Goal: Transaction & Acquisition: Purchase product/service

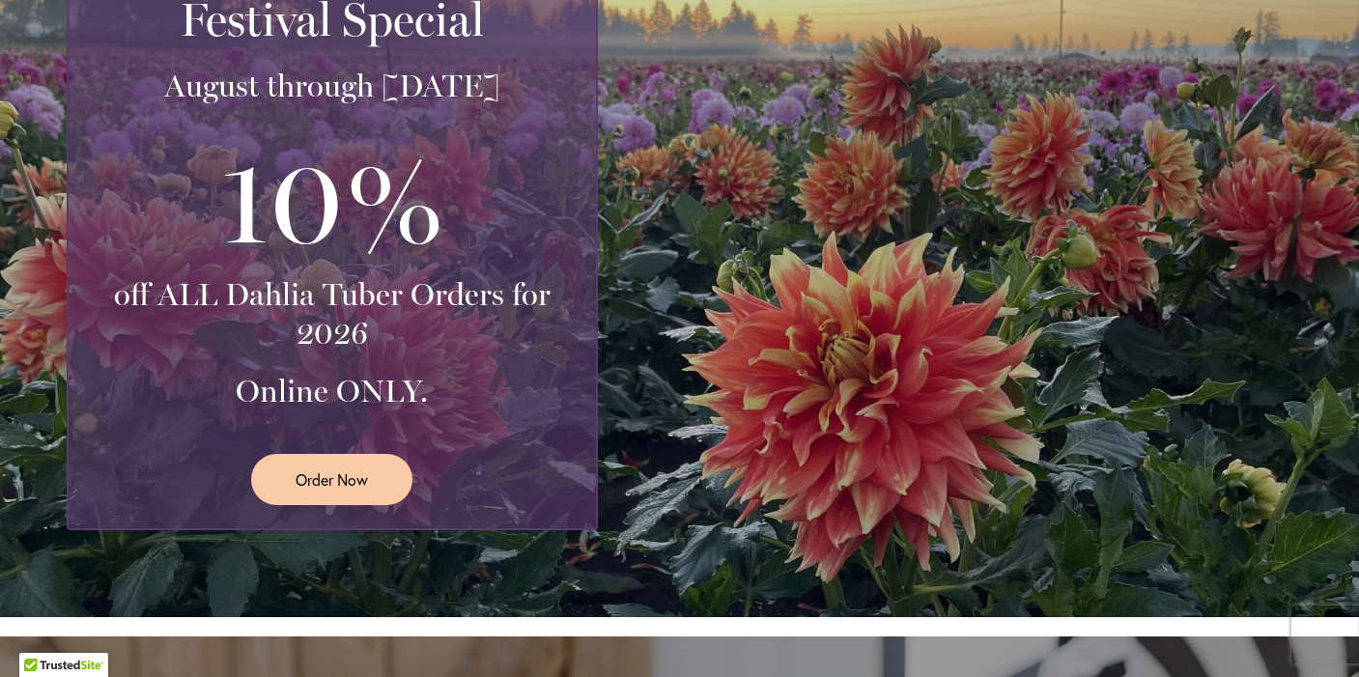
scroll to position [462, 0]
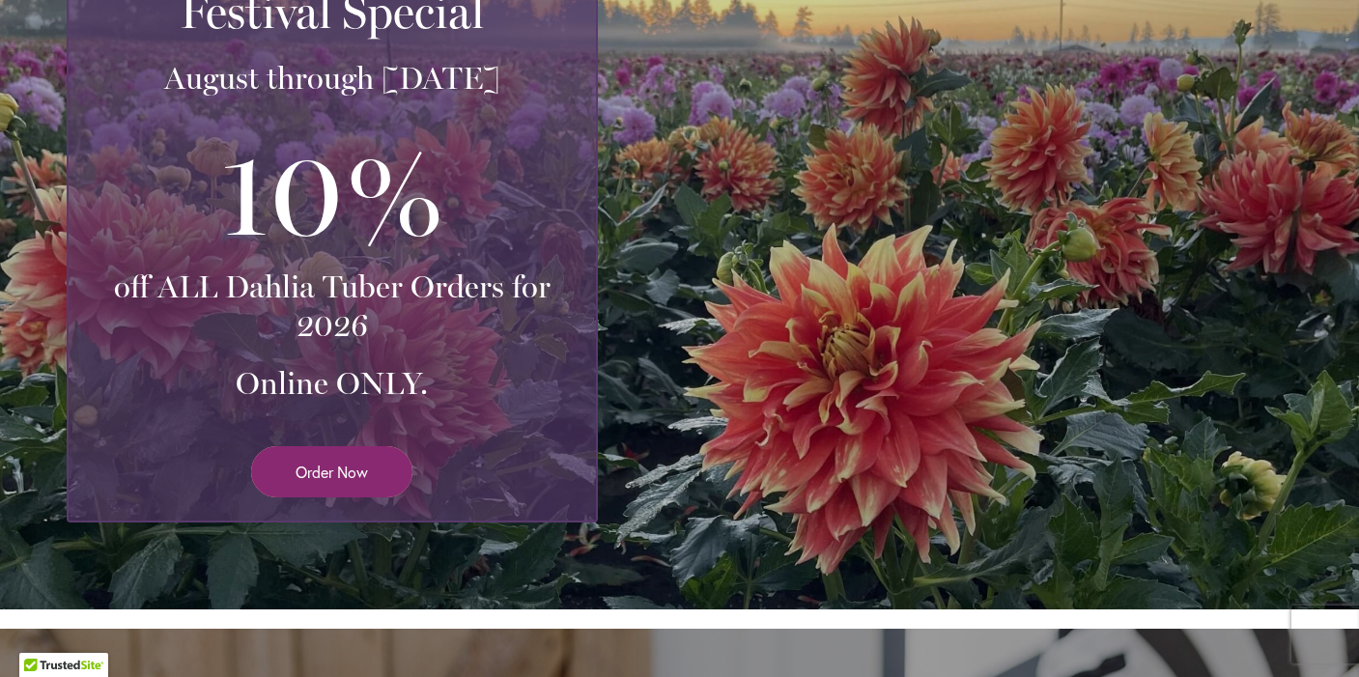
click at [332, 462] on span "Order Now" at bounding box center [332, 472] width 72 height 22
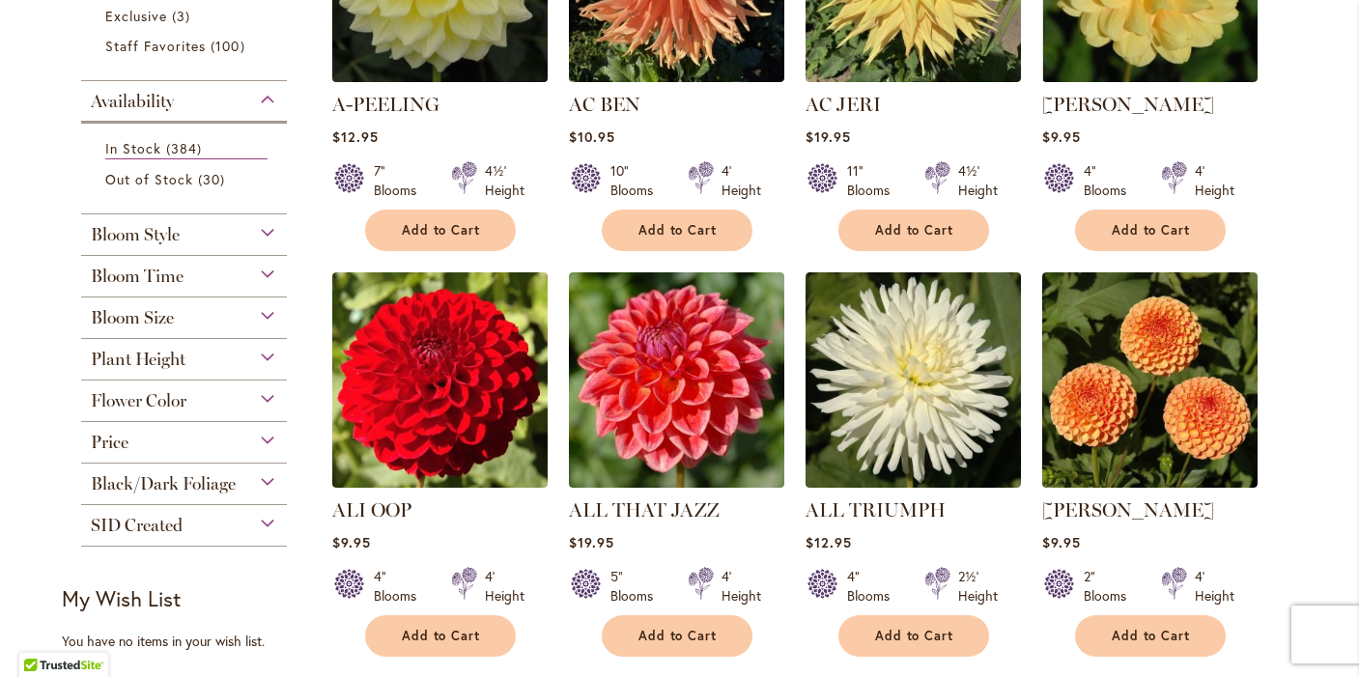
scroll to position [576, 0]
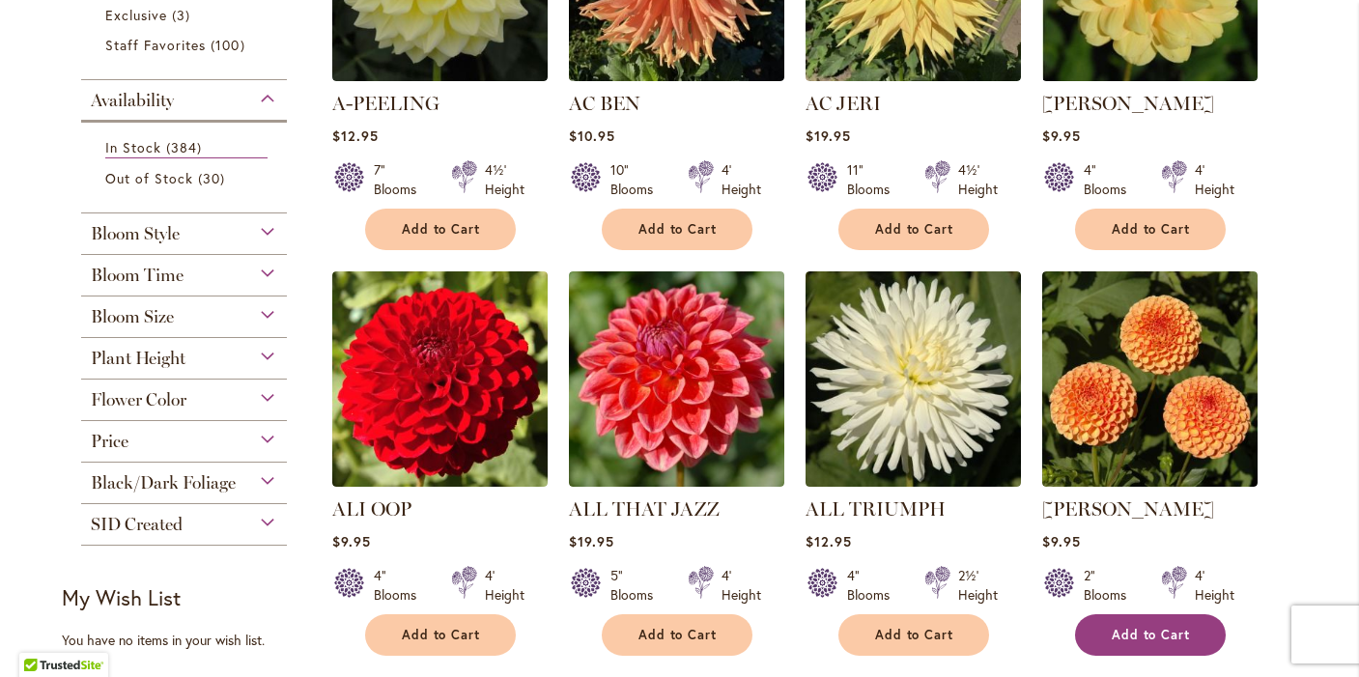
click at [1165, 627] on span "Add to Cart" at bounding box center [1151, 635] width 79 height 16
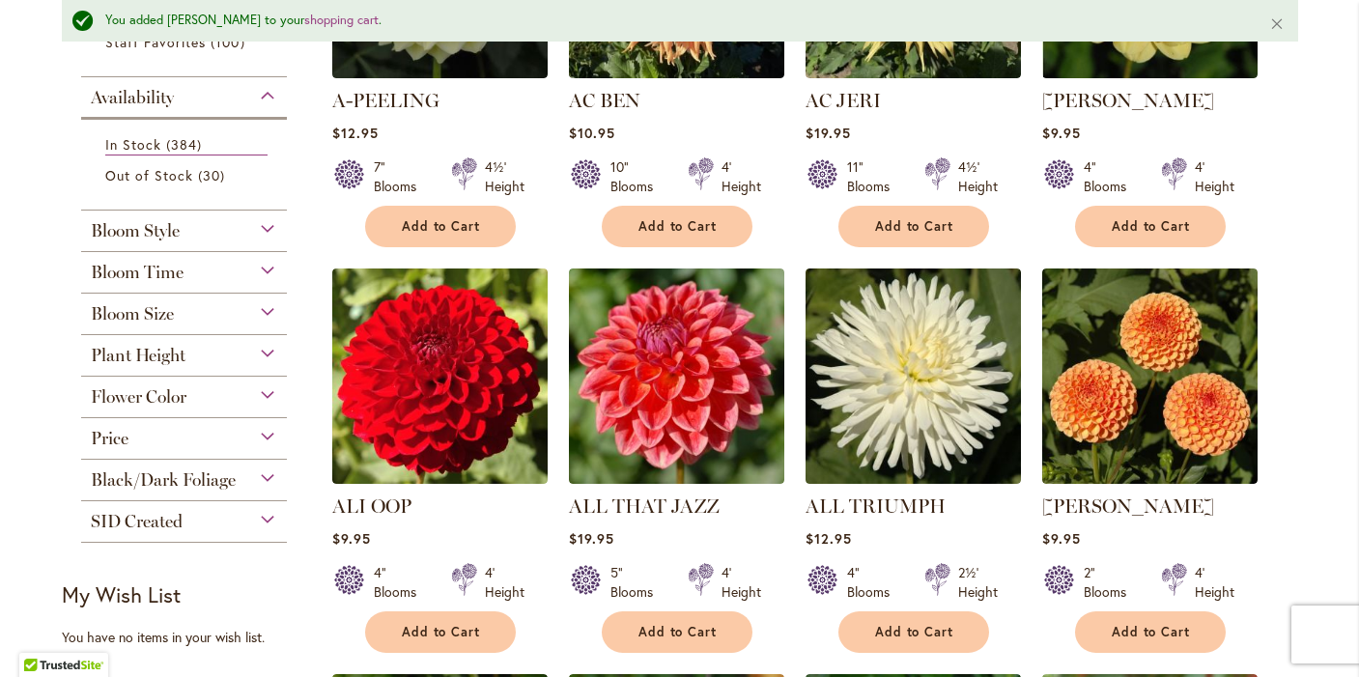
scroll to position [645, 0]
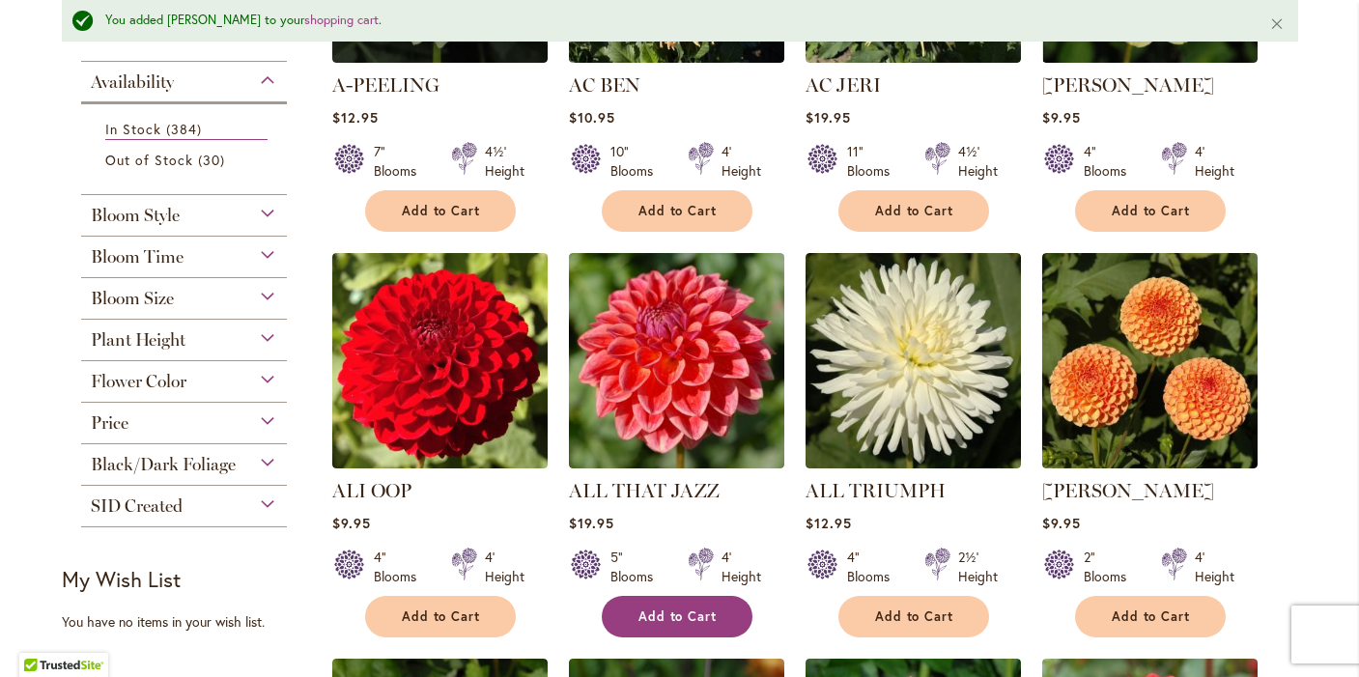
click at [692, 613] on span "Add to Cart" at bounding box center [678, 617] width 79 height 16
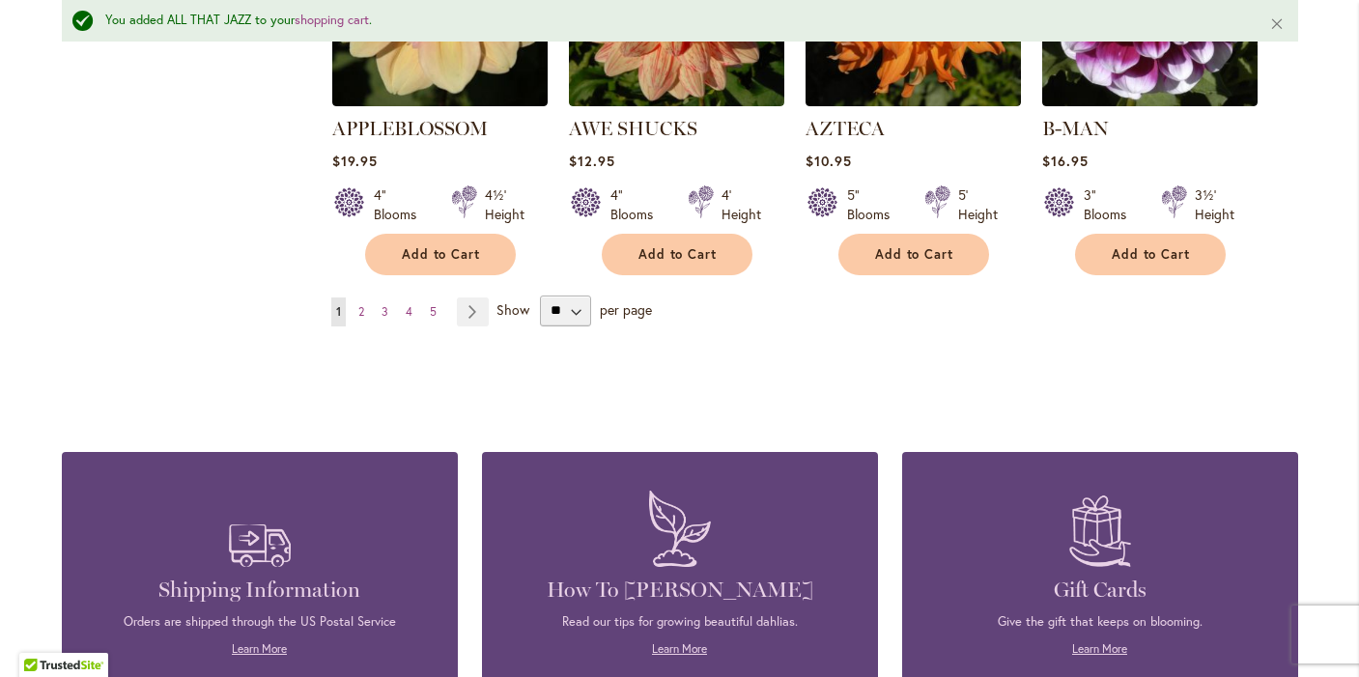
scroll to position [1849, 0]
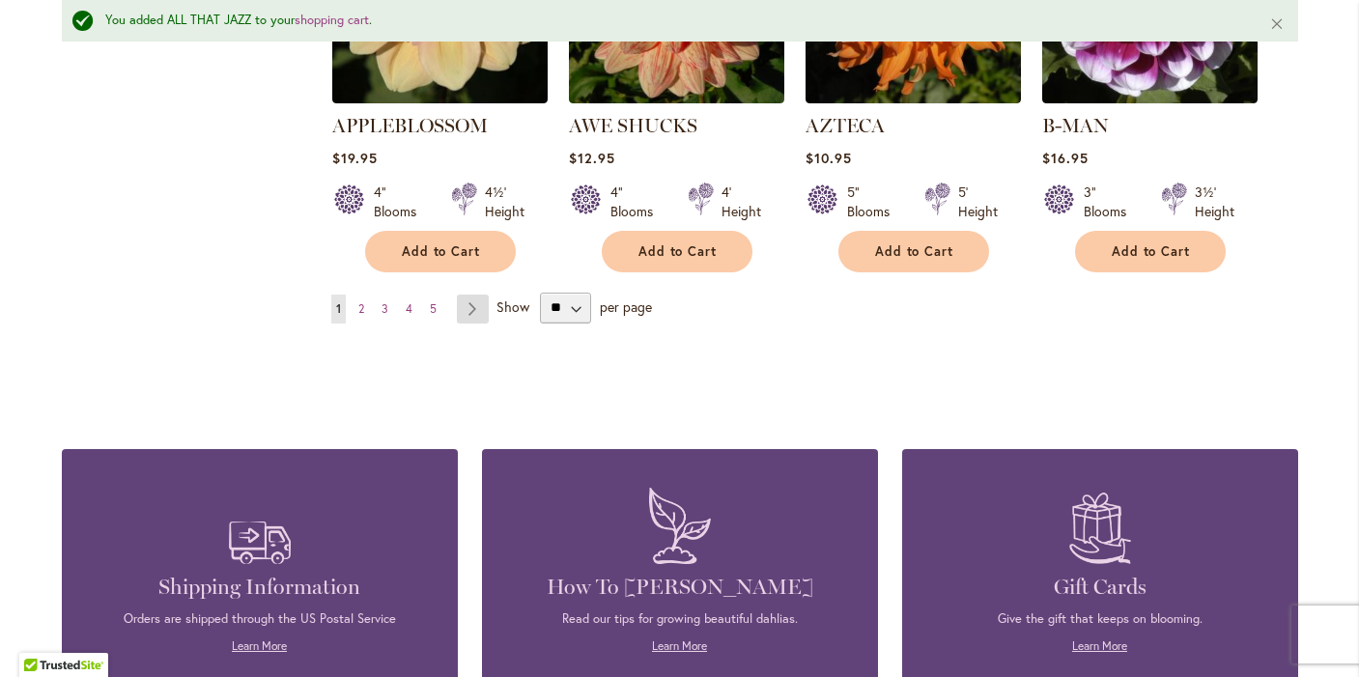
click at [473, 295] on link "Page Next" at bounding box center [473, 309] width 32 height 29
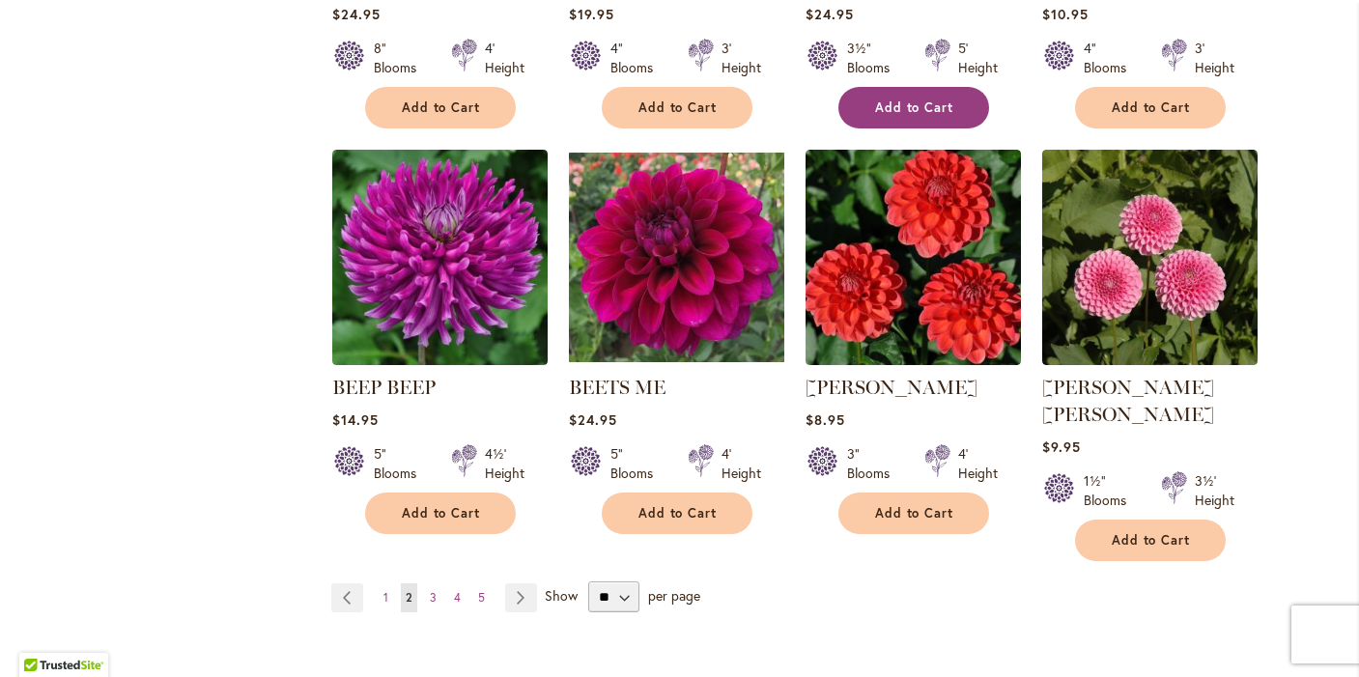
scroll to position [1531, 0]
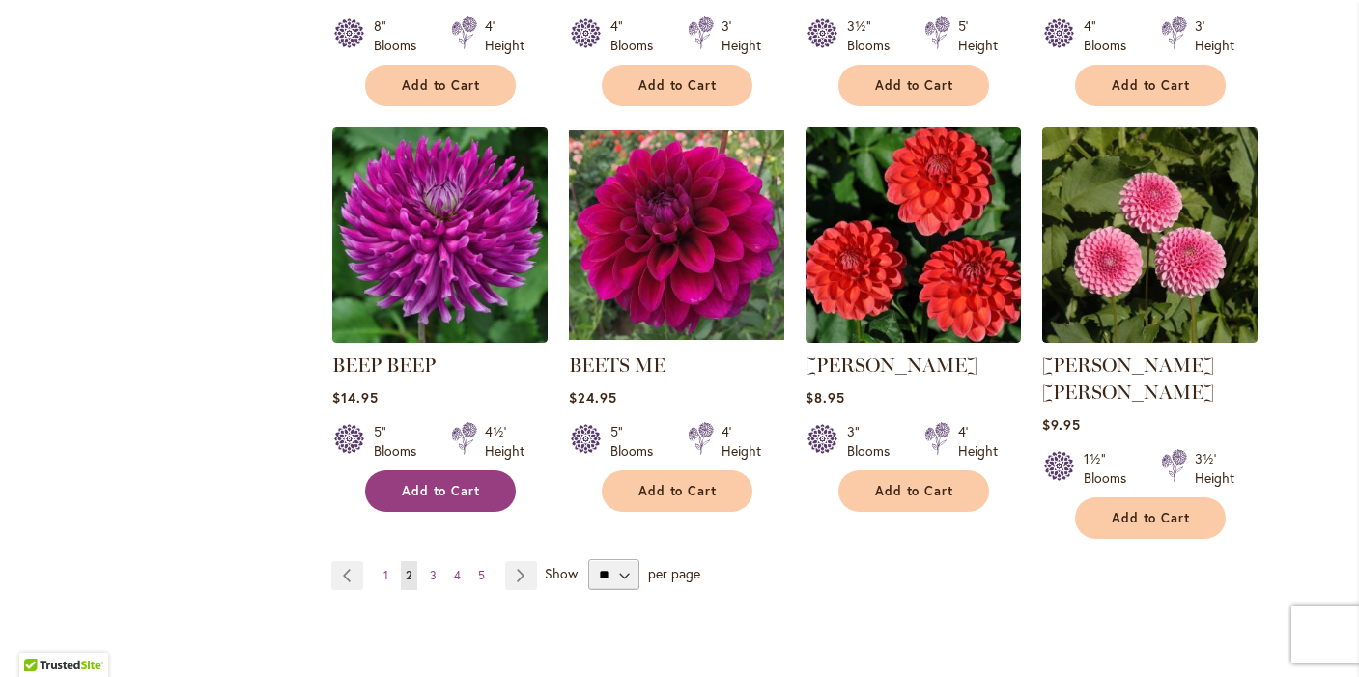
click at [420, 485] on span "Add to Cart" at bounding box center [441, 491] width 79 height 16
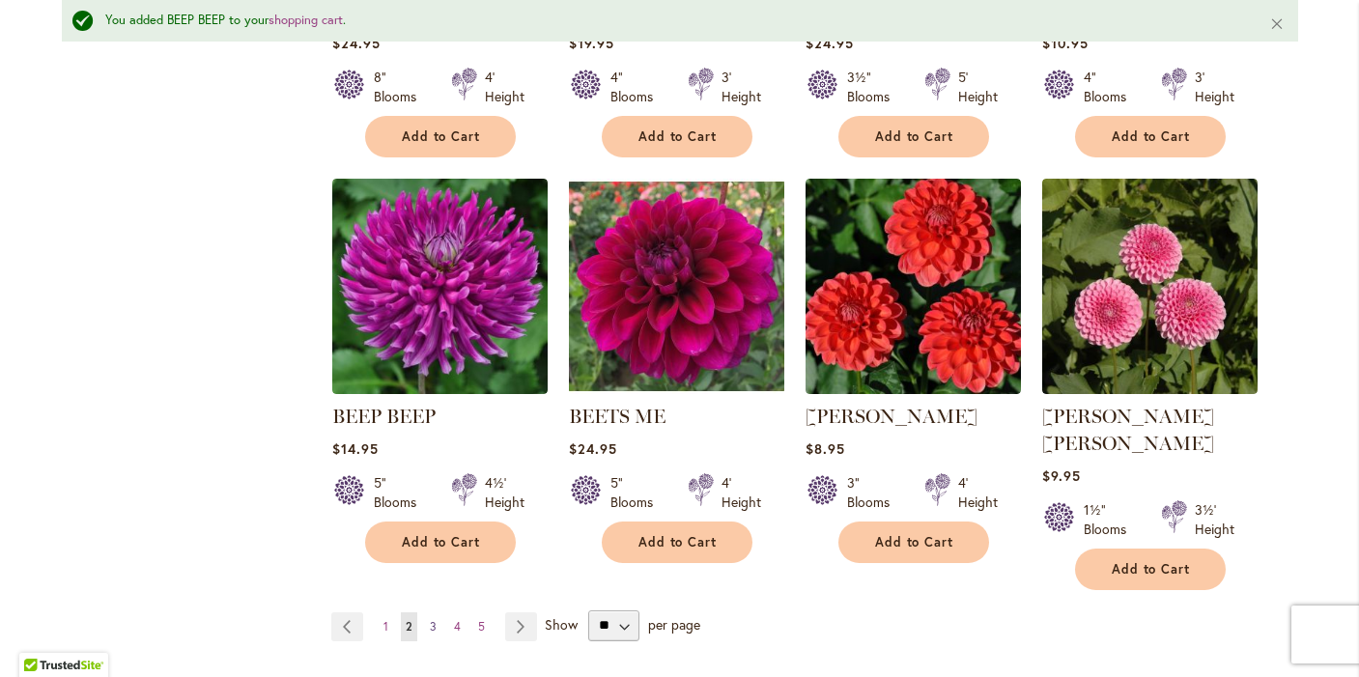
click at [432, 619] on span "3" at bounding box center [433, 626] width 7 height 14
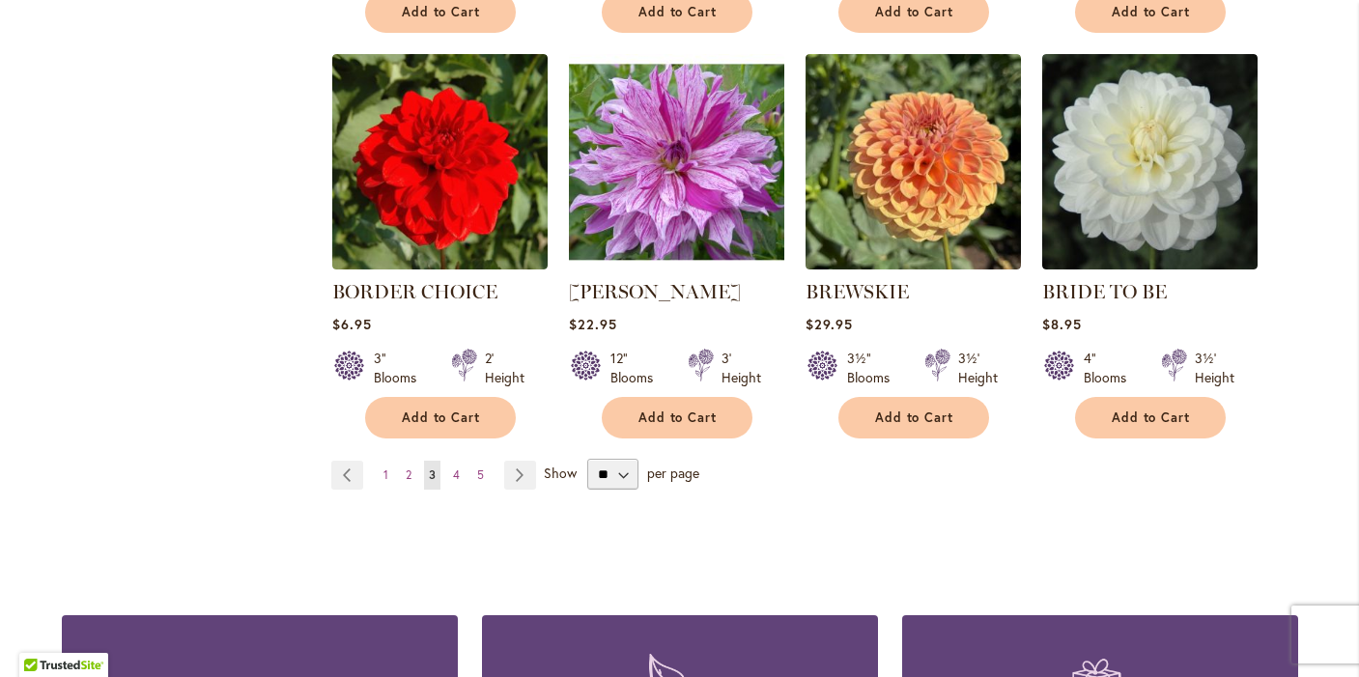
scroll to position [1610, 0]
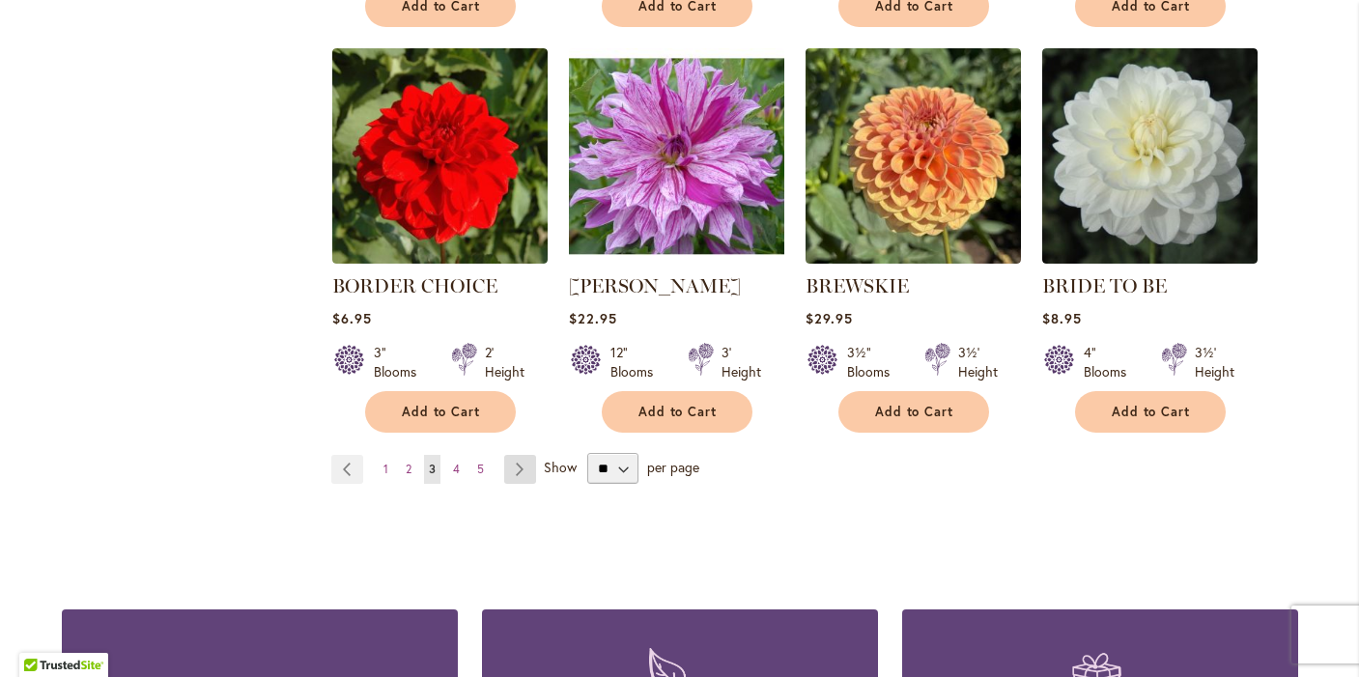
click at [520, 466] on link "Page Next" at bounding box center [520, 469] width 32 height 29
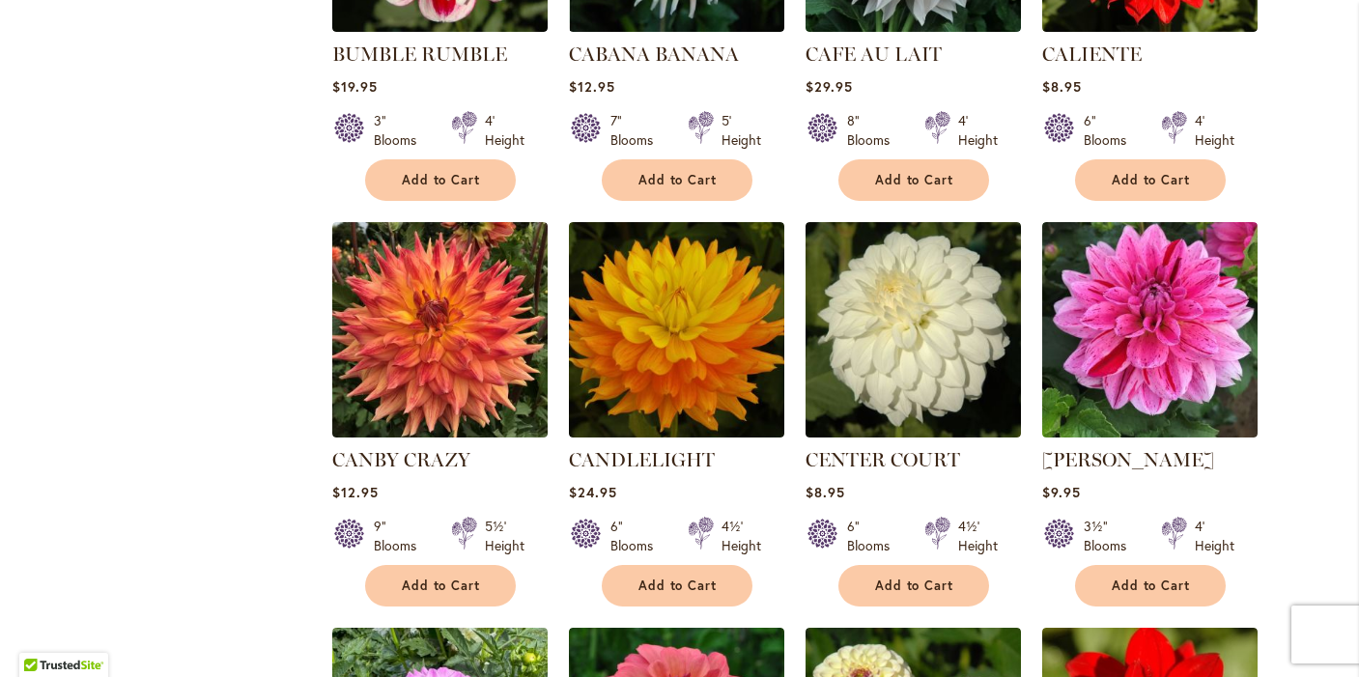
scroll to position [1060, 0]
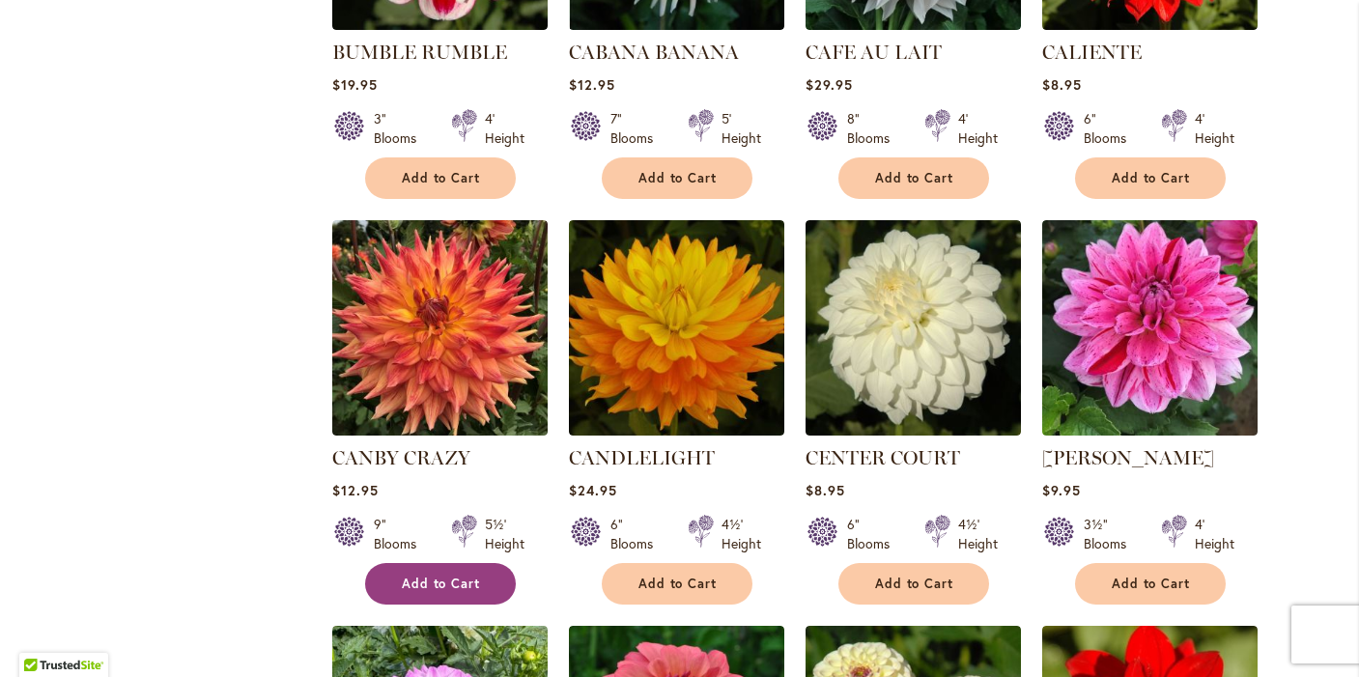
click at [447, 583] on span "Add to Cart" at bounding box center [441, 584] width 79 height 16
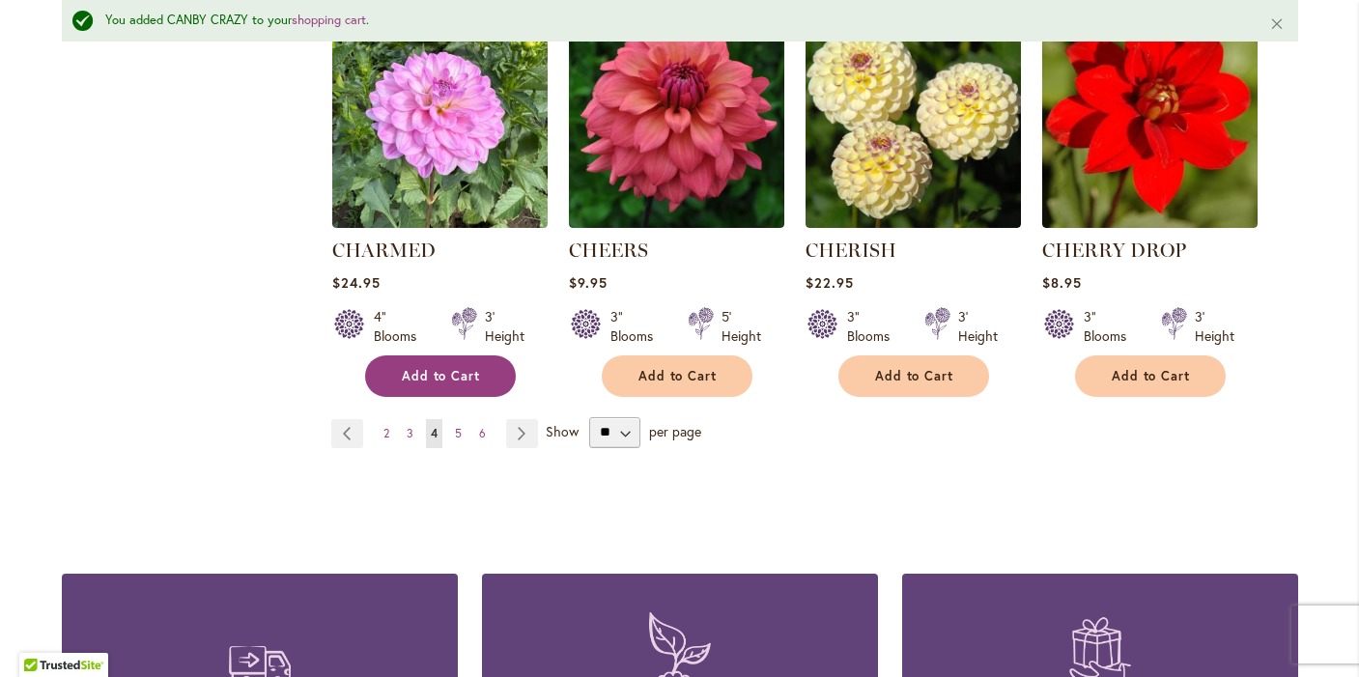
scroll to position [1808, 0]
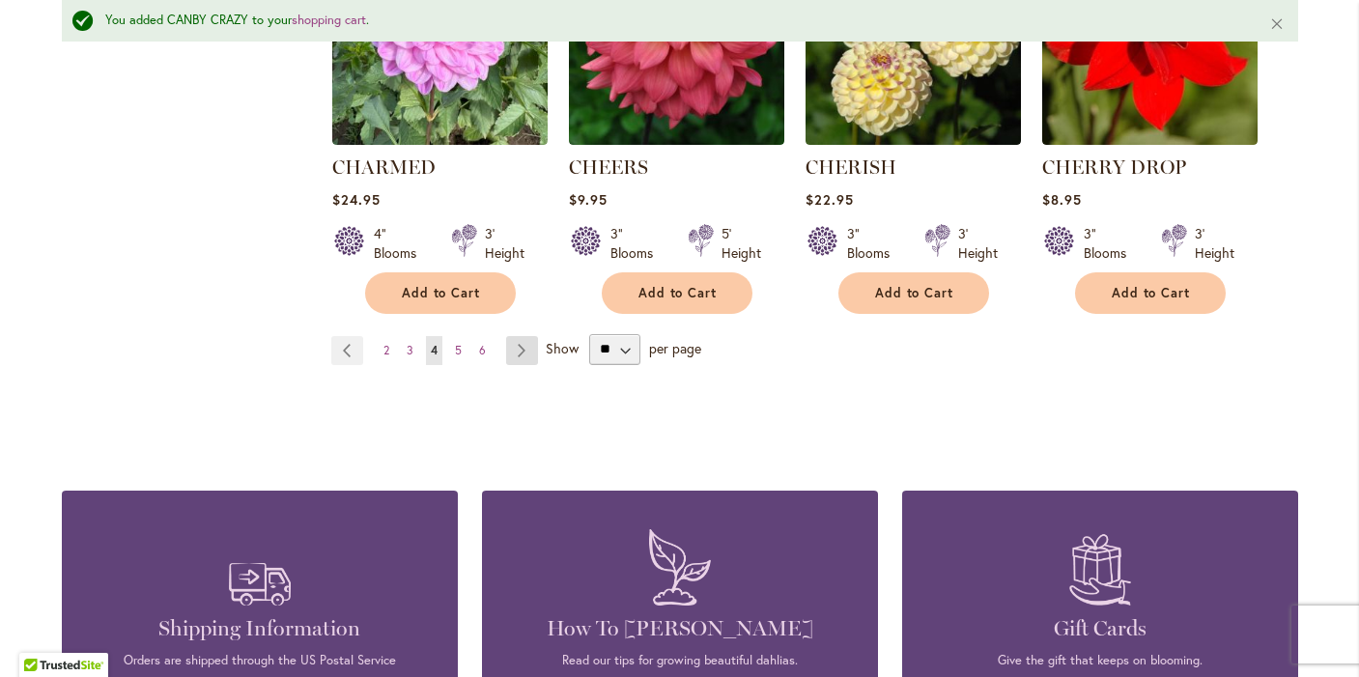
click at [521, 345] on link "Page Next" at bounding box center [522, 350] width 32 height 29
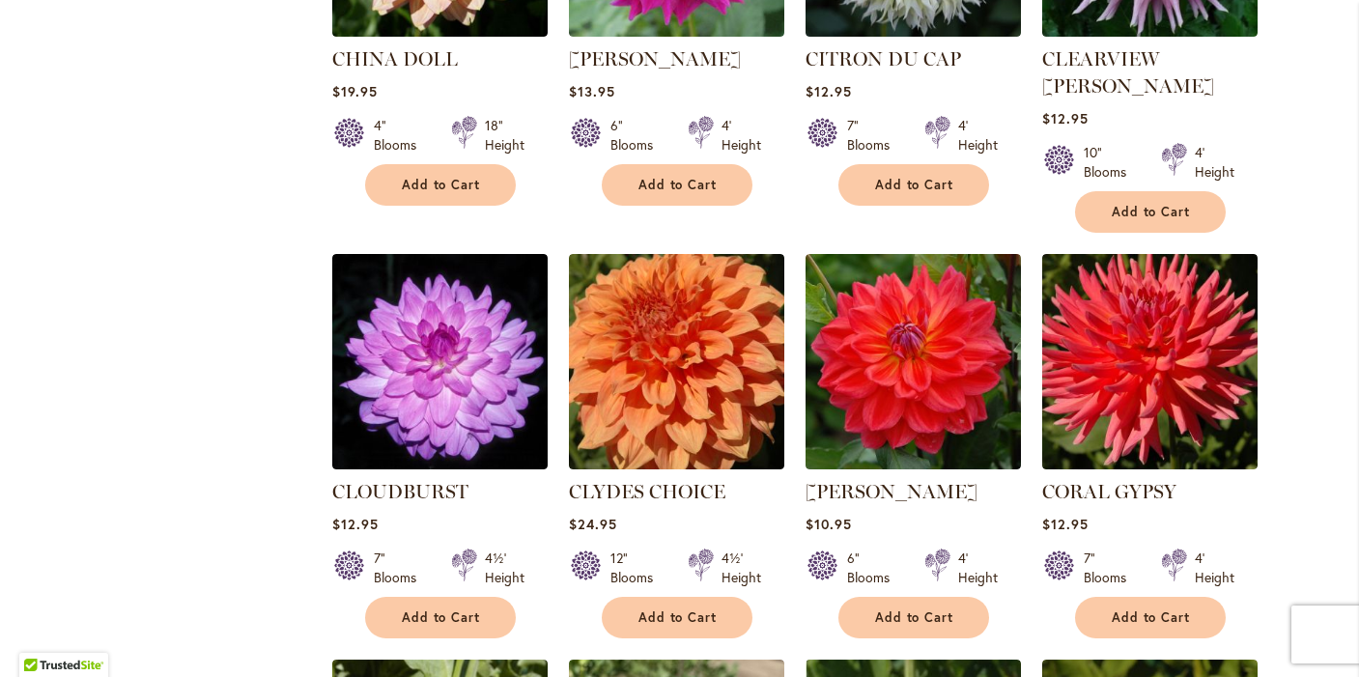
scroll to position [1075, 0]
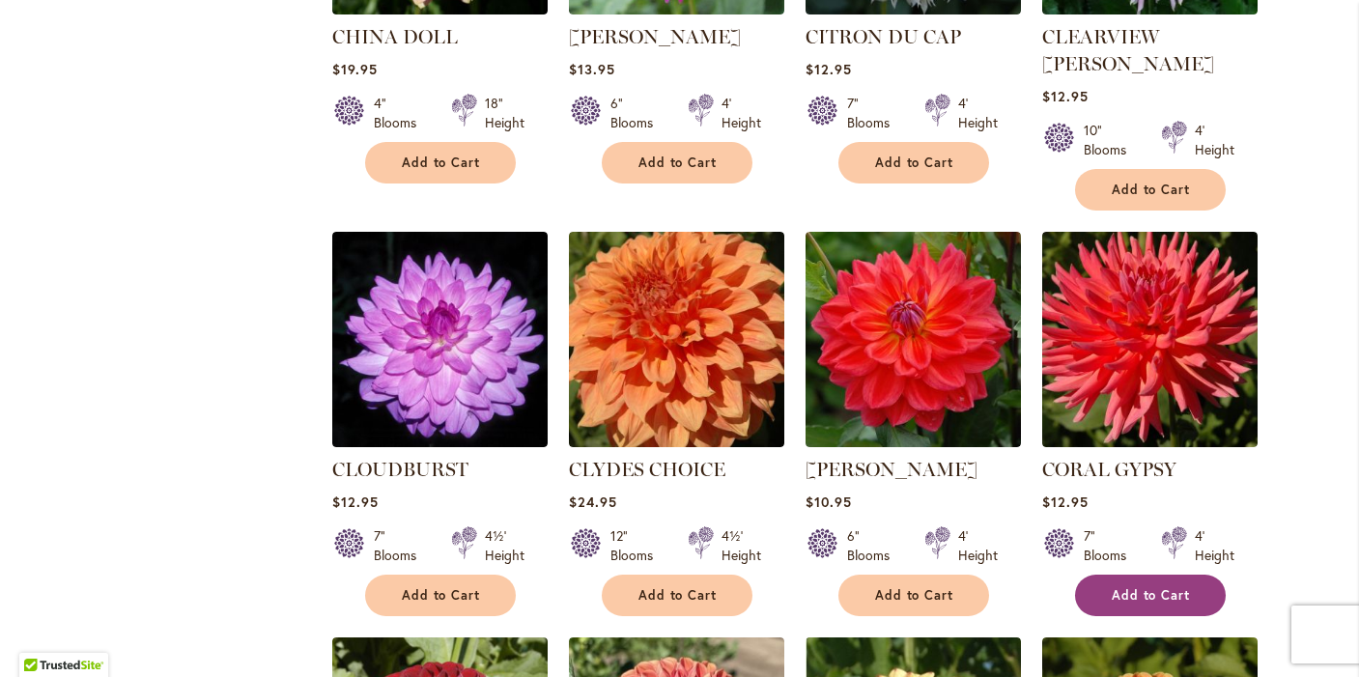
click at [1105, 575] on button "Add to Cart" at bounding box center [1150, 596] width 151 height 42
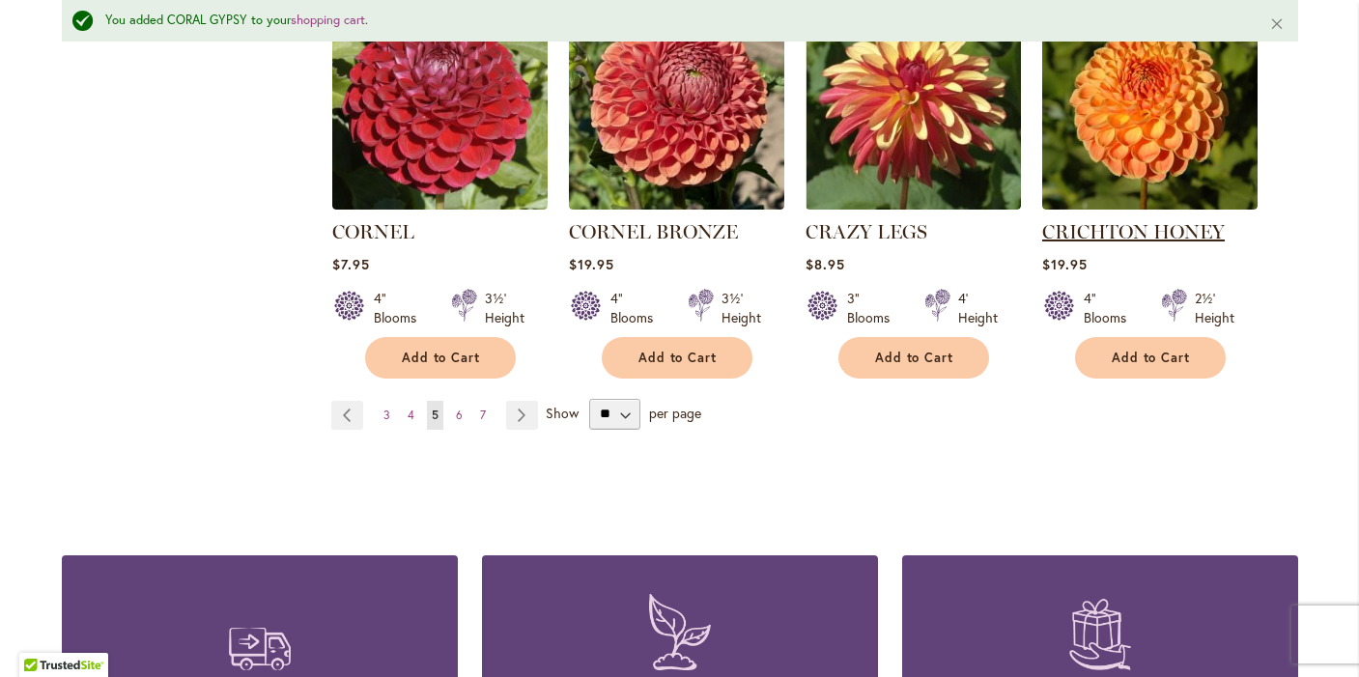
scroll to position [1812, 0]
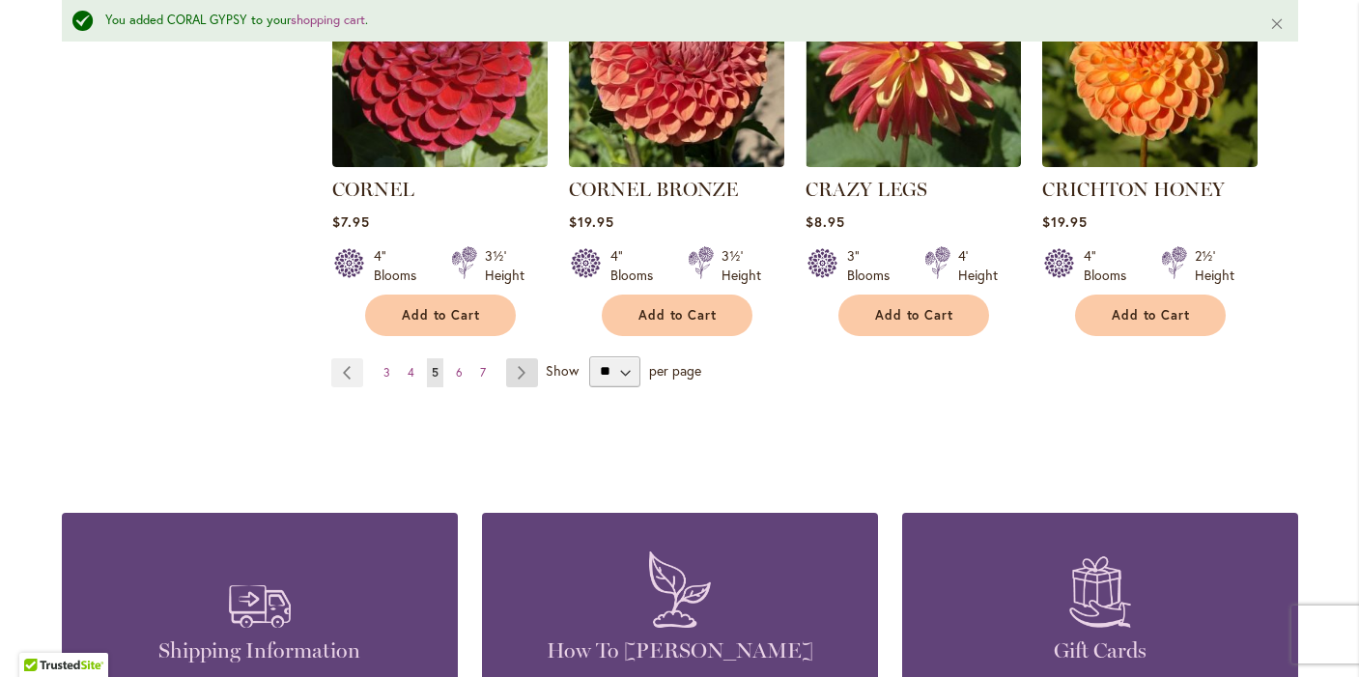
click at [521, 358] on link "Page Next" at bounding box center [522, 372] width 32 height 29
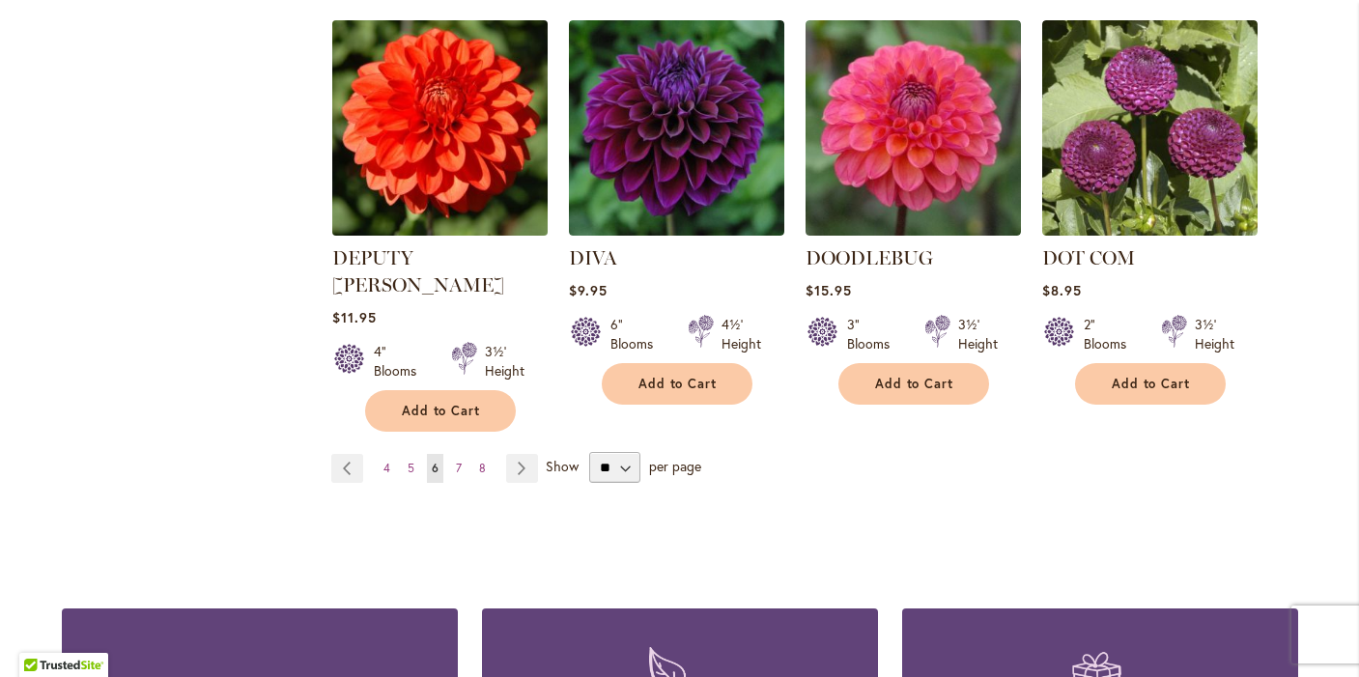
scroll to position [1695, 0]
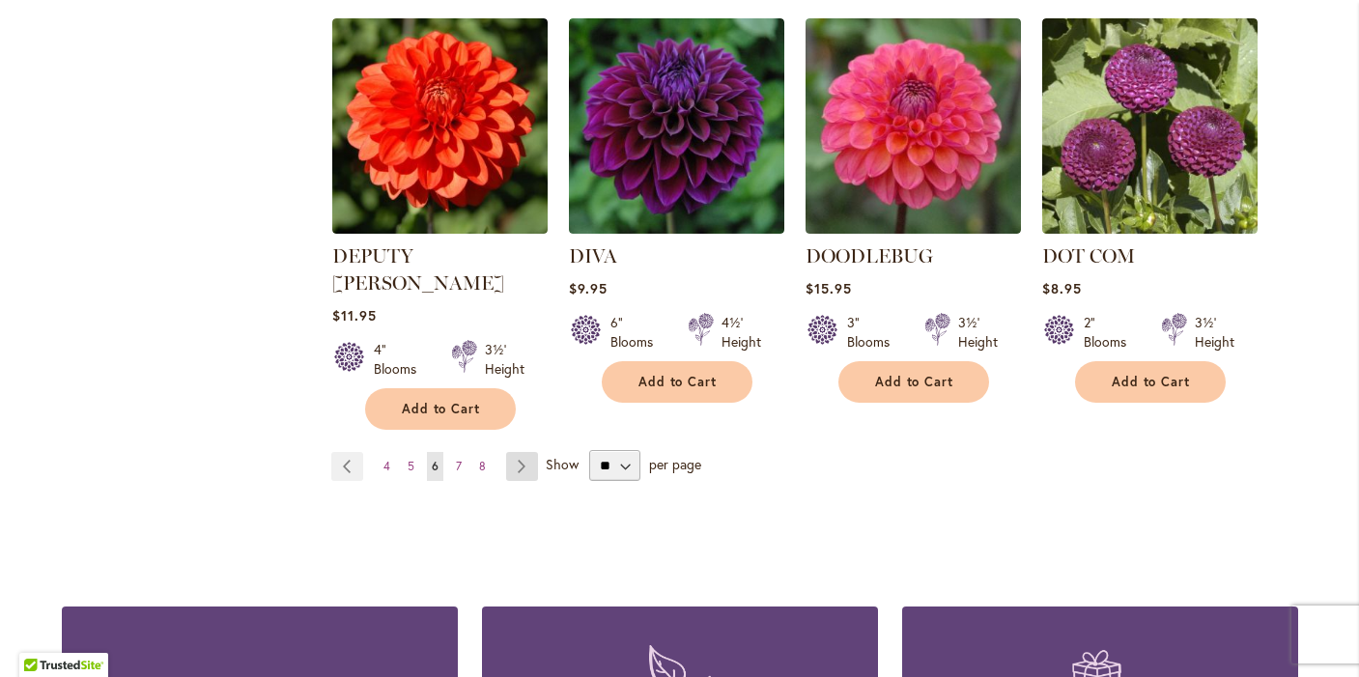
click at [523, 452] on link "Page Next" at bounding box center [522, 466] width 32 height 29
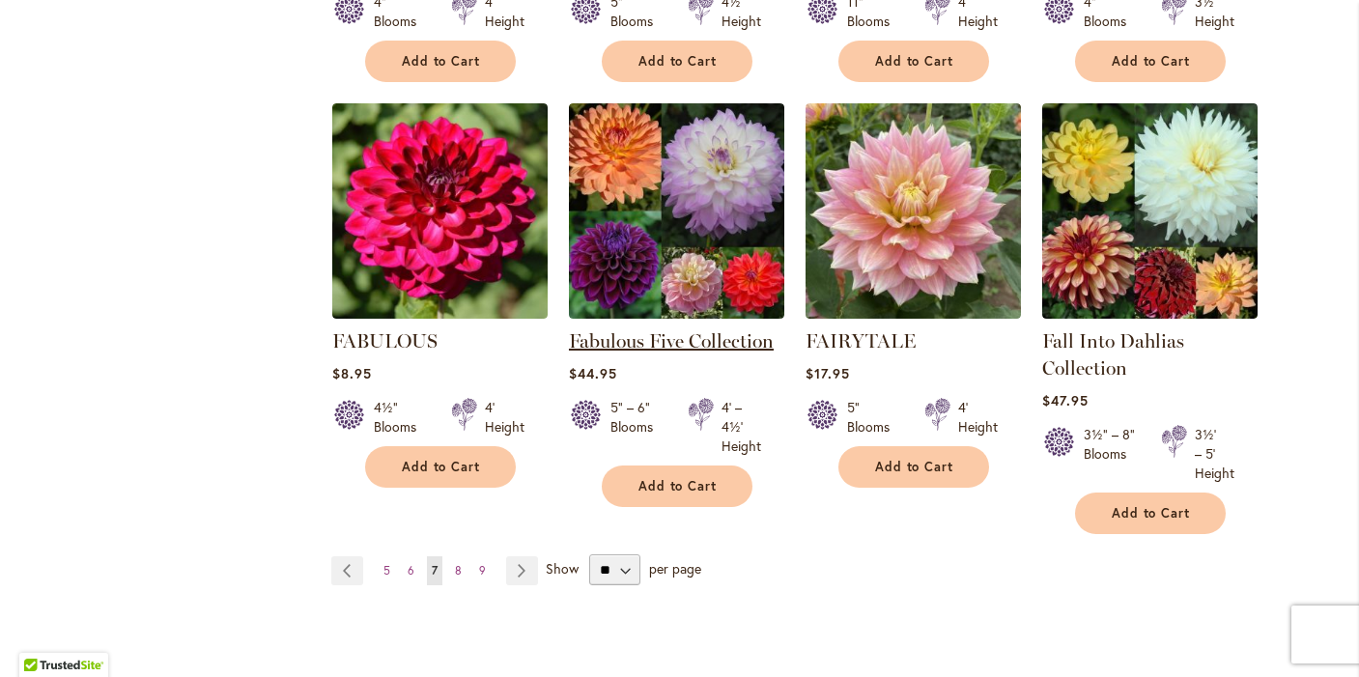
scroll to position [1559, 0]
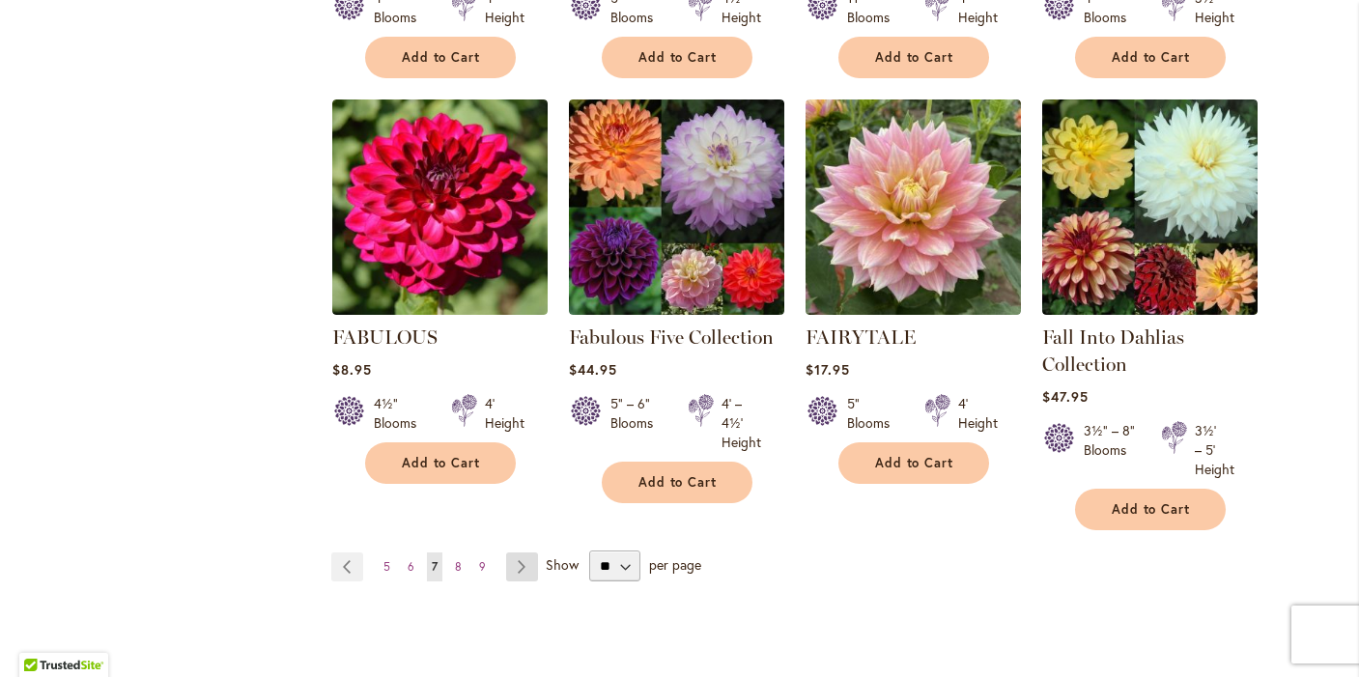
click at [523, 560] on link "Page Next" at bounding box center [522, 567] width 32 height 29
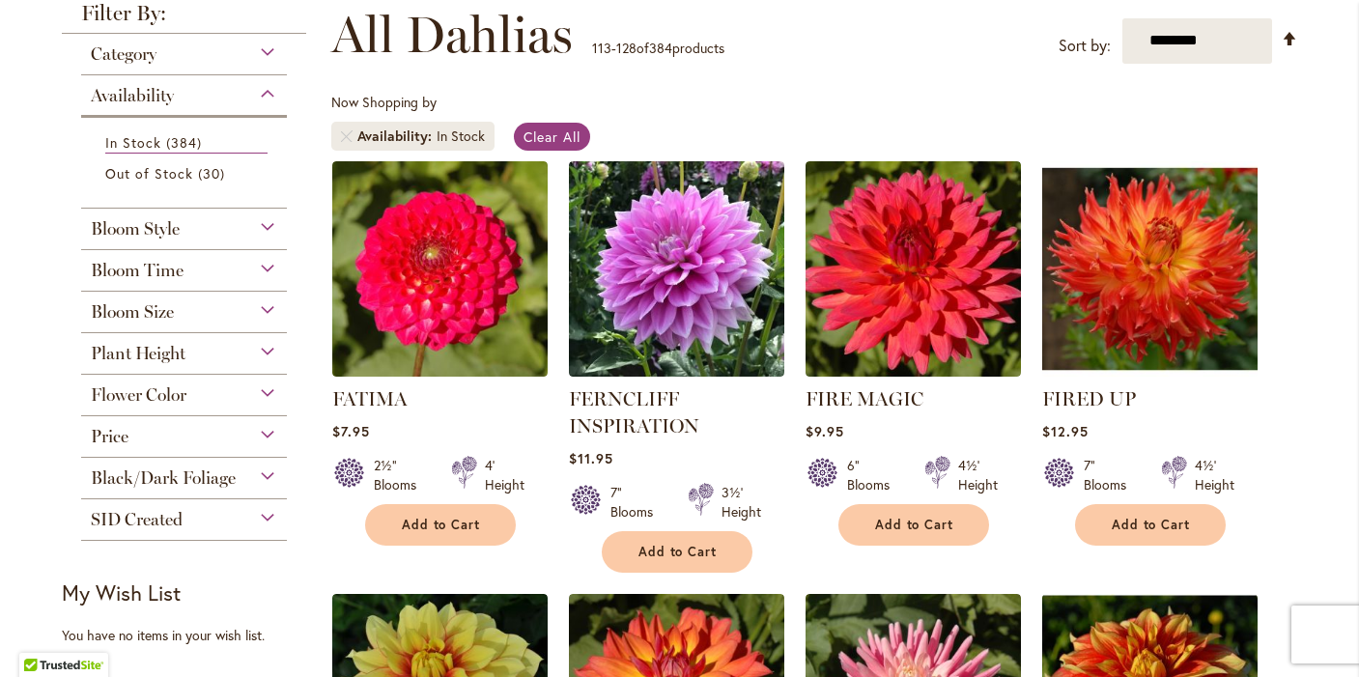
scroll to position [281, 0]
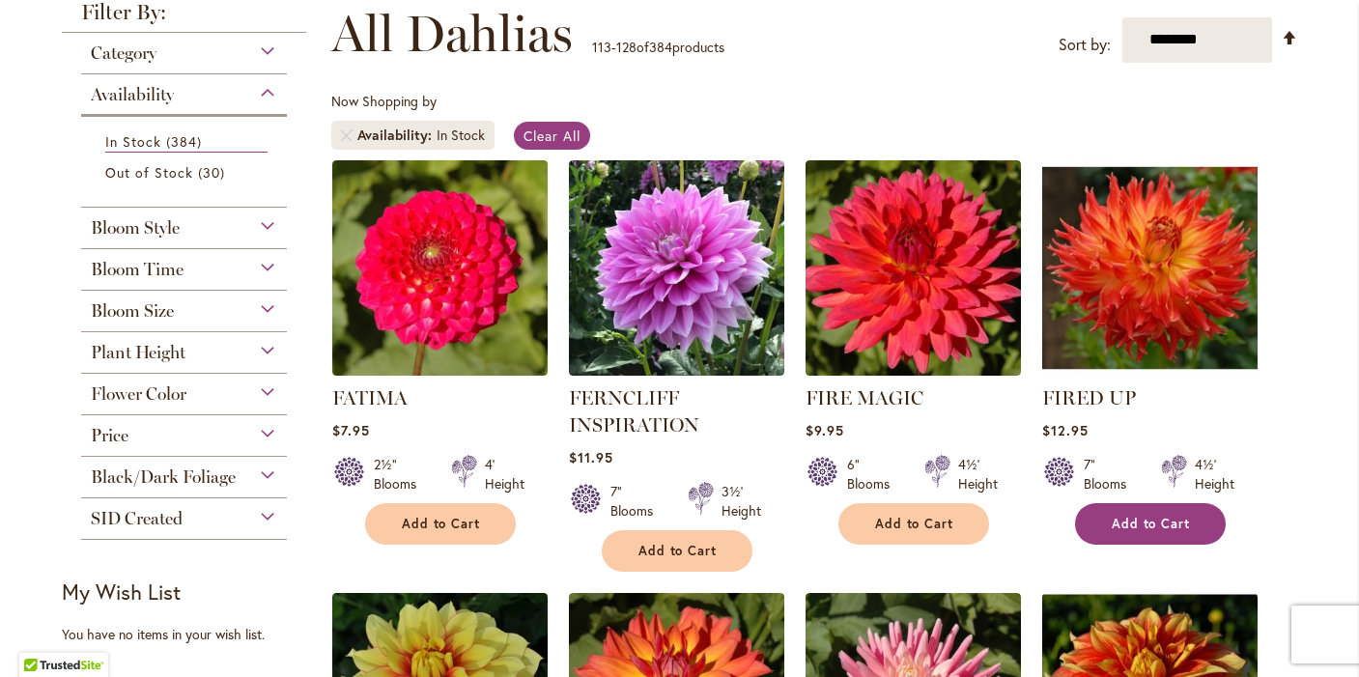
click at [1112, 530] on button "Add to Cart" at bounding box center [1150, 524] width 151 height 42
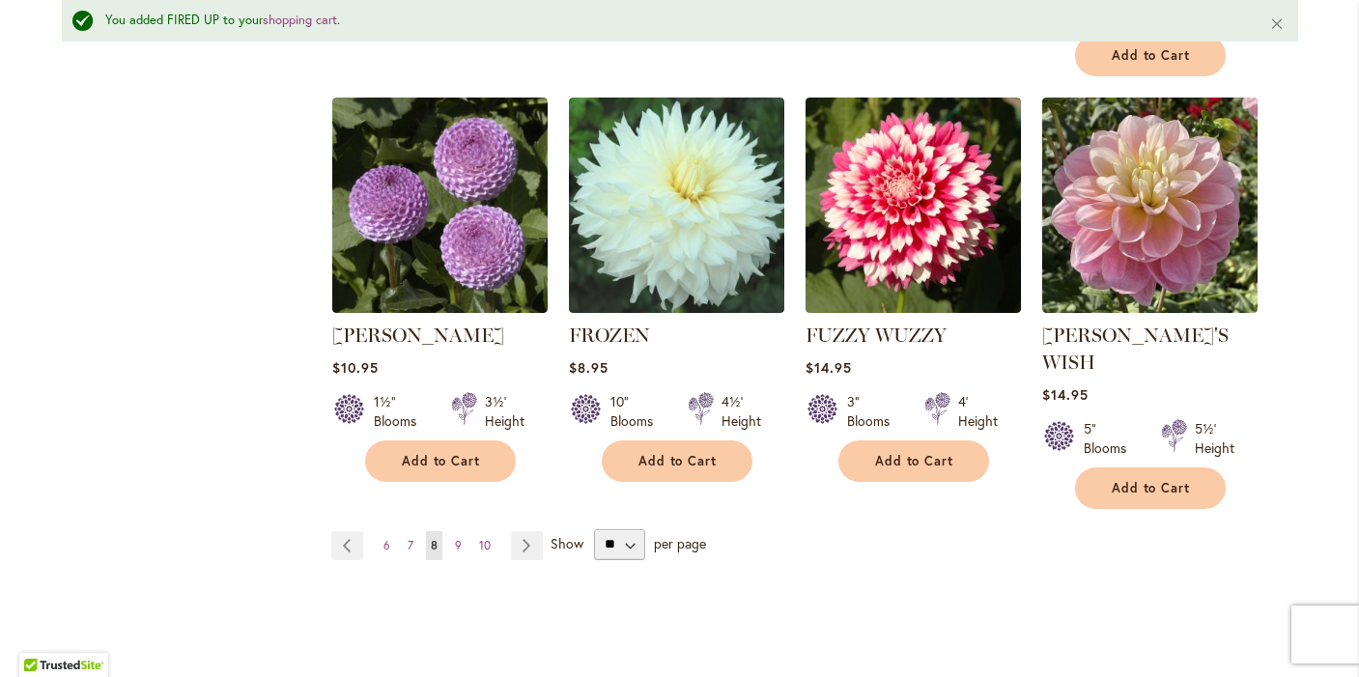
scroll to position [1695, 0]
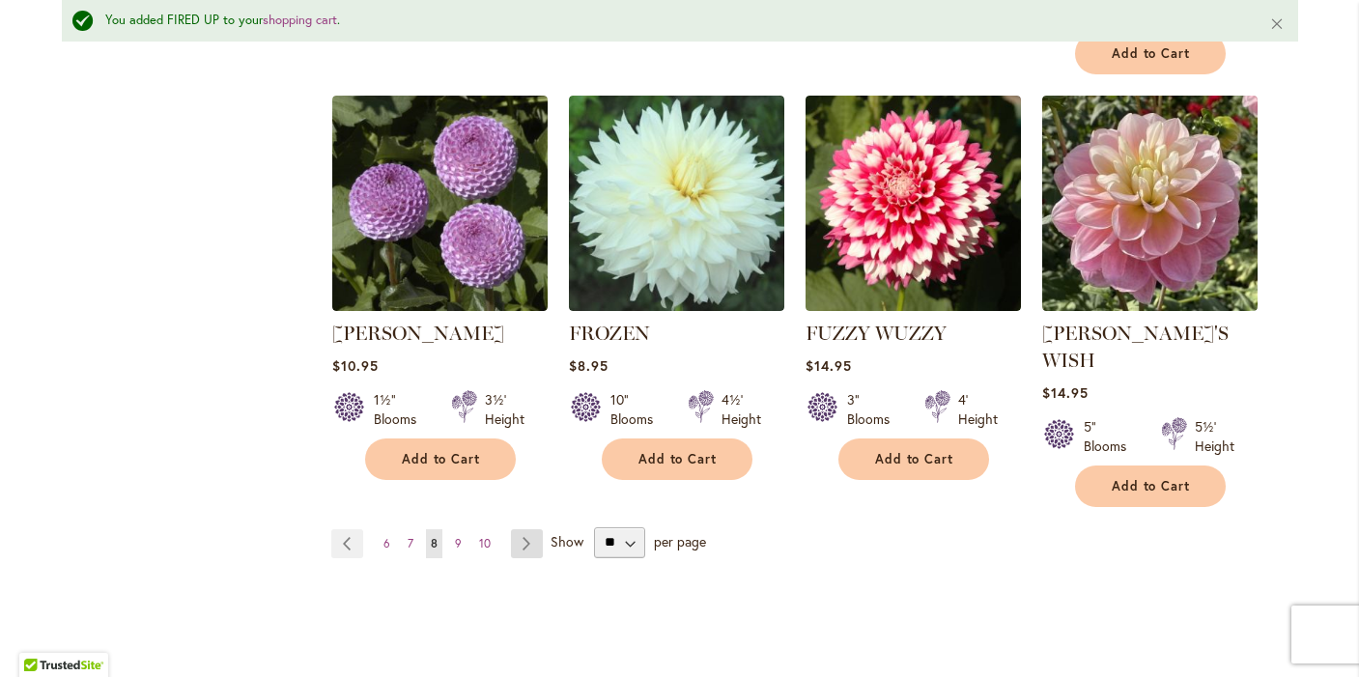
click at [523, 529] on link "Page Next" at bounding box center [527, 543] width 32 height 29
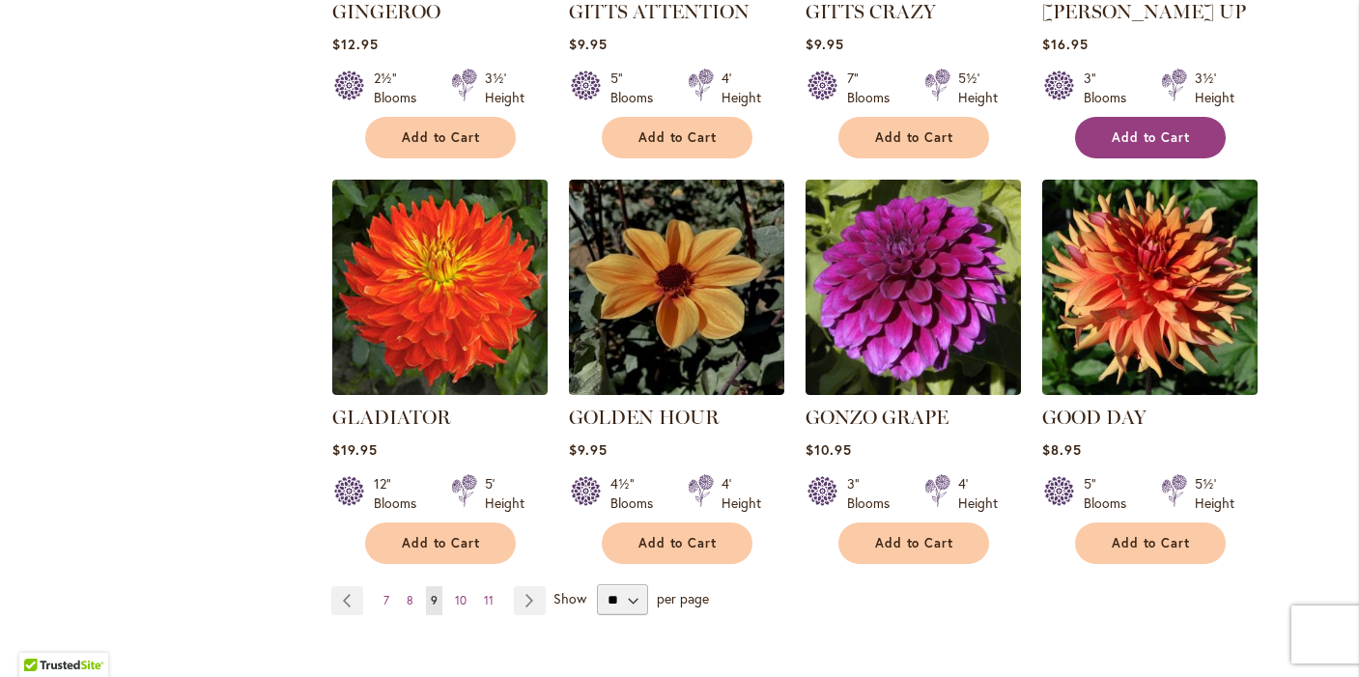
scroll to position [1582, 0]
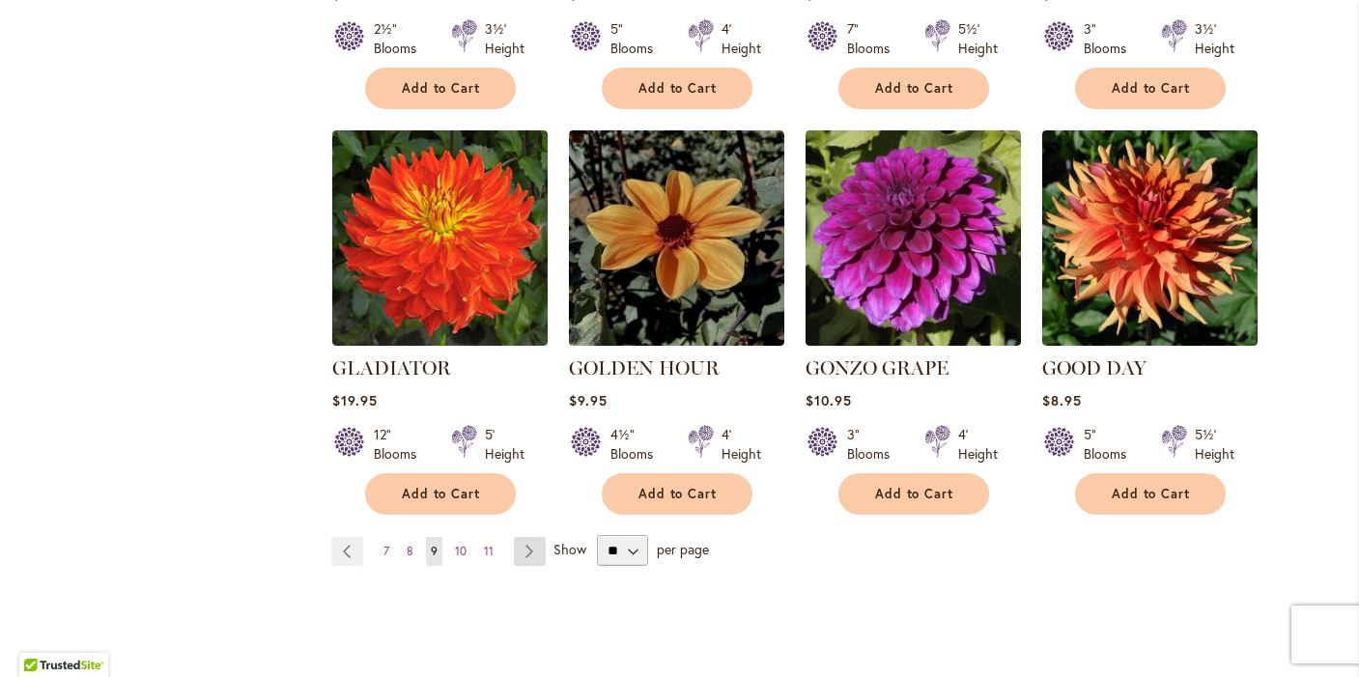
click at [529, 537] on link "Page Next" at bounding box center [530, 551] width 32 height 29
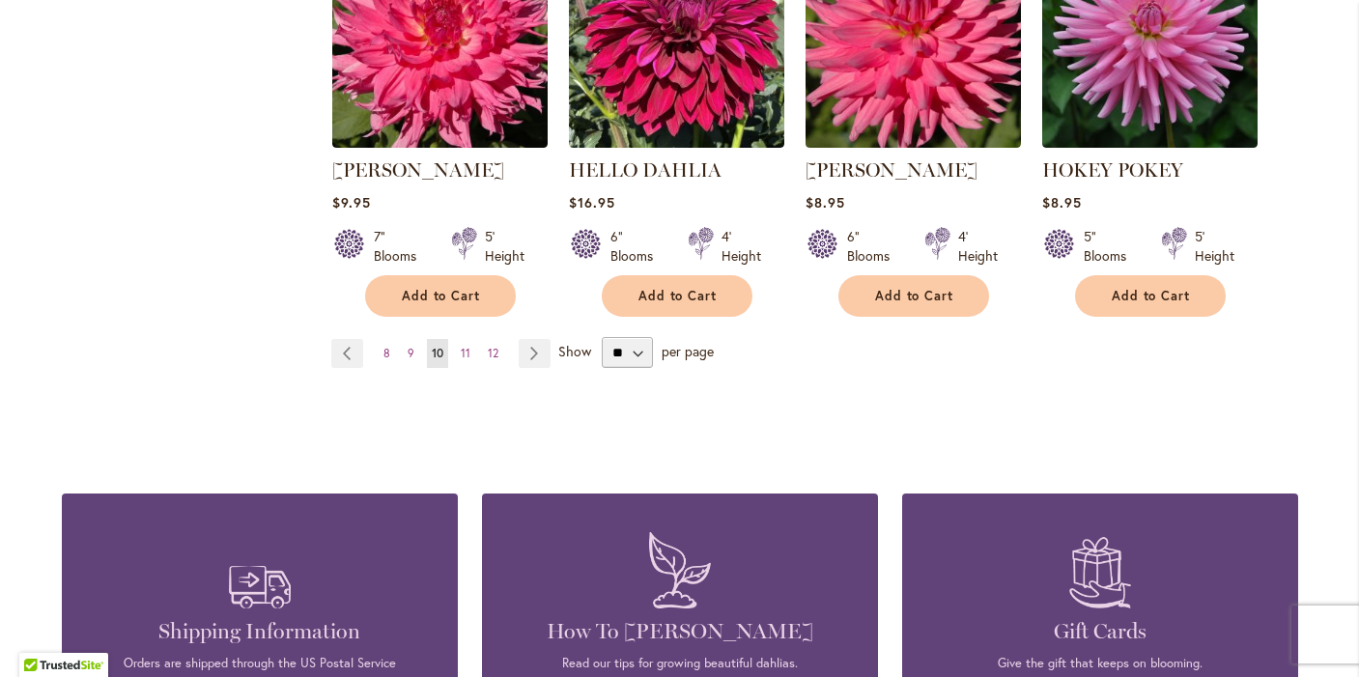
scroll to position [1803, 0]
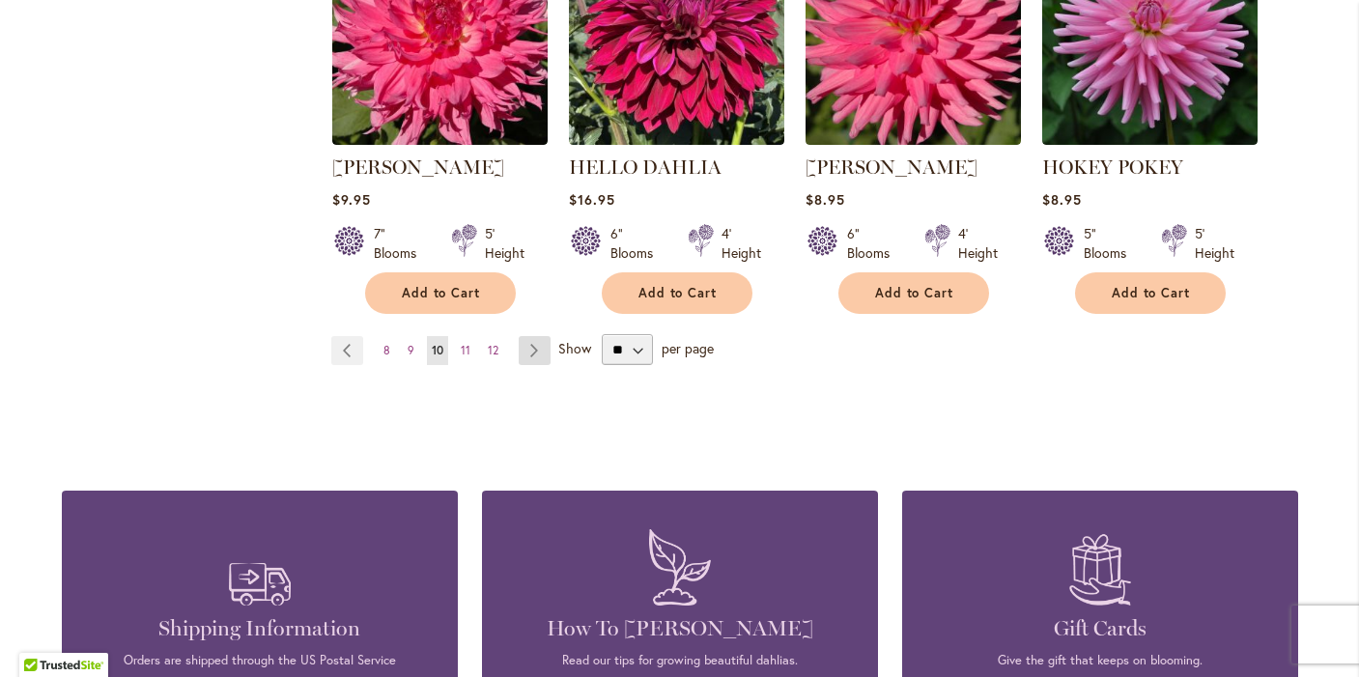
click at [534, 347] on link "Page Next" at bounding box center [535, 350] width 32 height 29
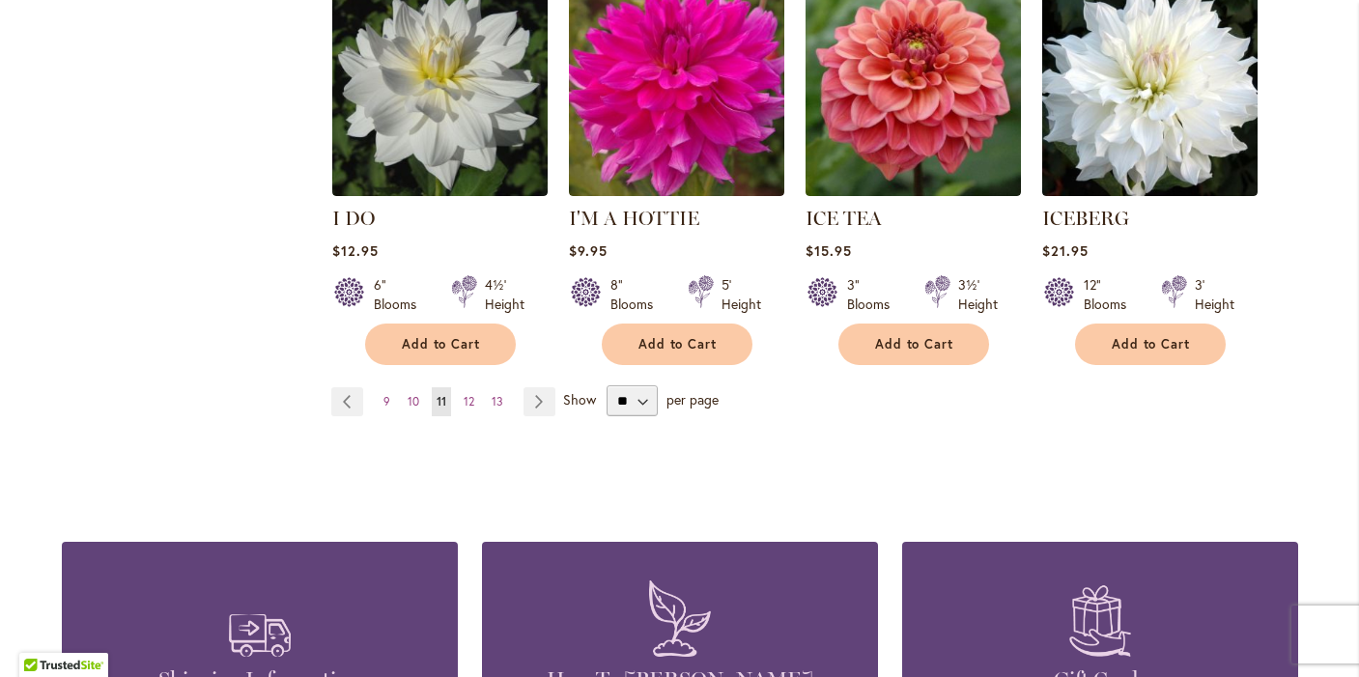
scroll to position [1733, 0]
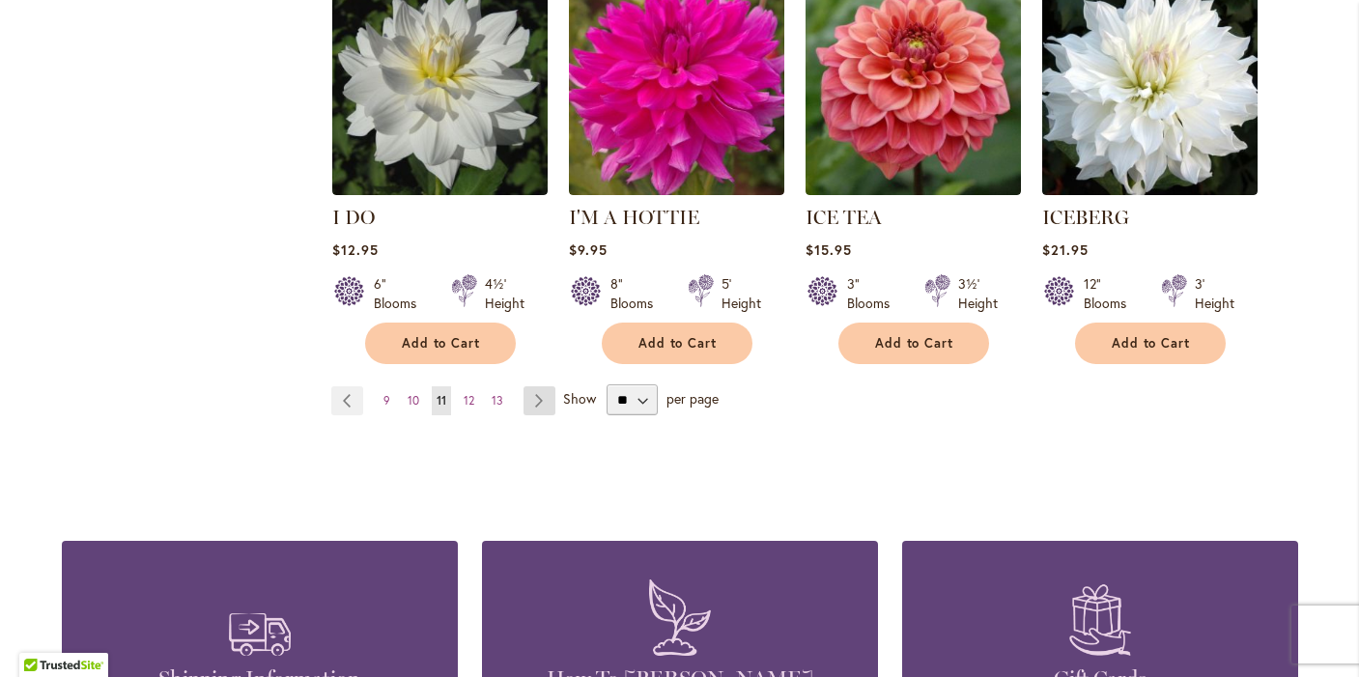
click at [540, 386] on link "Page Next" at bounding box center [540, 400] width 32 height 29
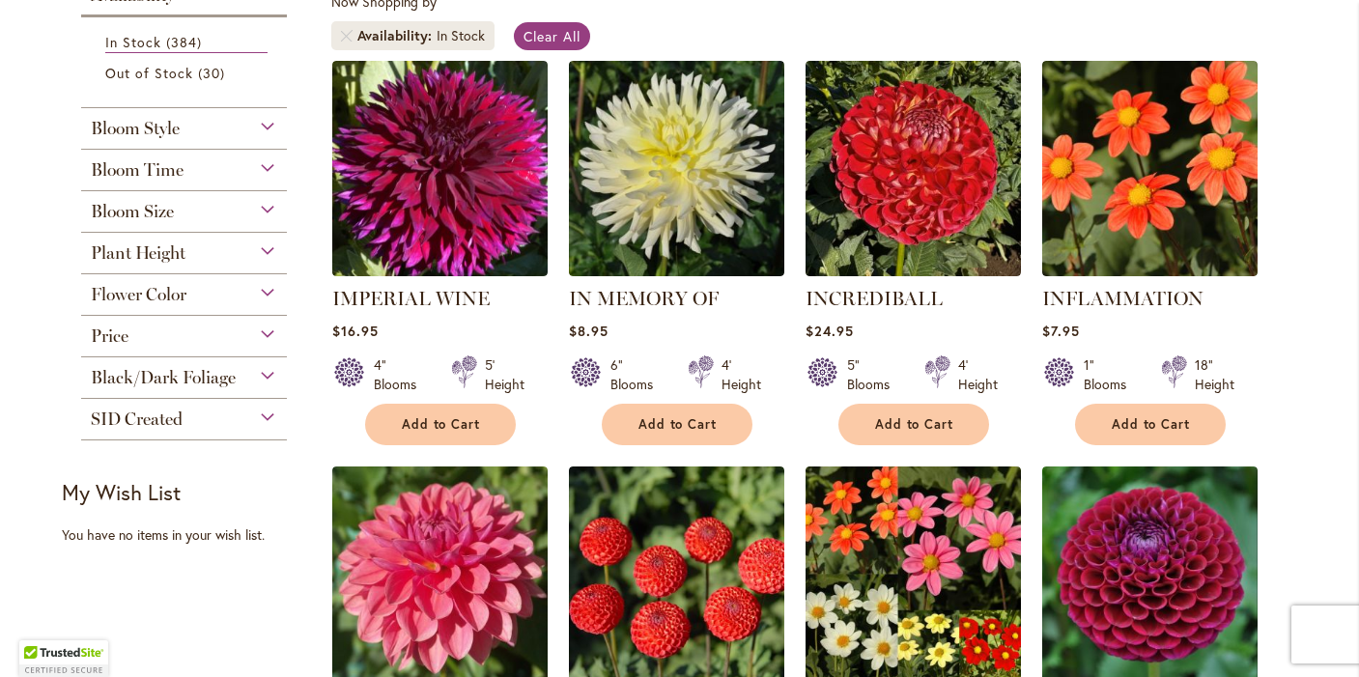
scroll to position [384, 0]
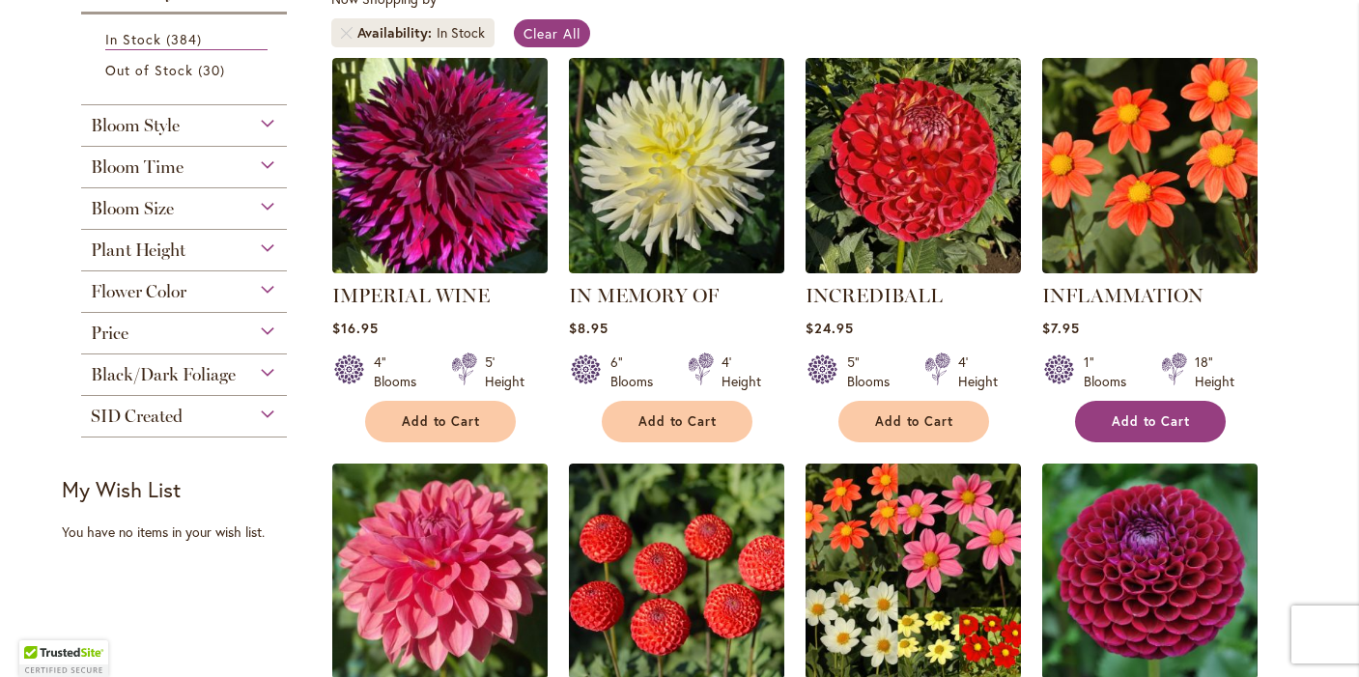
click at [1116, 418] on span "Add to Cart" at bounding box center [1151, 421] width 79 height 16
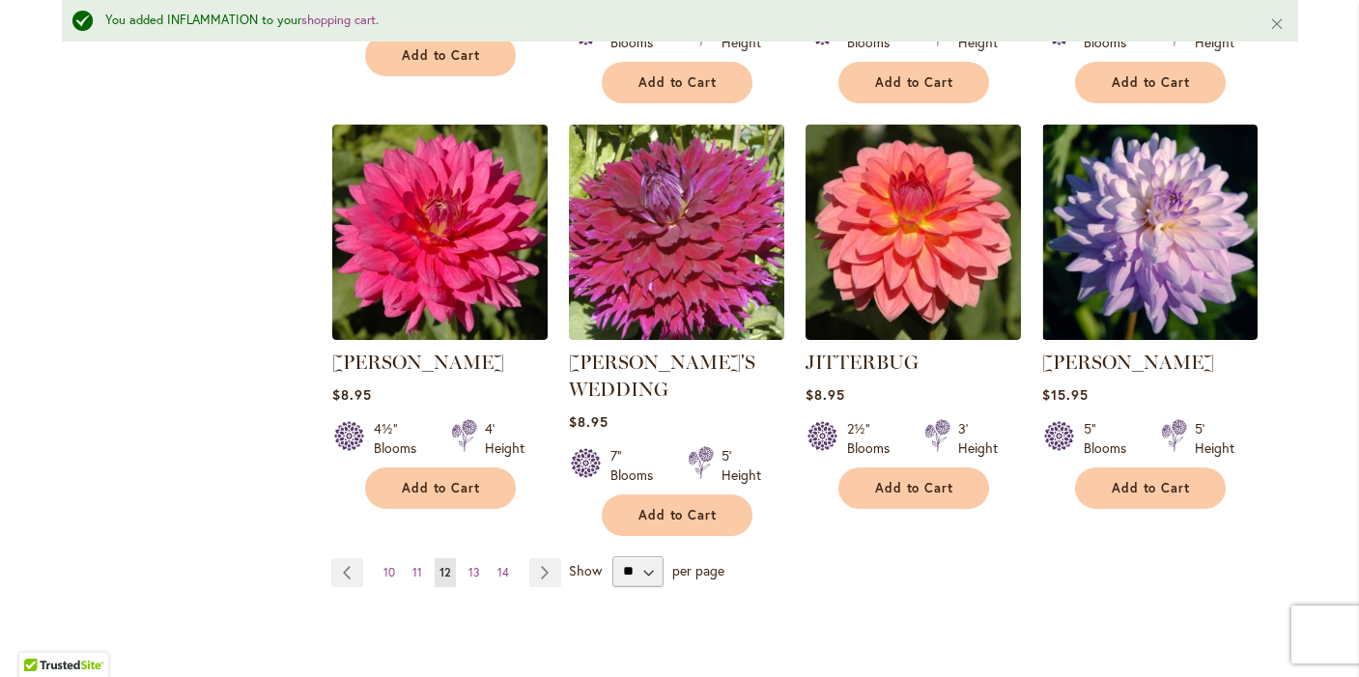
scroll to position [1653, 0]
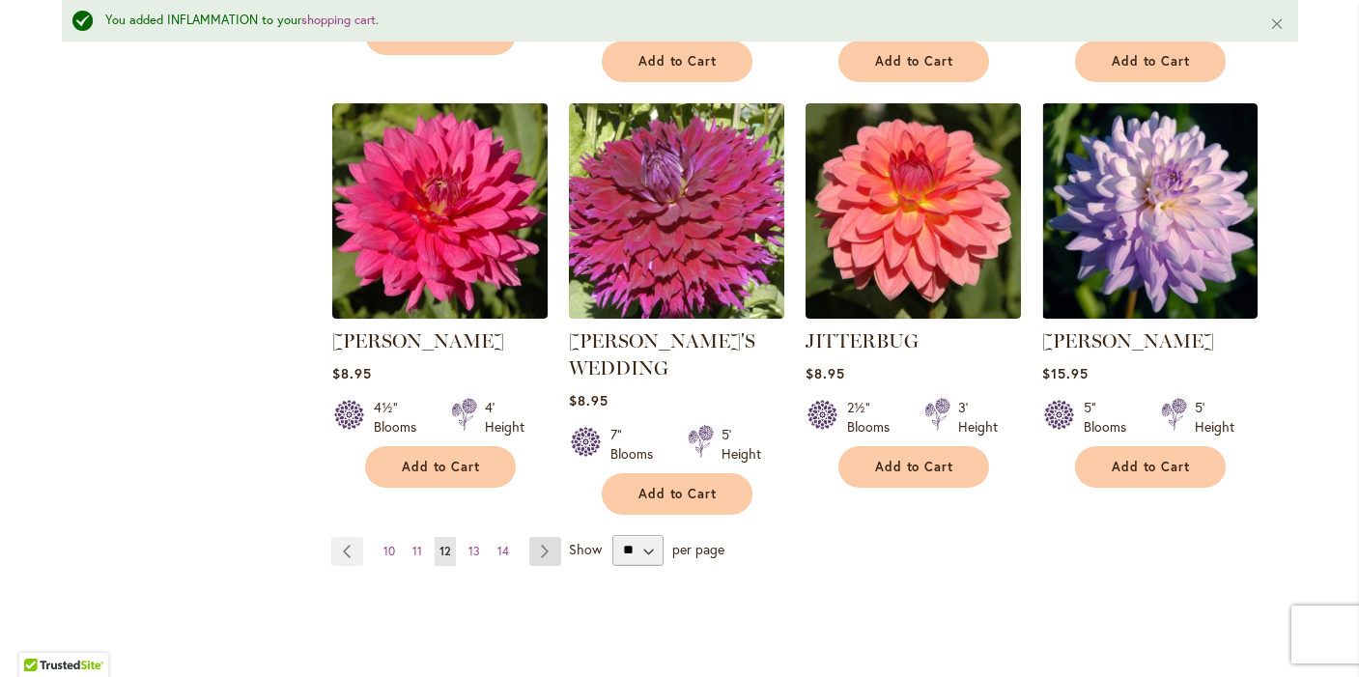
click at [542, 537] on link "Page Next" at bounding box center [545, 551] width 32 height 29
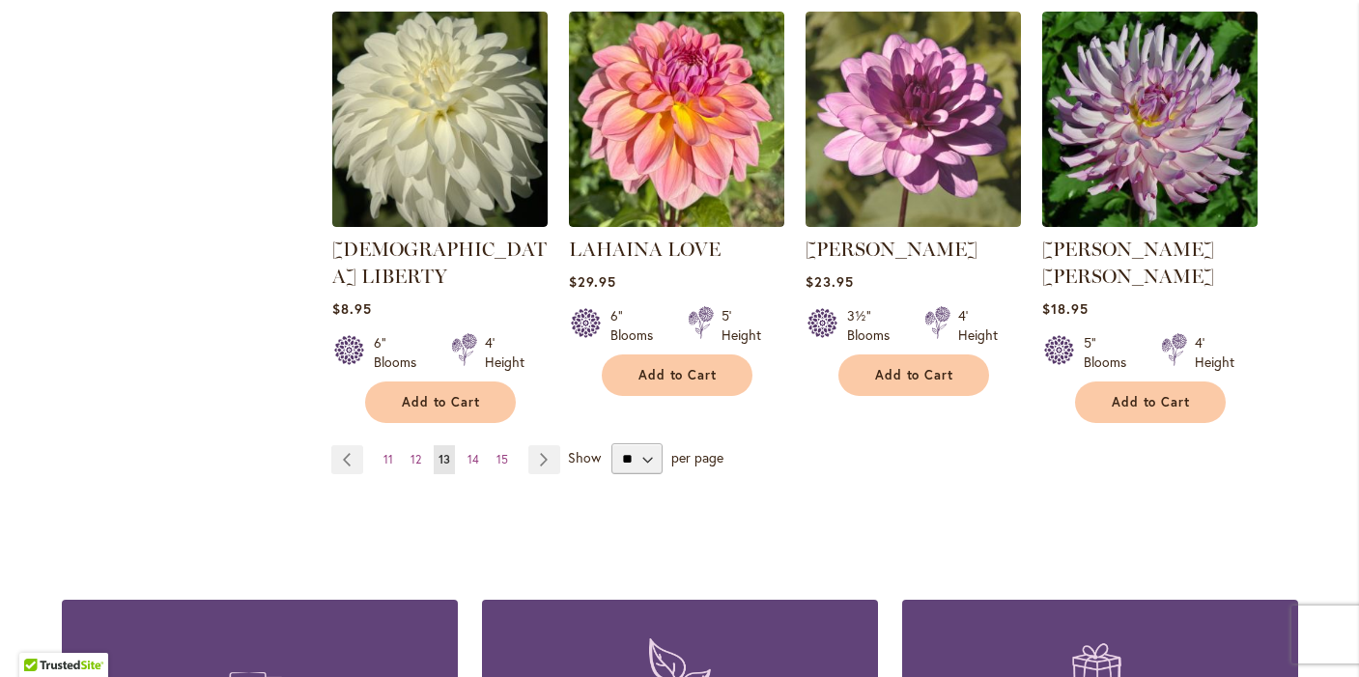
scroll to position [1656, 0]
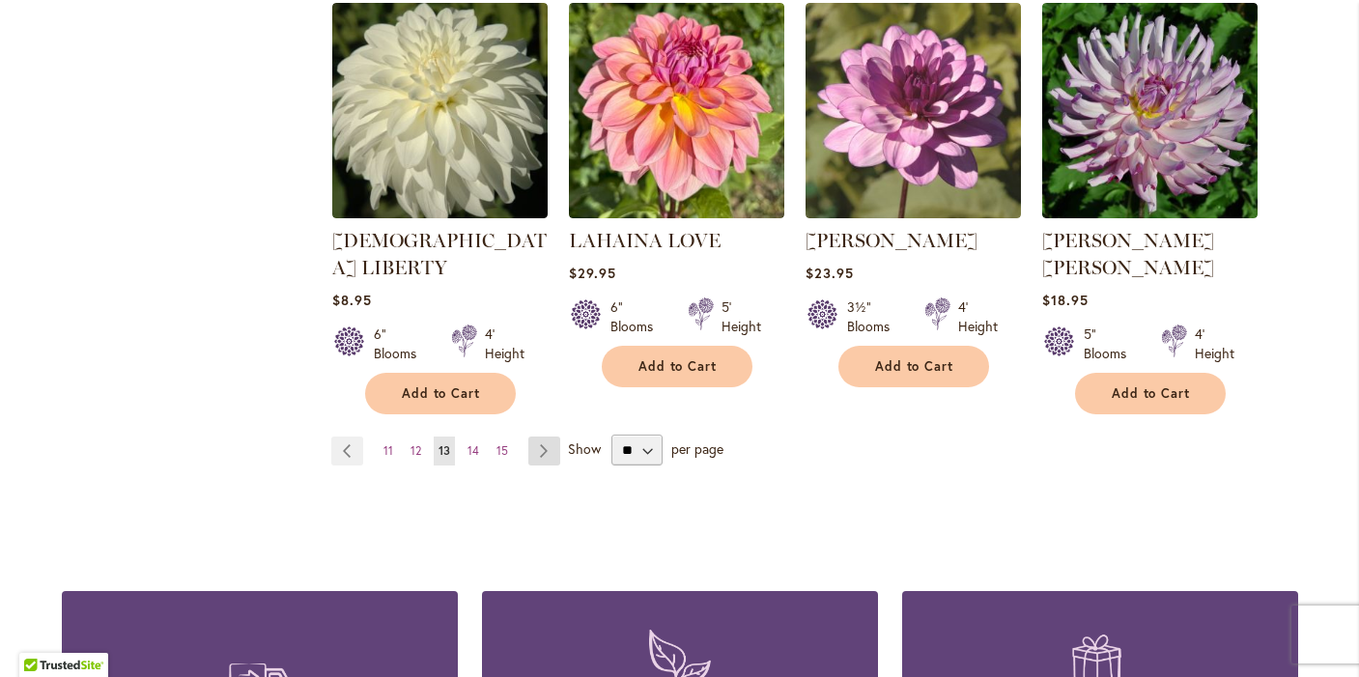
click at [543, 437] on link "Page Next" at bounding box center [544, 451] width 32 height 29
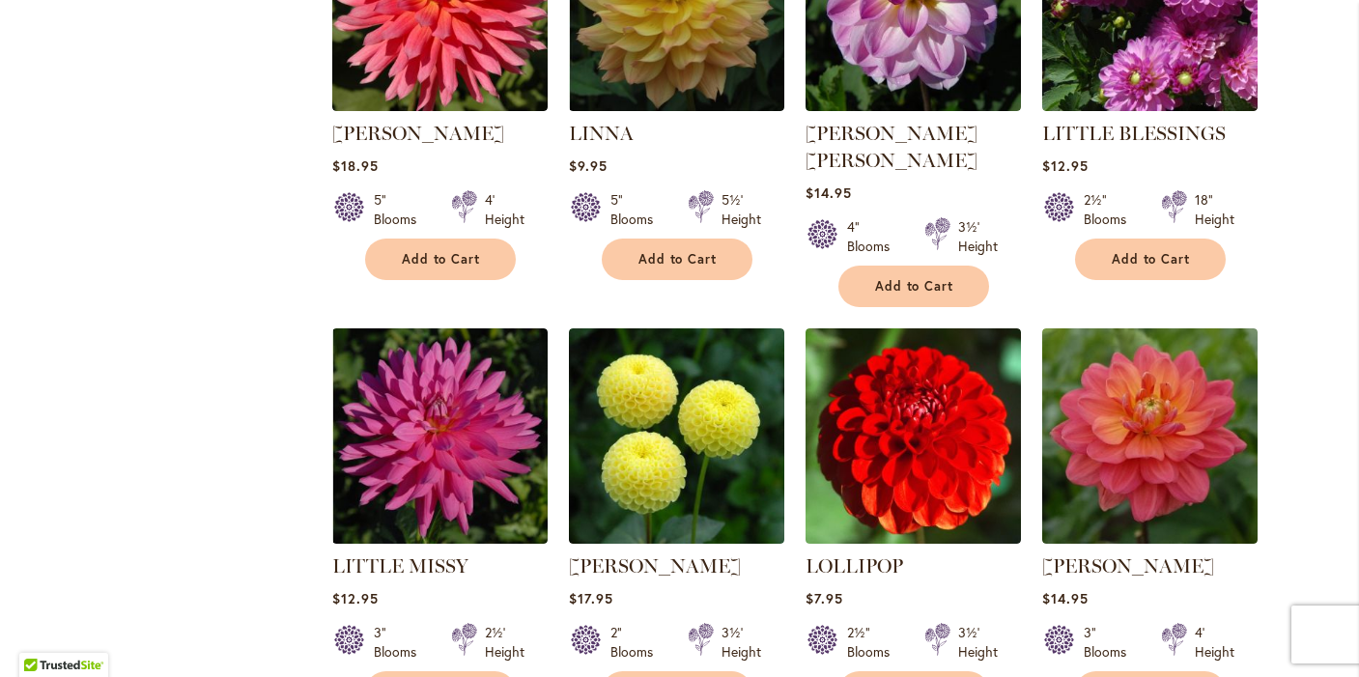
scroll to position [968, 0]
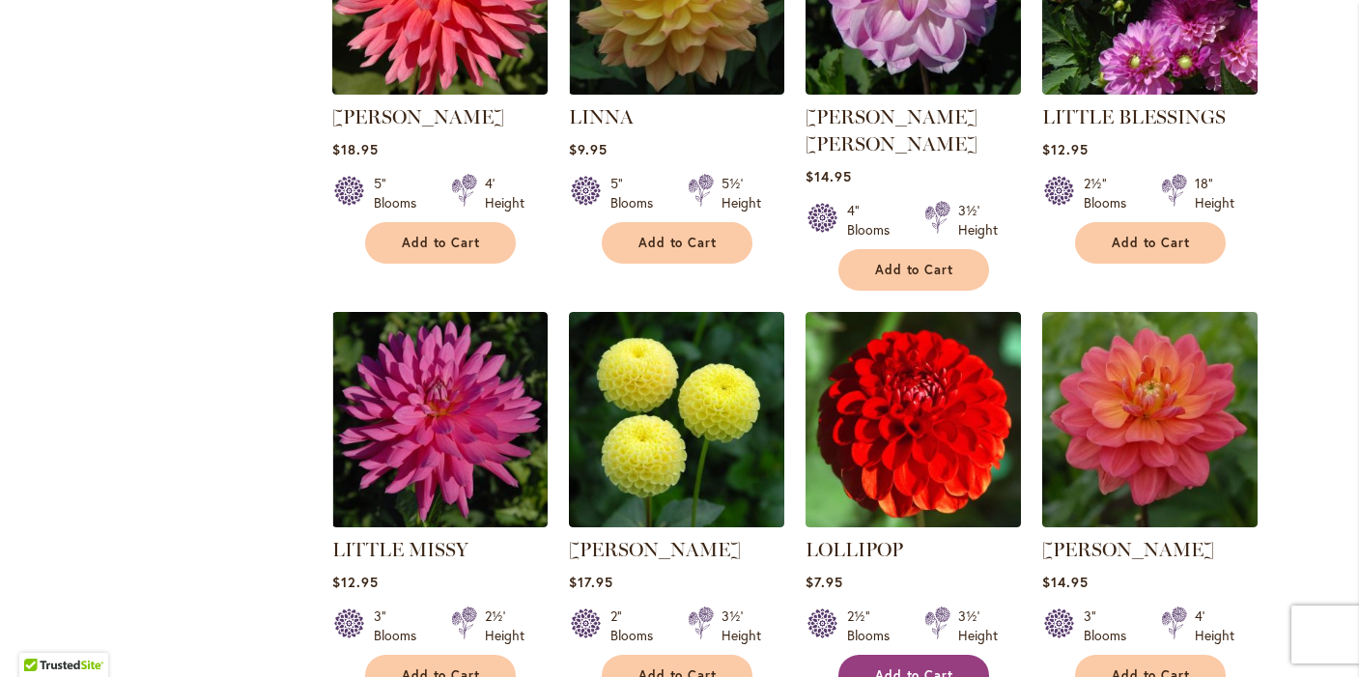
click at [884, 668] on span "Add to Cart" at bounding box center [914, 676] width 79 height 16
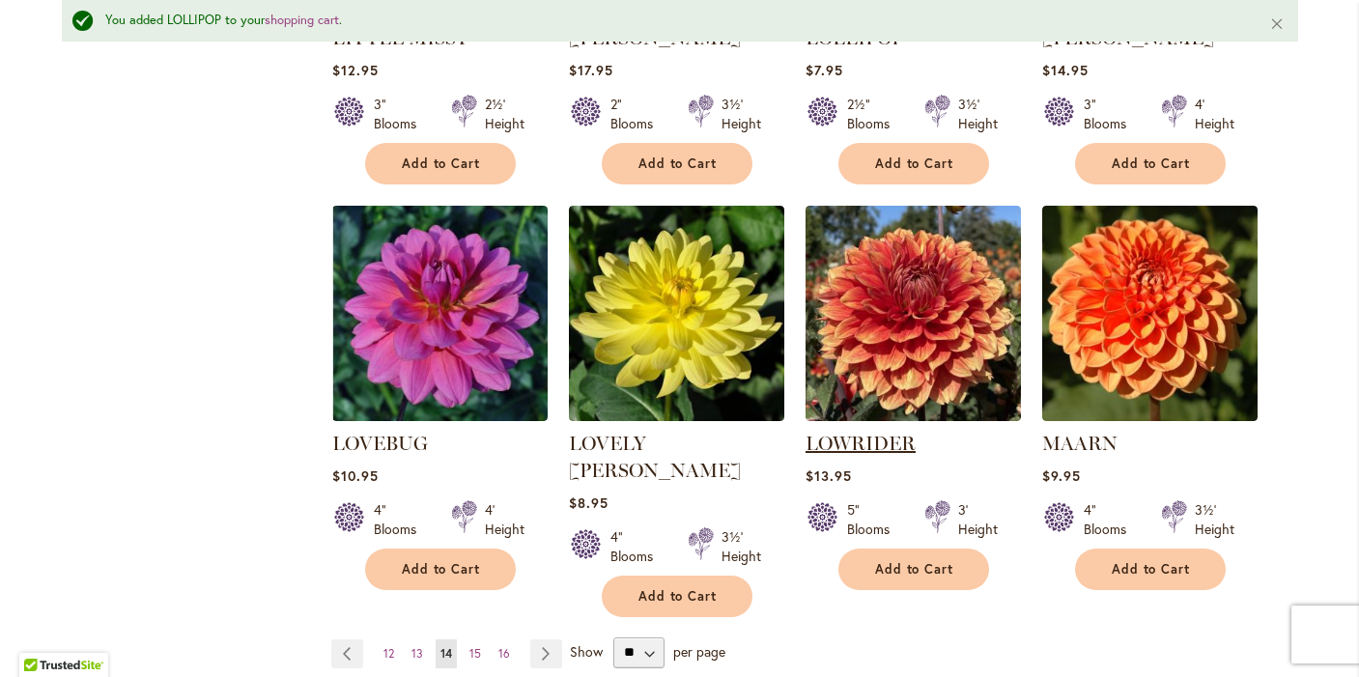
scroll to position [1546, 0]
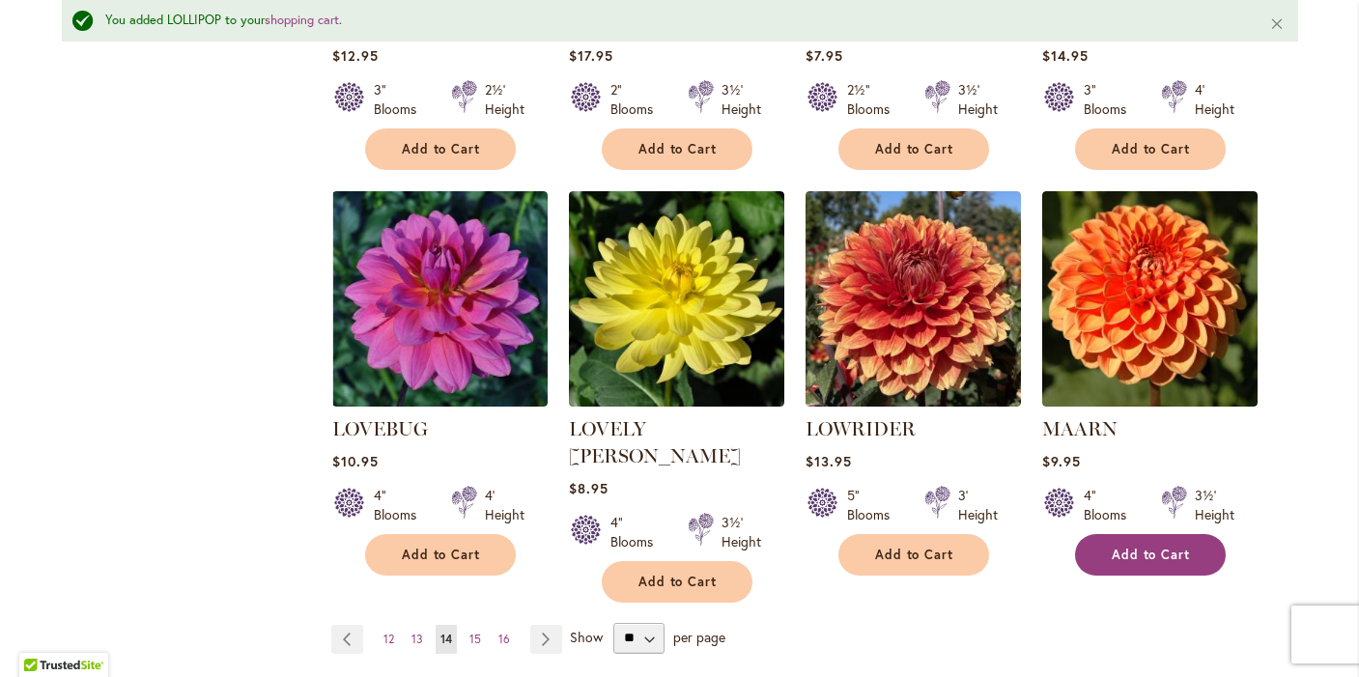
click at [1124, 534] on button "Add to Cart" at bounding box center [1150, 555] width 151 height 42
click at [546, 625] on link "Page Next" at bounding box center [546, 639] width 32 height 29
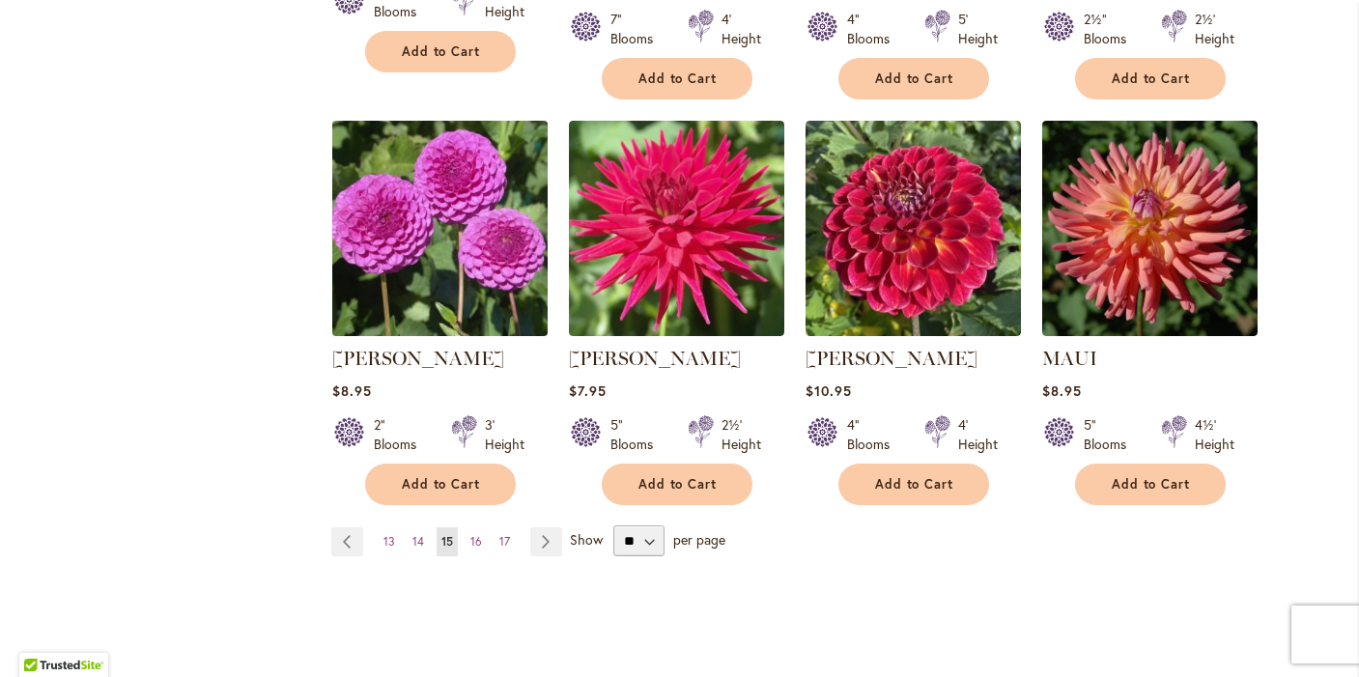
scroll to position [1566, 0]
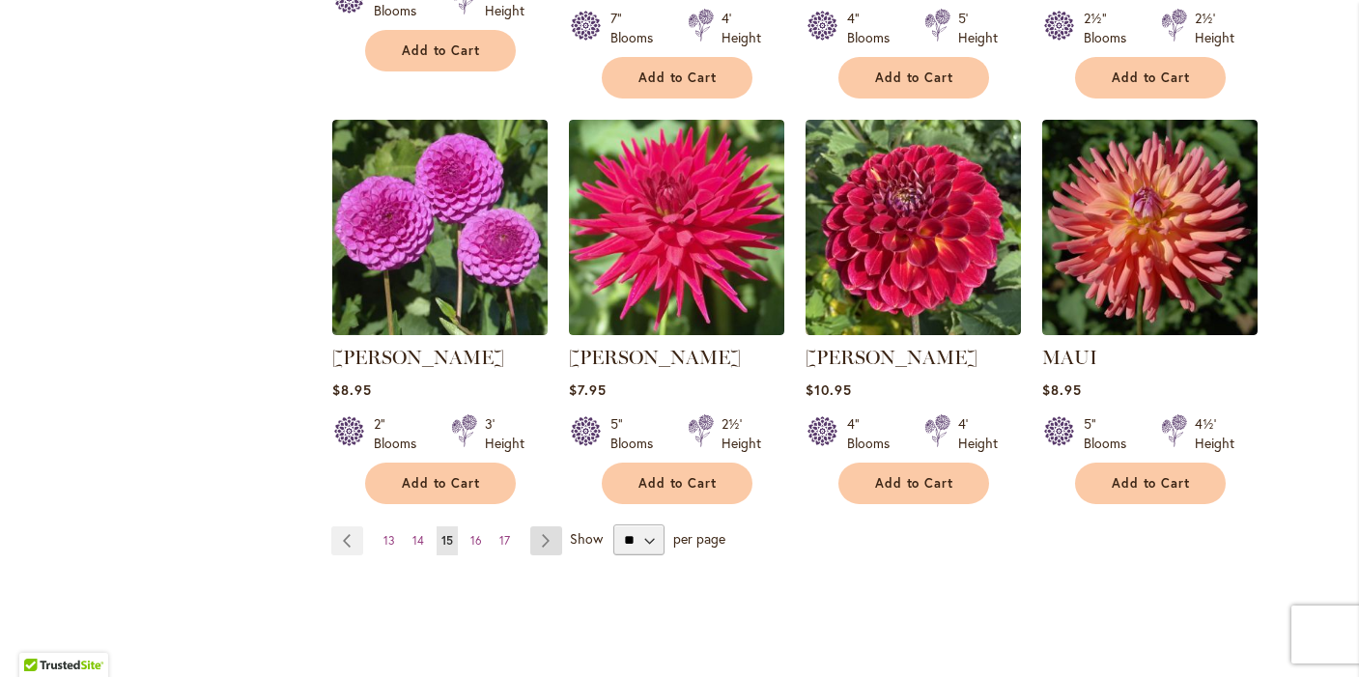
click at [543, 534] on link "Page Next" at bounding box center [546, 541] width 32 height 29
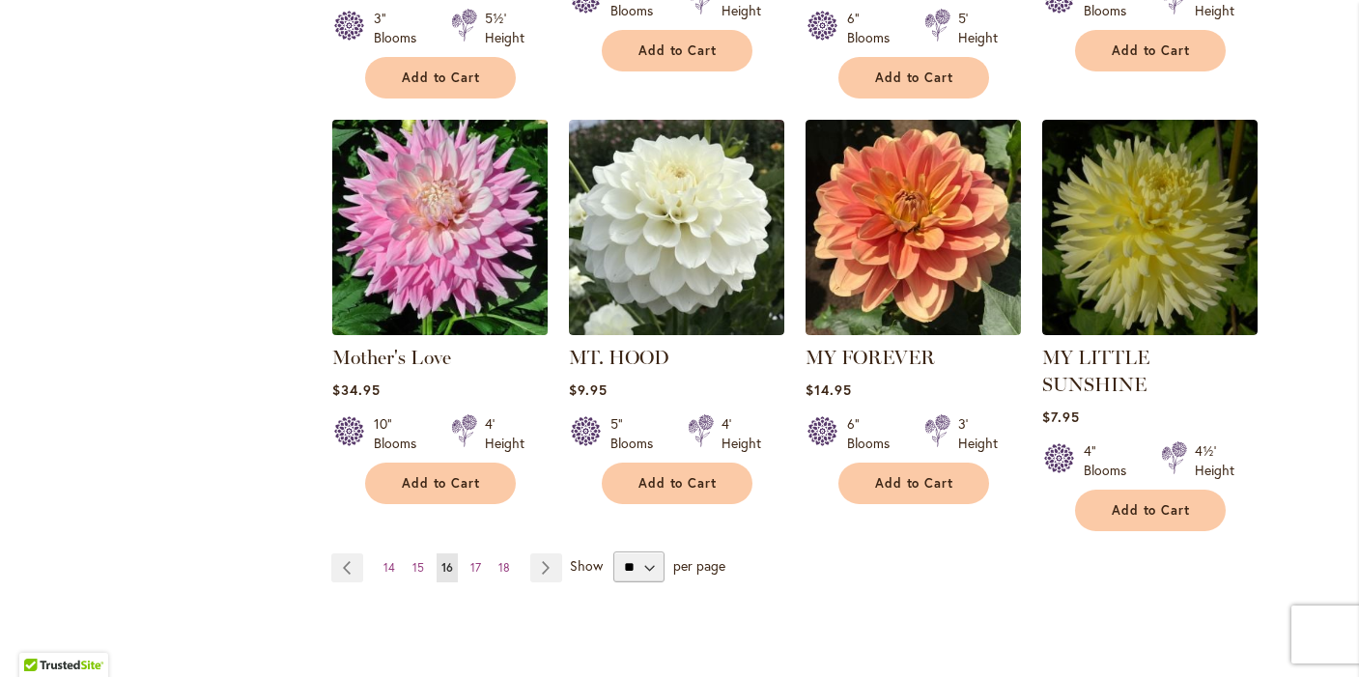
scroll to position [1640, 0]
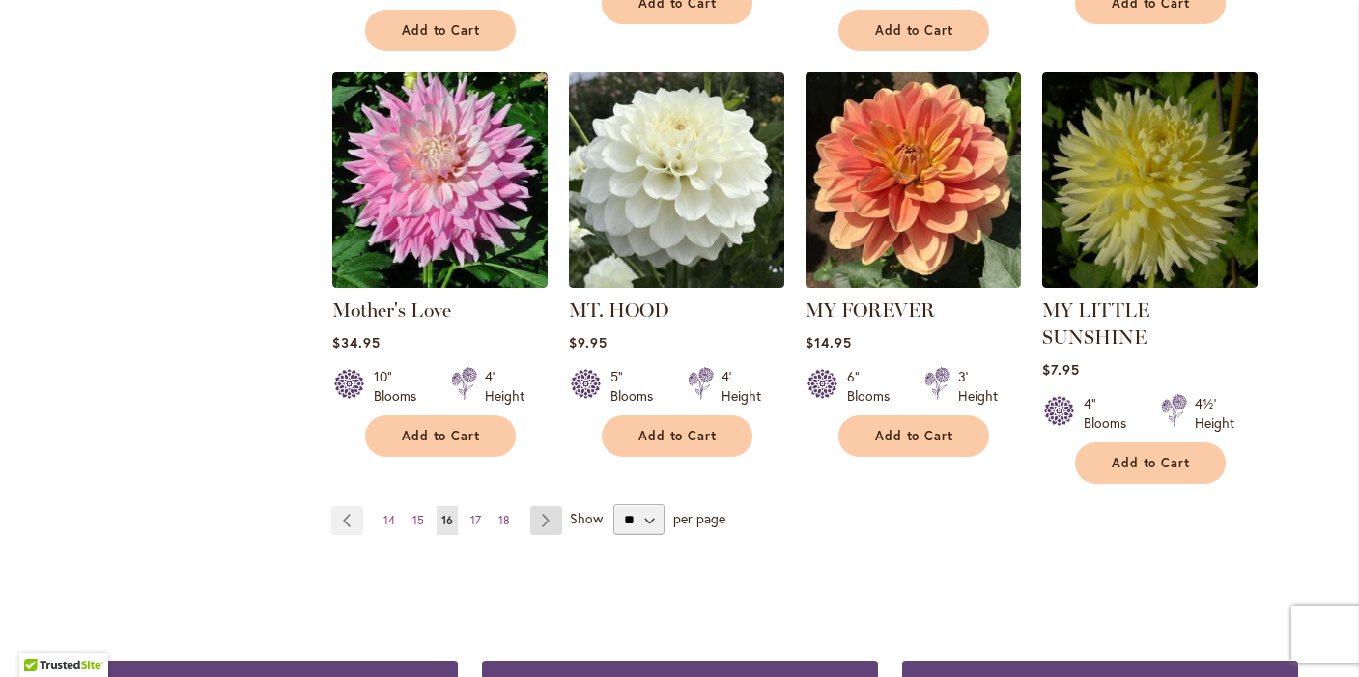
click at [544, 506] on link "Page Next" at bounding box center [546, 520] width 32 height 29
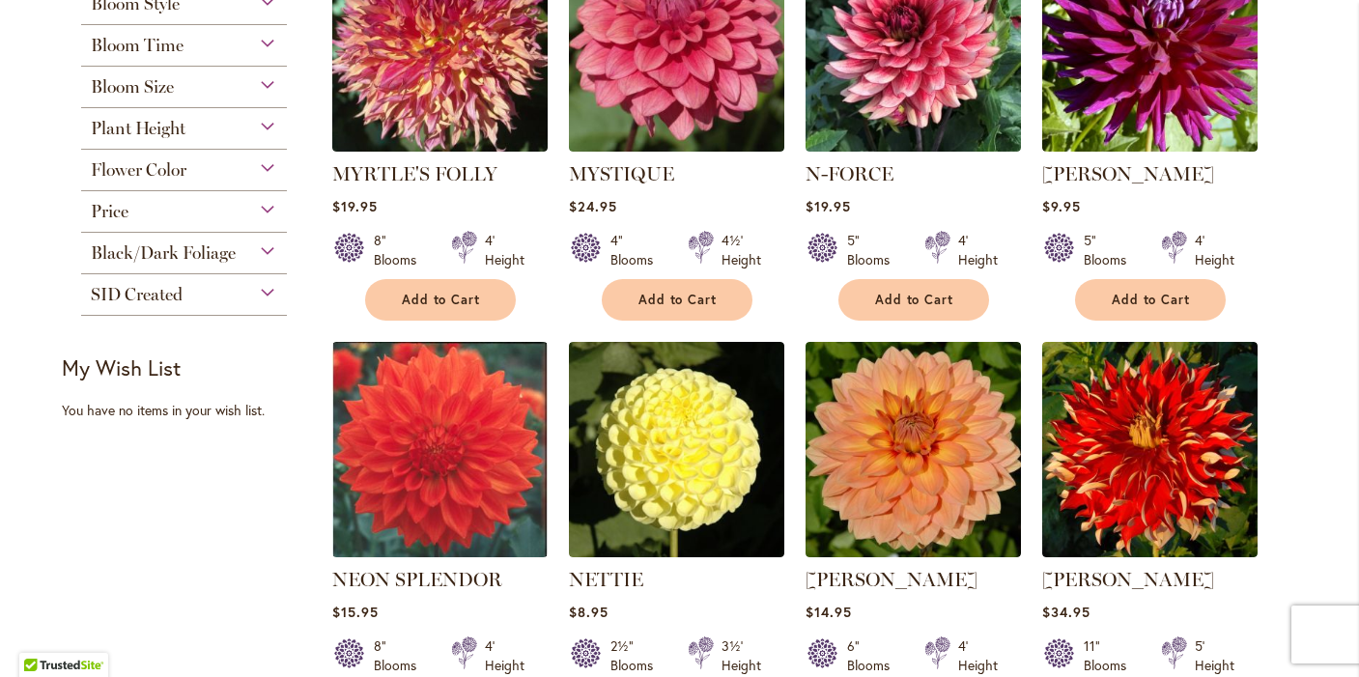
scroll to position [605, 0]
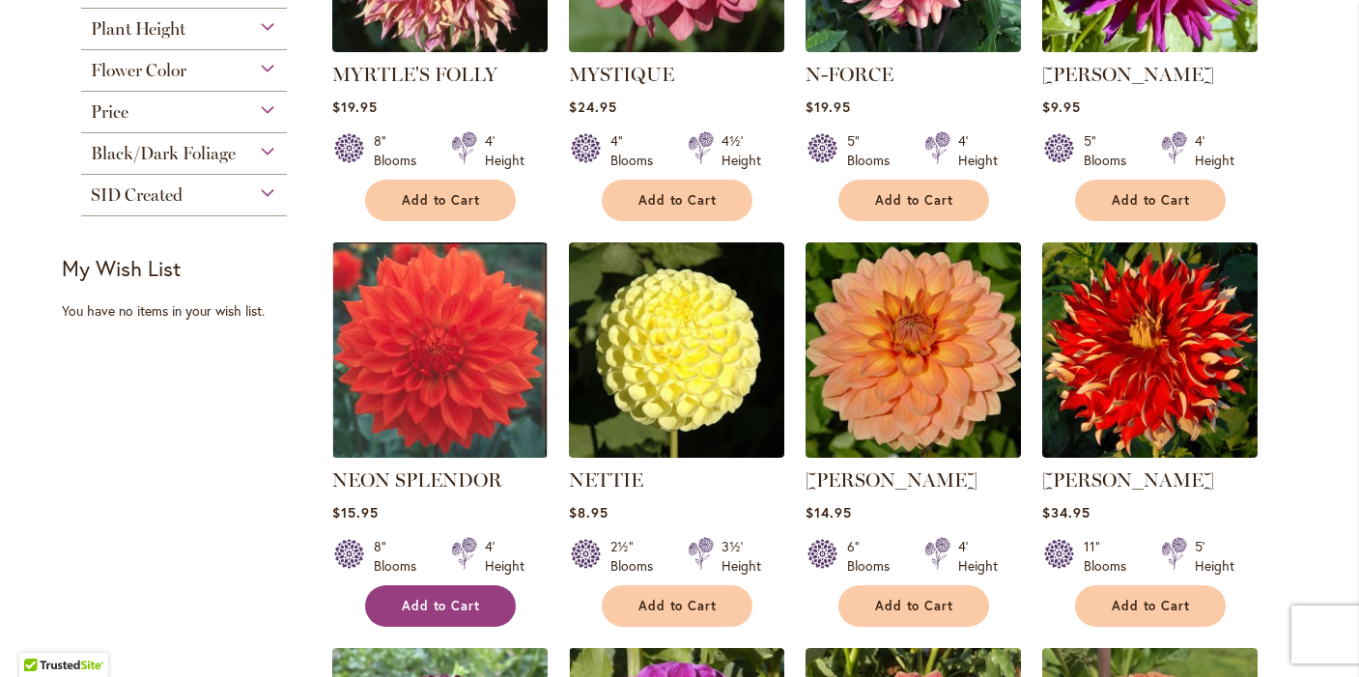
click at [432, 598] on span "Add to Cart" at bounding box center [441, 606] width 79 height 16
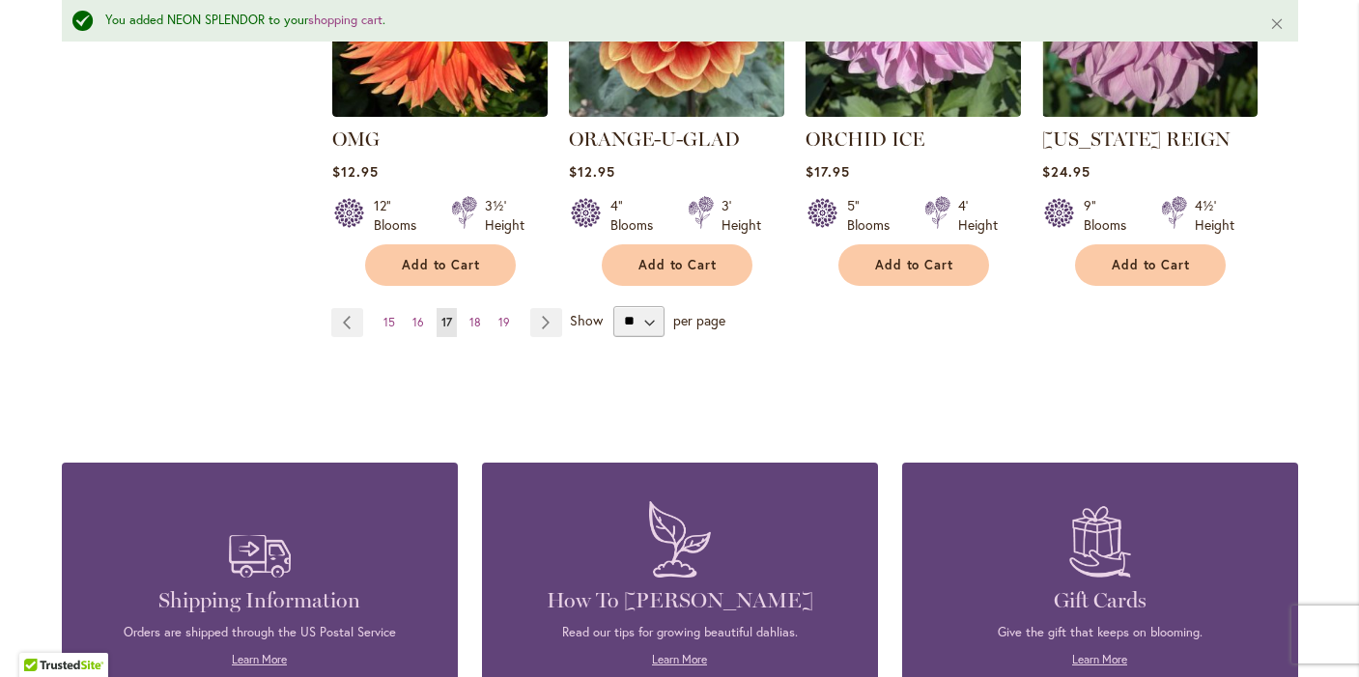
scroll to position [1890, 0]
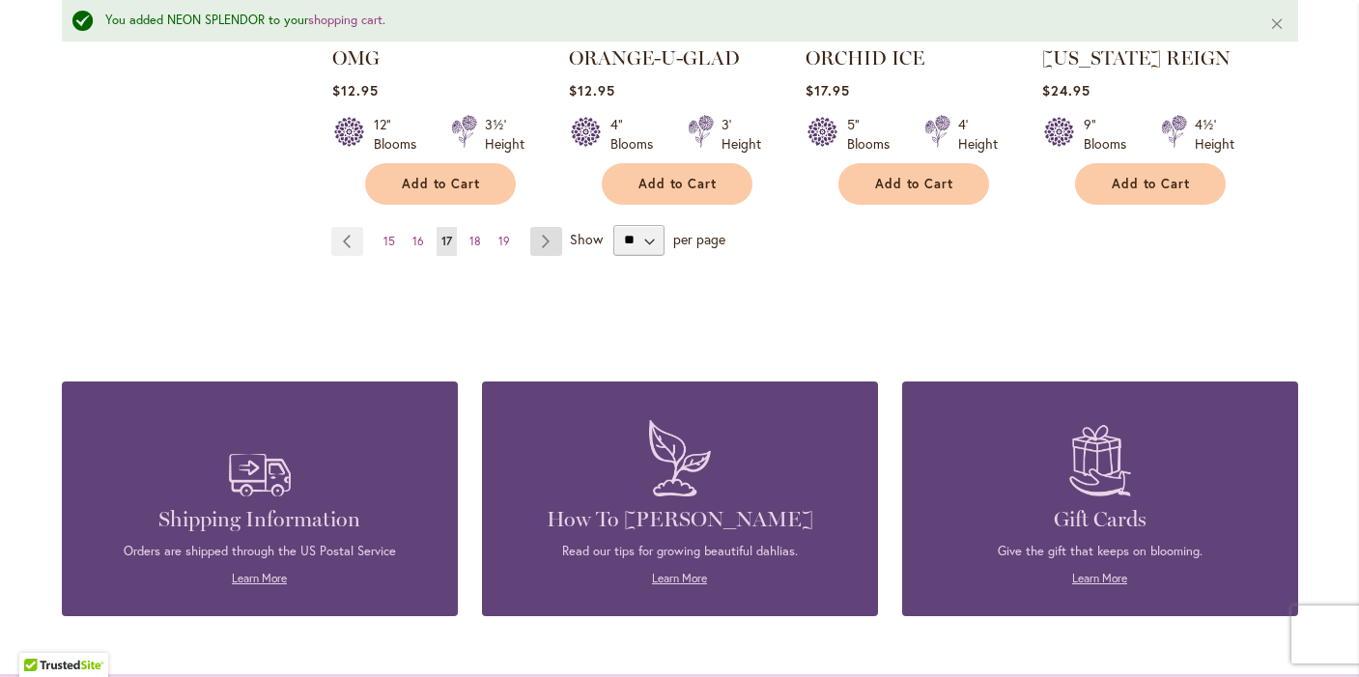
click at [541, 236] on link "Page Next" at bounding box center [546, 241] width 32 height 29
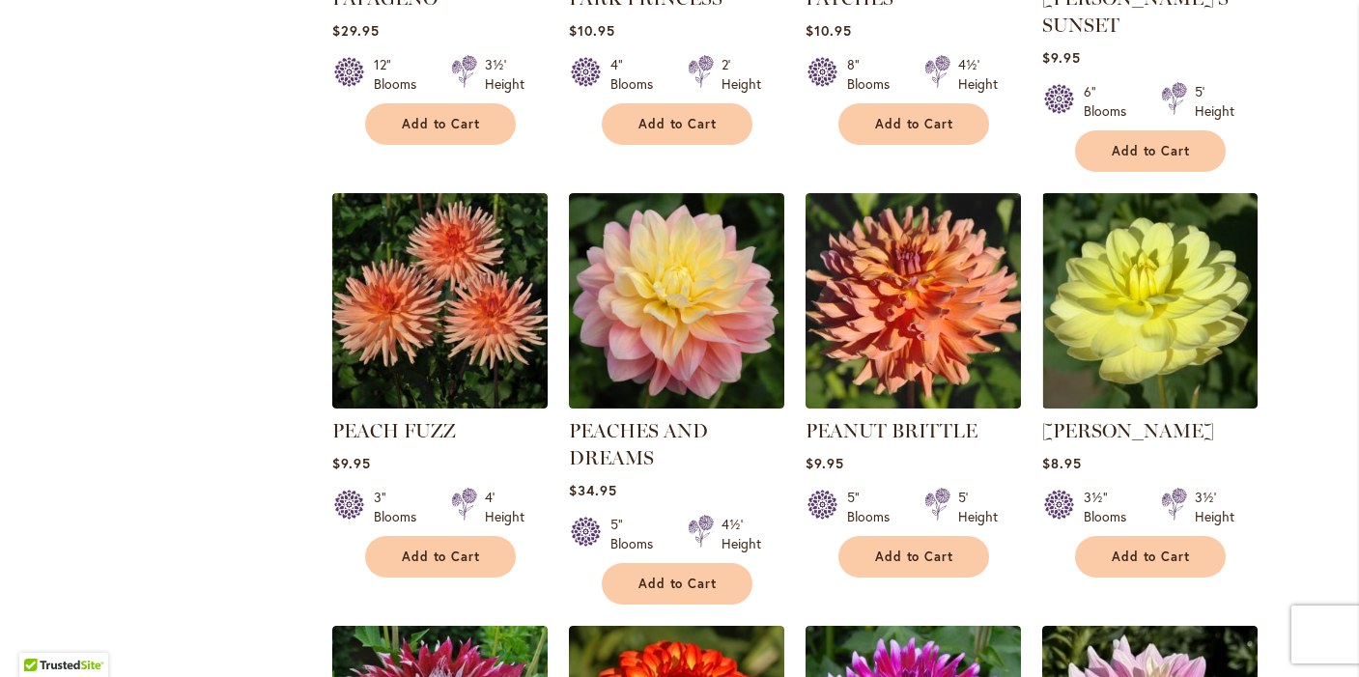
scroll to position [1204, 0]
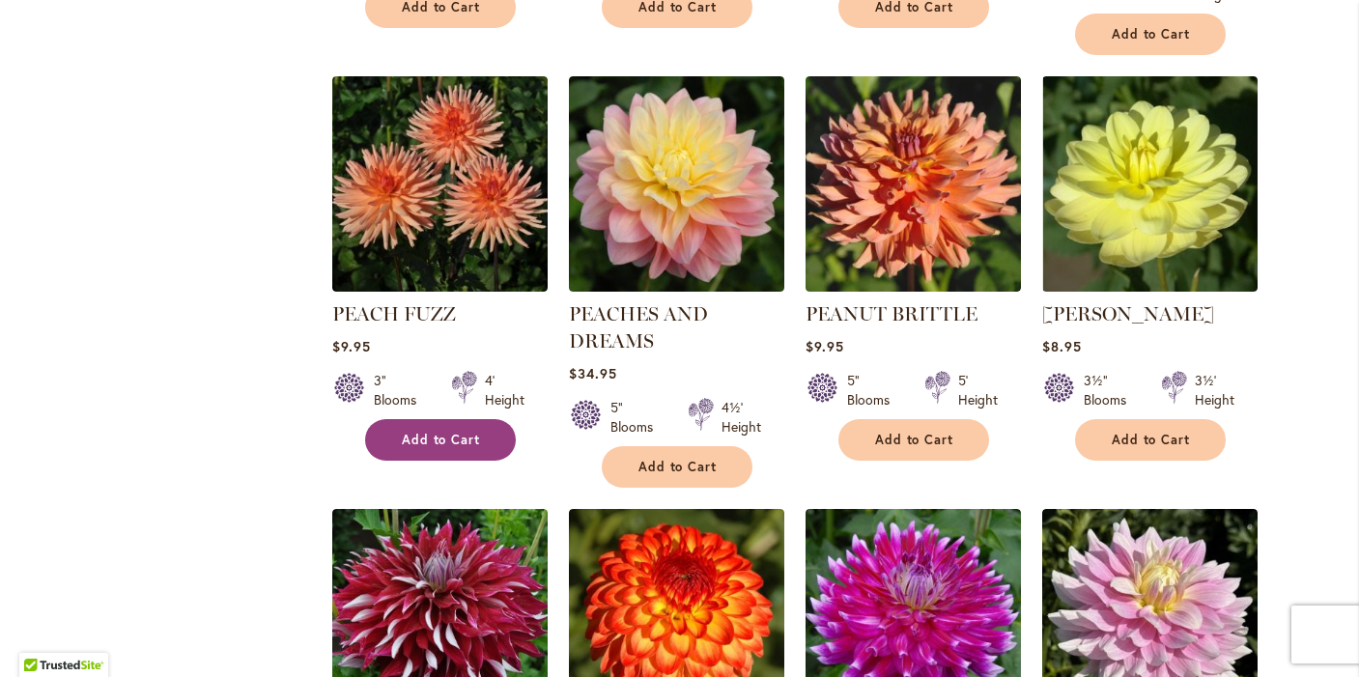
click at [443, 434] on span "Add to Cart" at bounding box center [441, 440] width 79 height 16
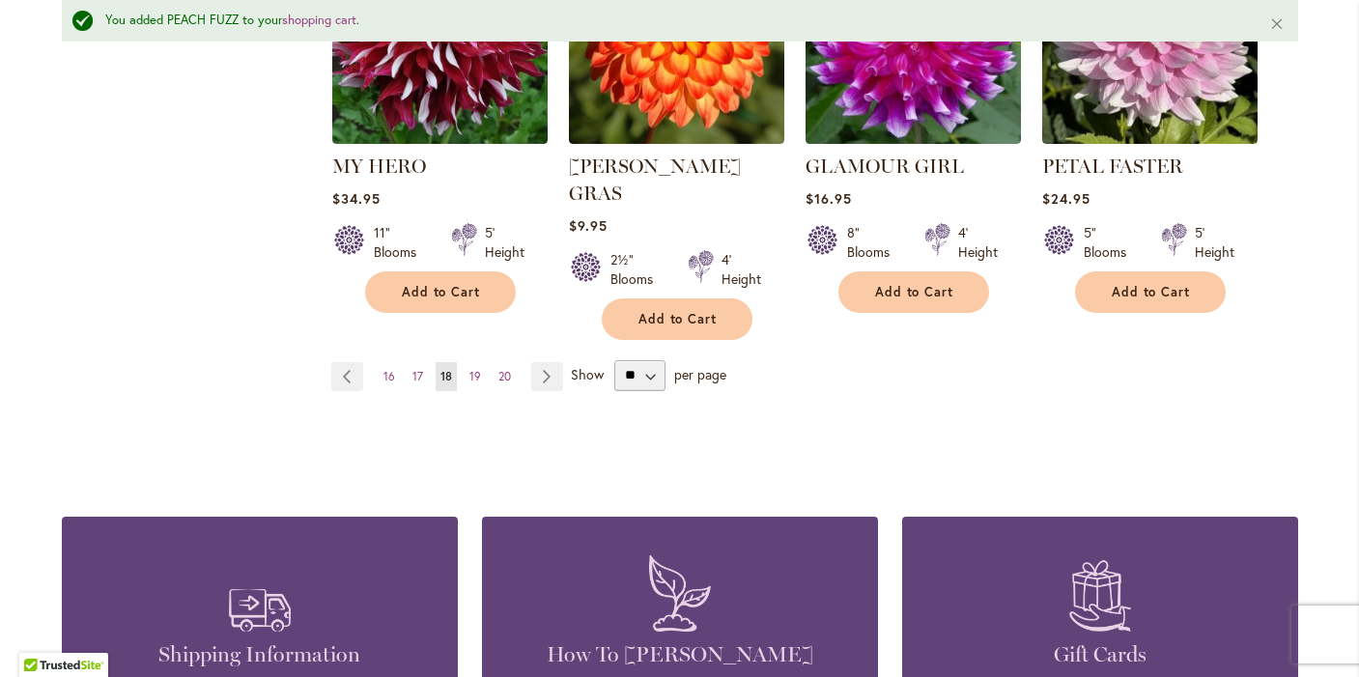
scroll to position [1837, 0]
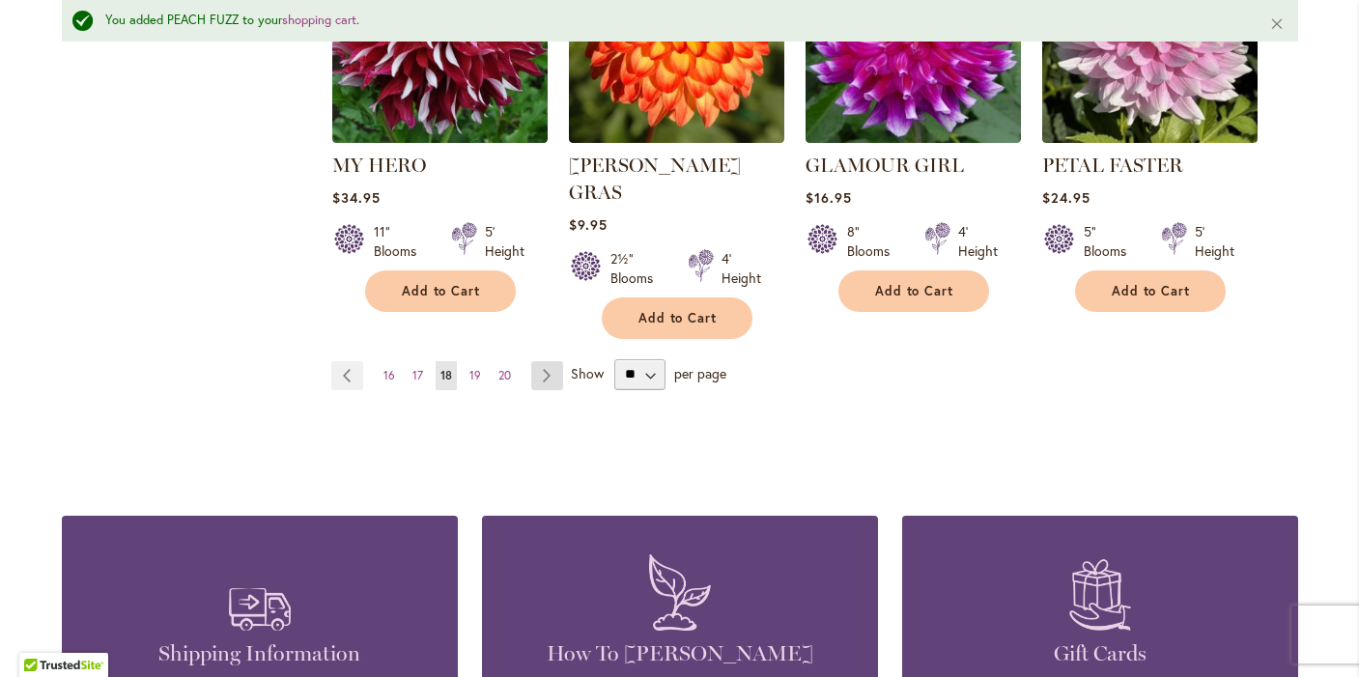
click at [543, 361] on link "Page Next" at bounding box center [547, 375] width 32 height 29
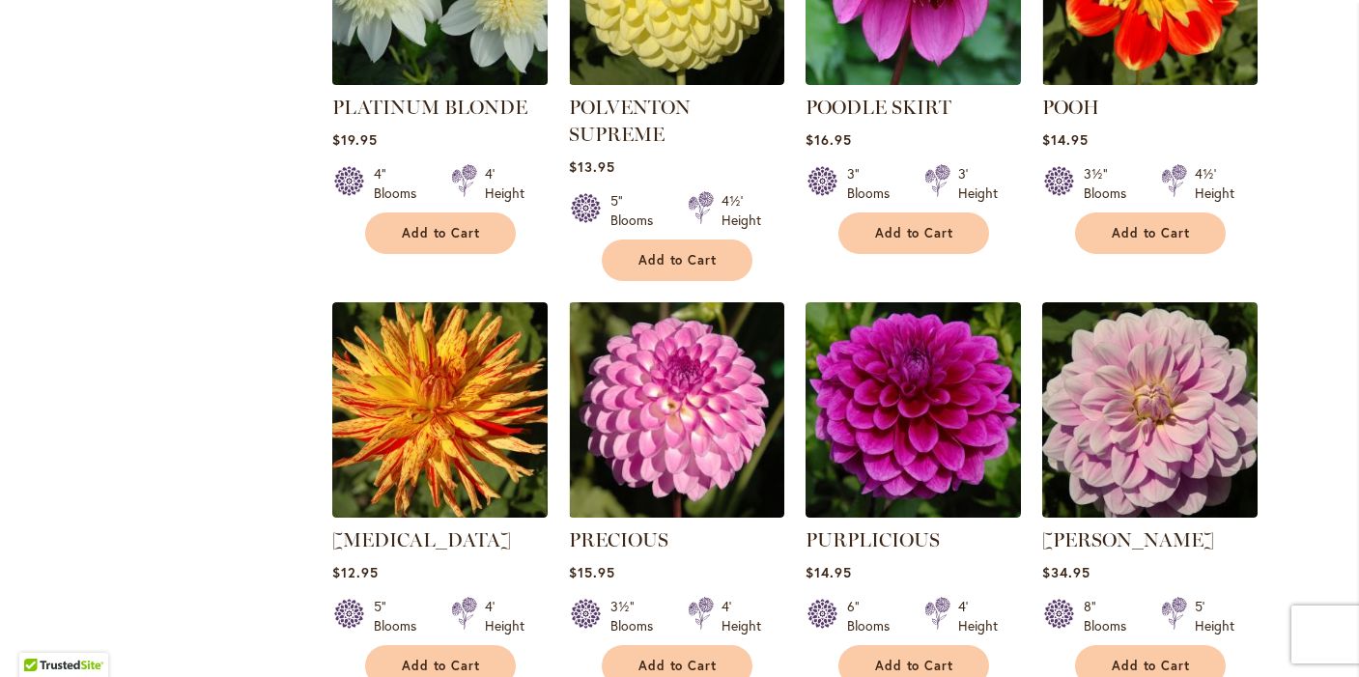
scroll to position [1481, 0]
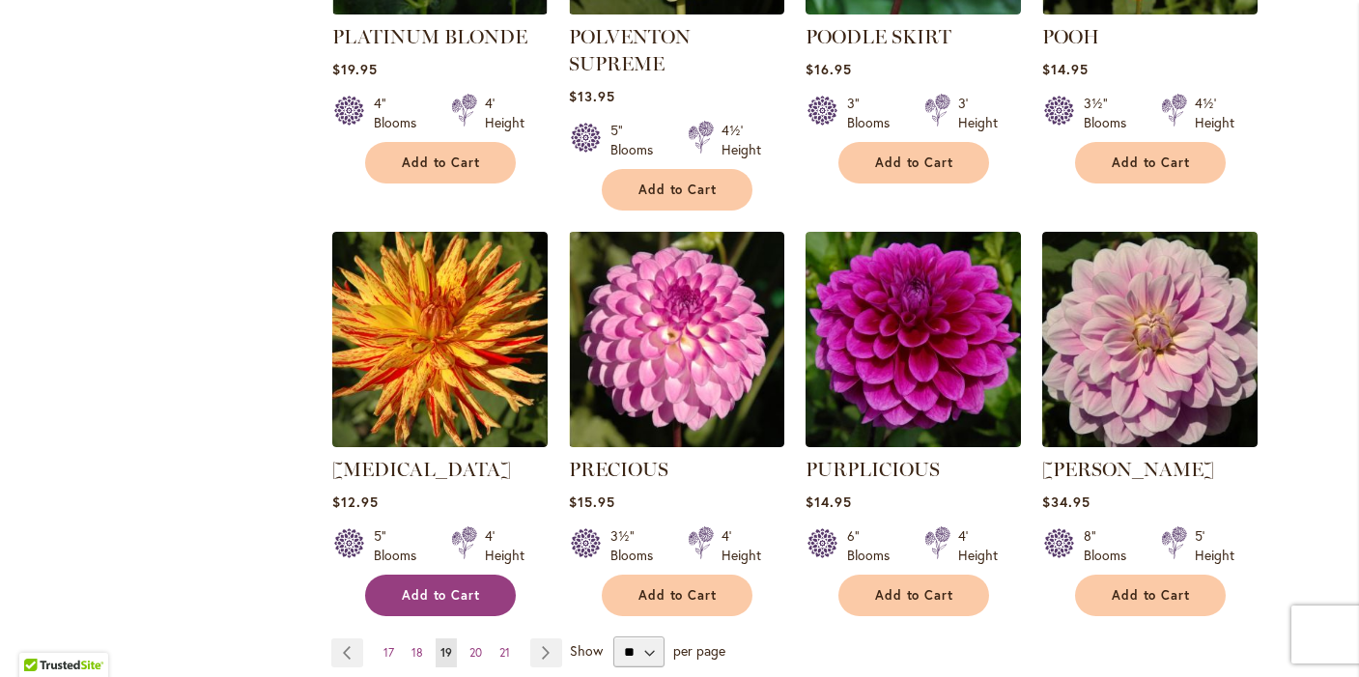
click at [423, 587] on span "Add to Cart" at bounding box center [441, 595] width 79 height 16
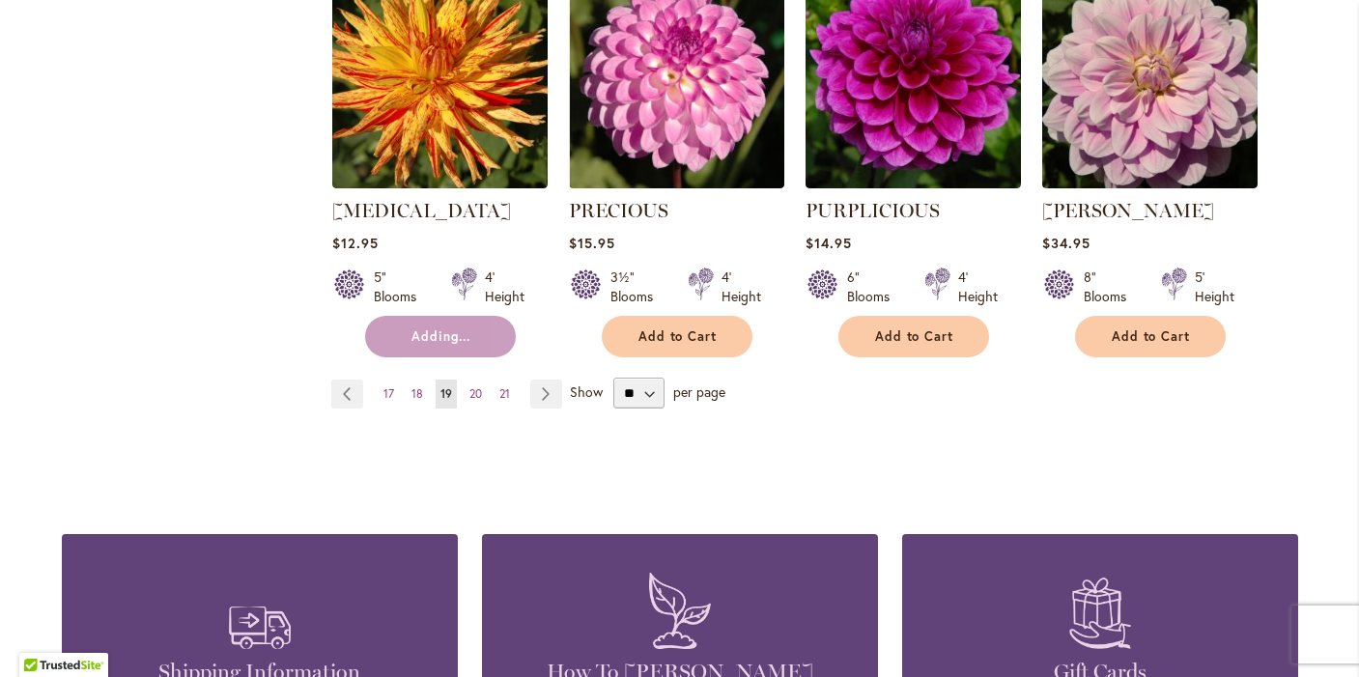
scroll to position [1750, 0]
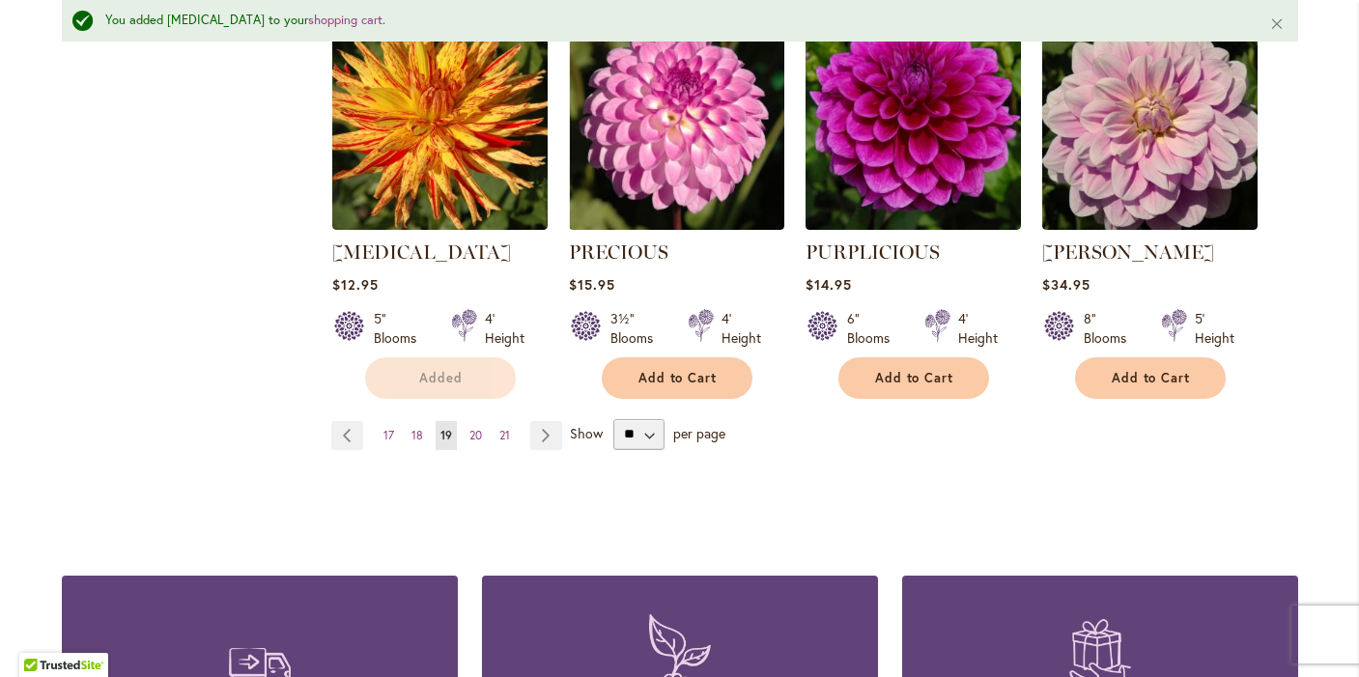
click at [545, 357] on div "Added" at bounding box center [441, 378] width 214 height 42
click at [542, 421] on link "Page Next" at bounding box center [546, 435] width 32 height 29
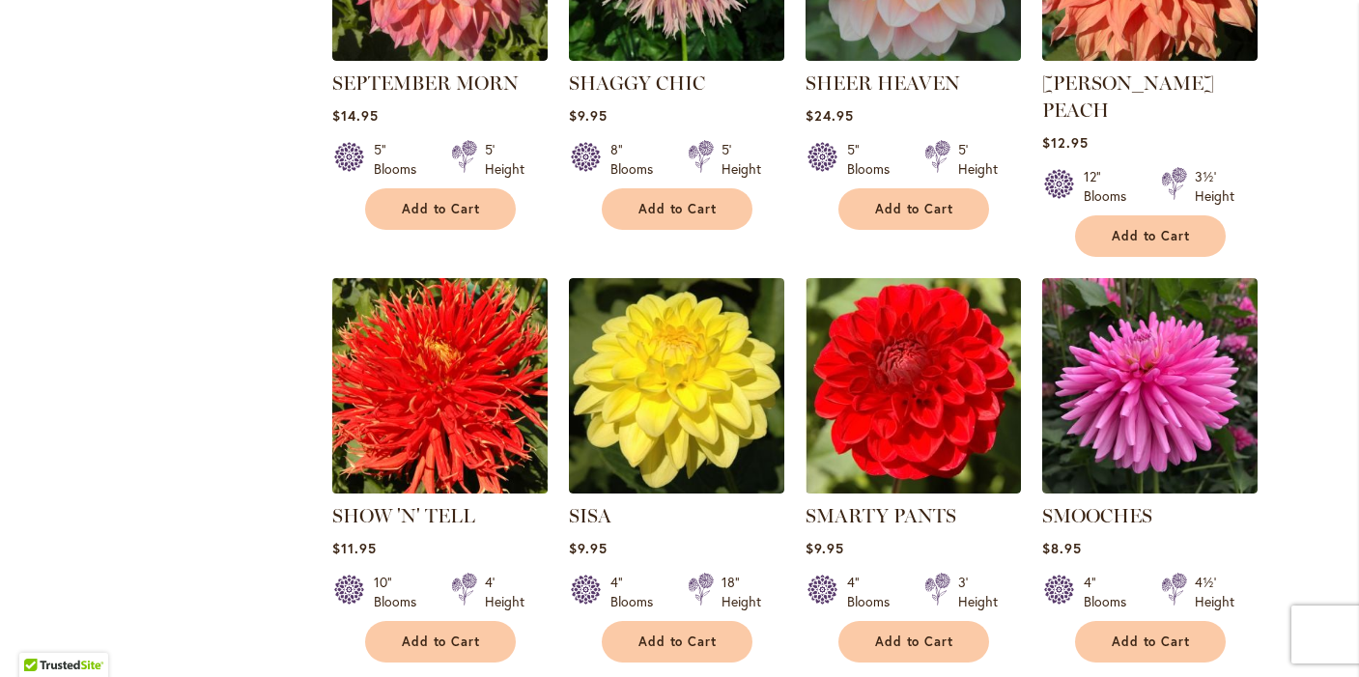
scroll to position [1410, 0]
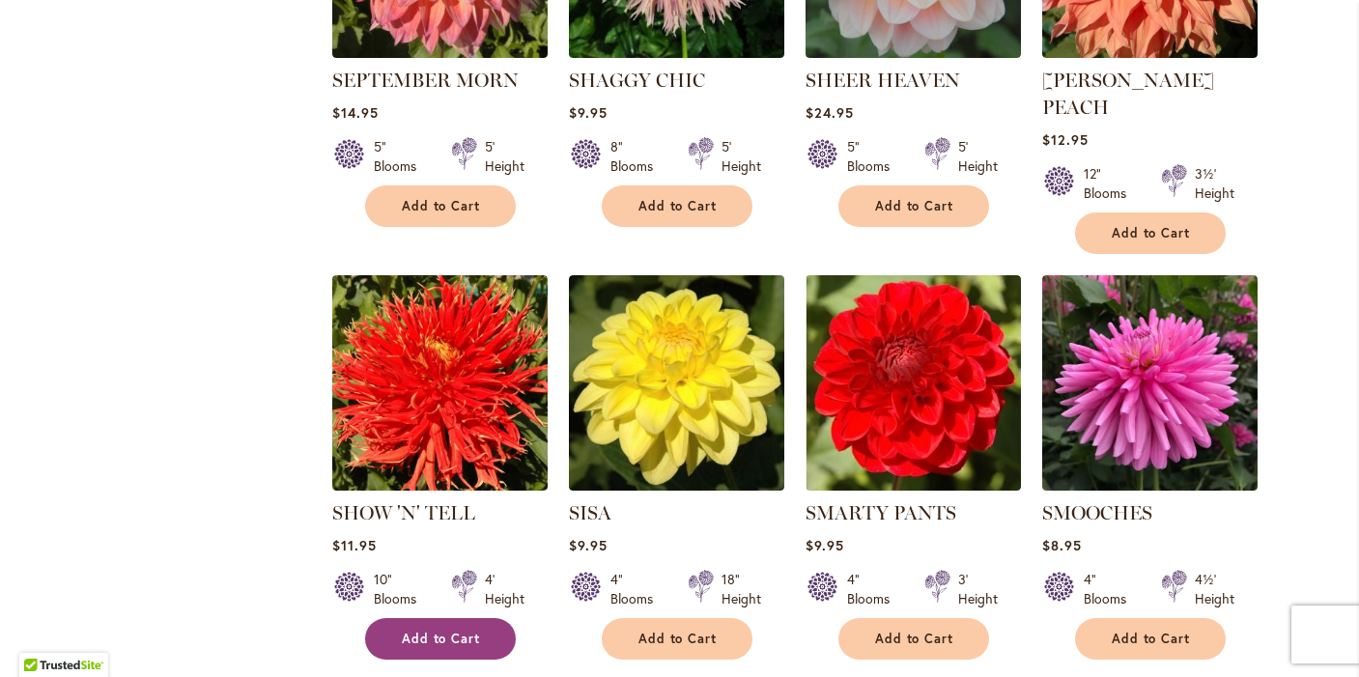
click at [415, 631] on span "Add to Cart" at bounding box center [441, 639] width 79 height 16
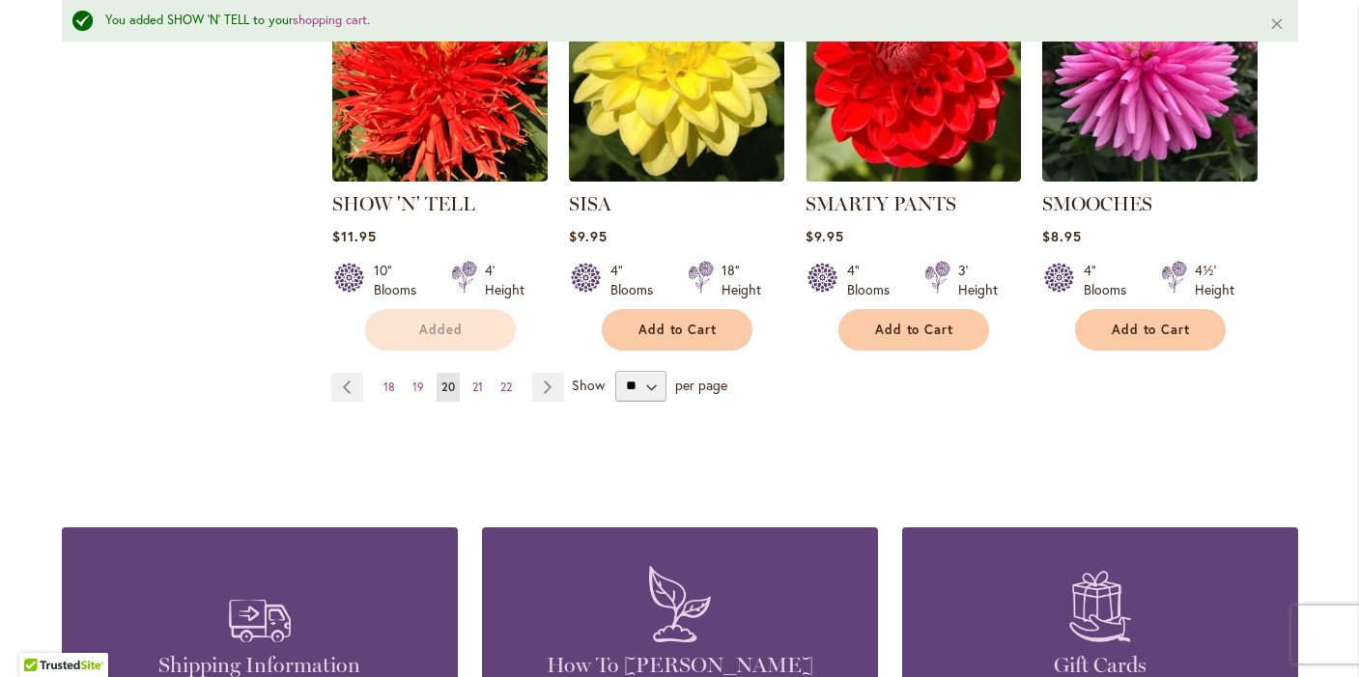
scroll to position [1773, 0]
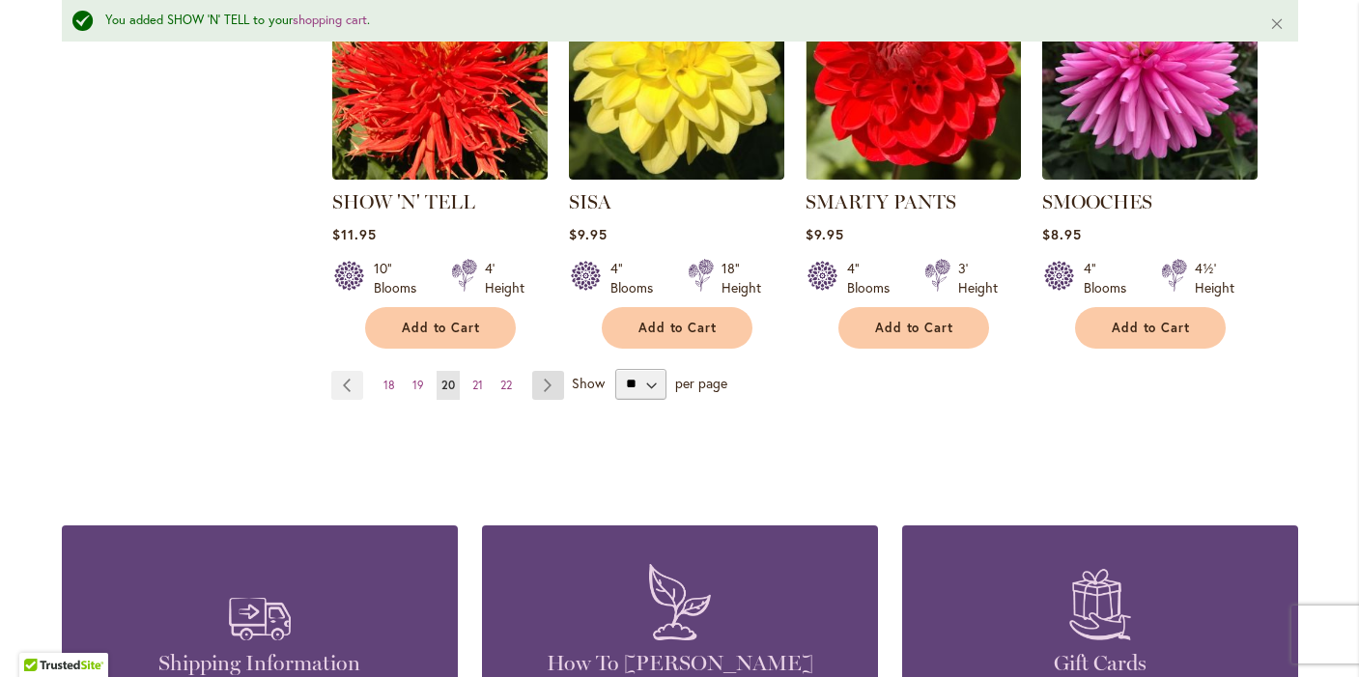
click at [546, 371] on link "Page Next" at bounding box center [548, 385] width 32 height 29
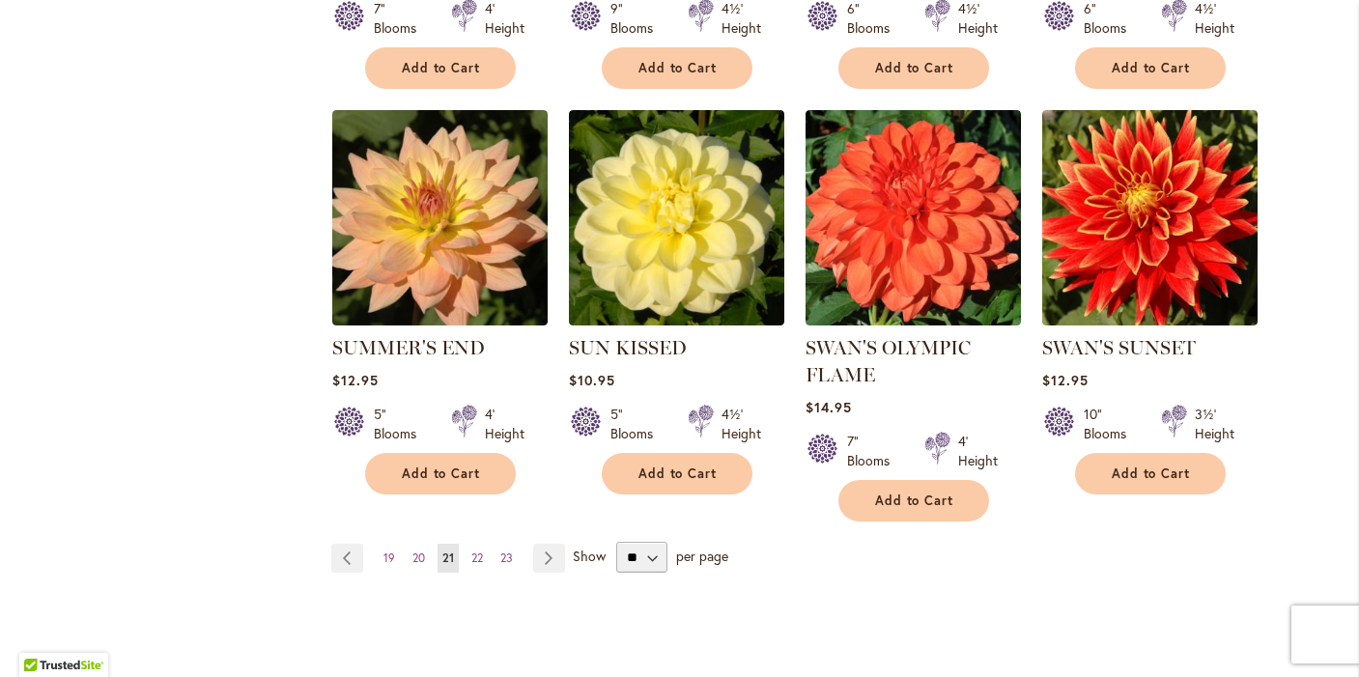
scroll to position [1553, 0]
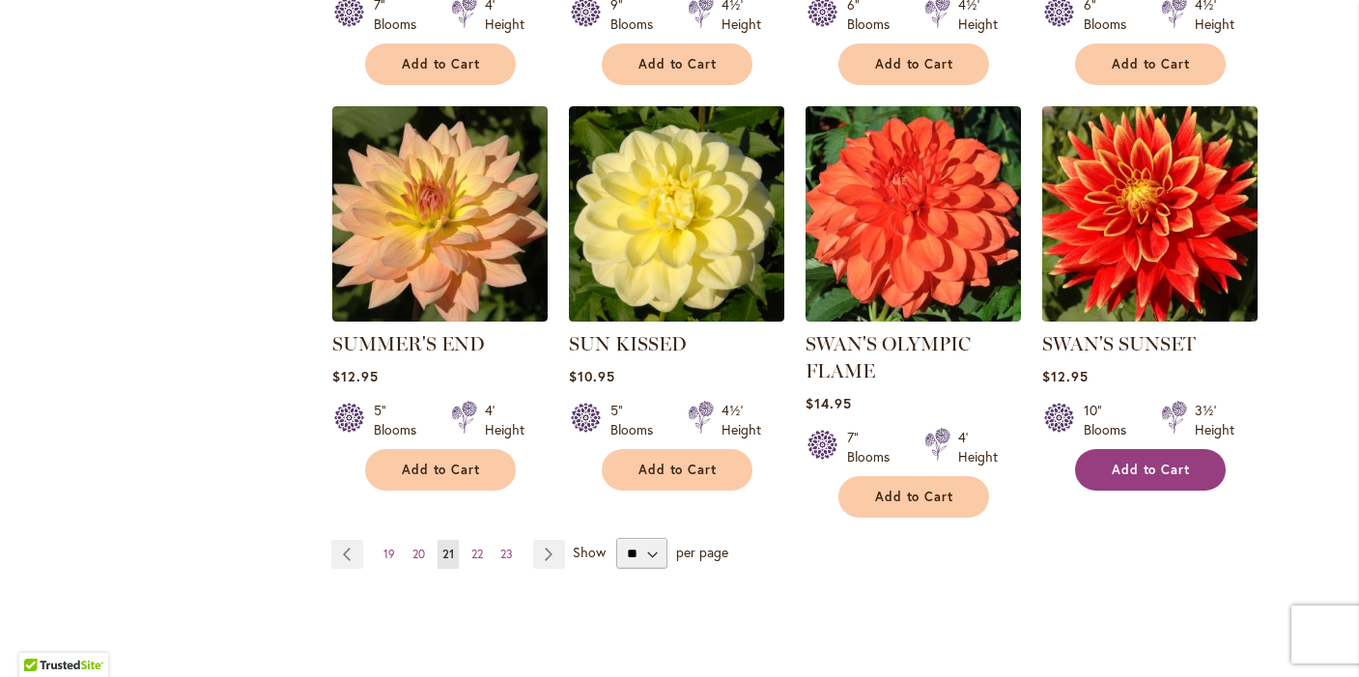
click at [1140, 463] on span "Add to Cart" at bounding box center [1151, 470] width 79 height 16
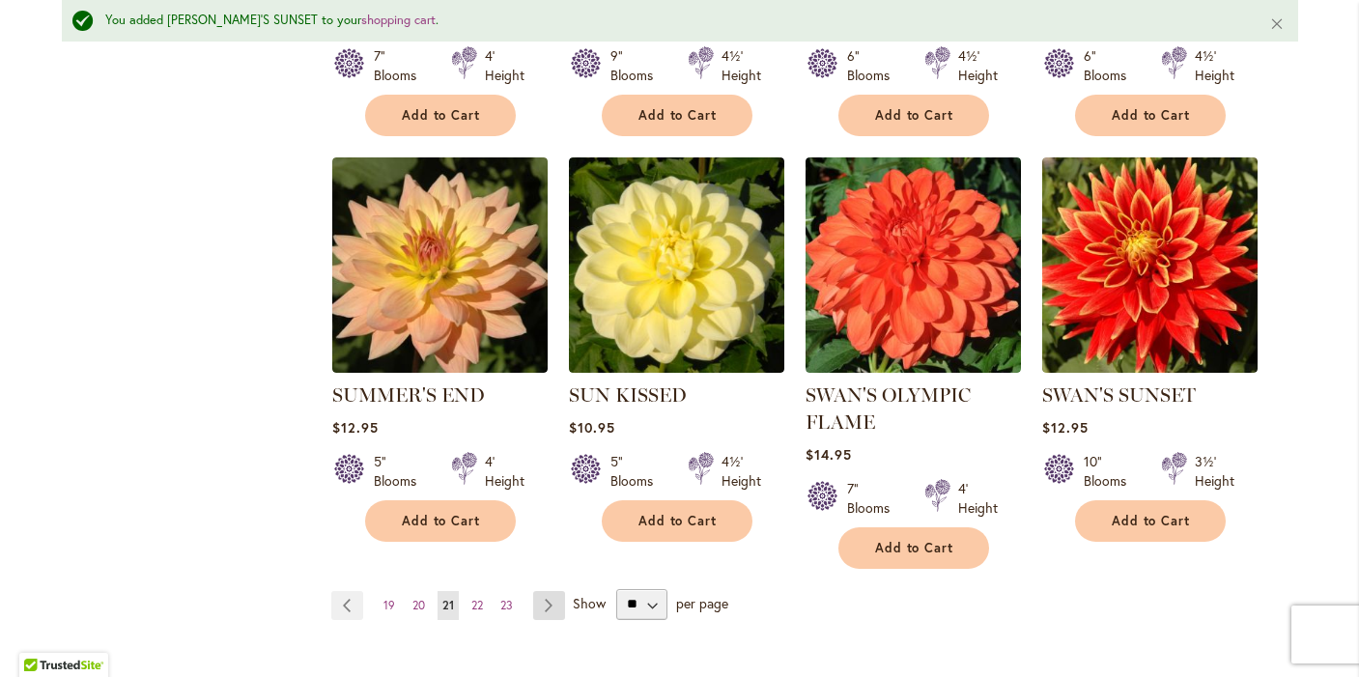
click at [546, 591] on link "Page Next" at bounding box center [549, 605] width 32 height 29
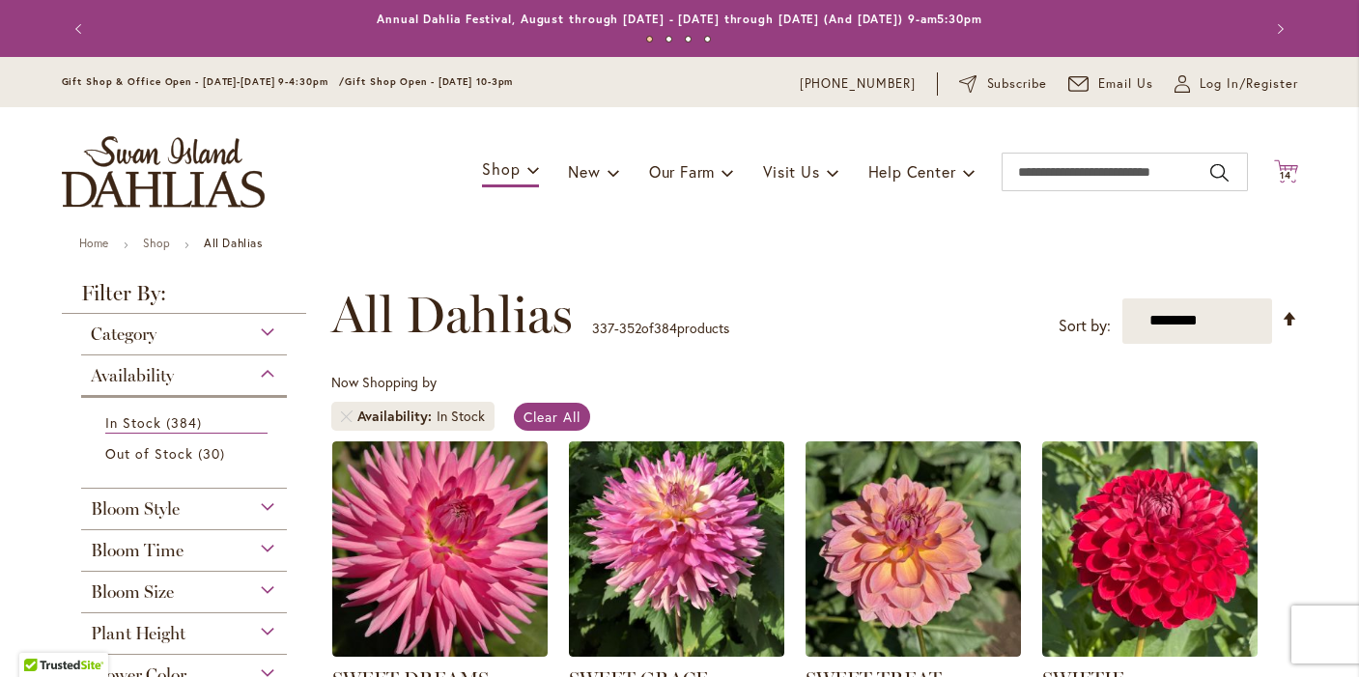
click at [1287, 169] on span "14" at bounding box center [1286, 175] width 12 height 13
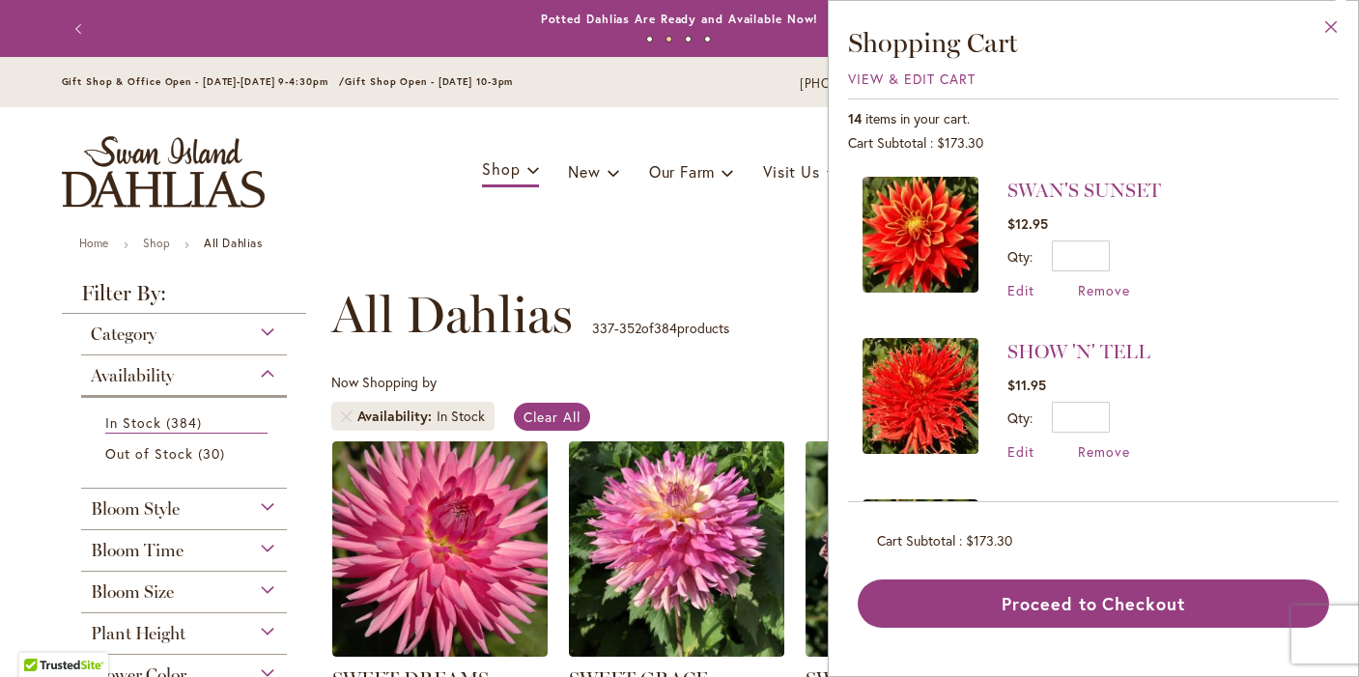
click at [1331, 21] on button "Close" at bounding box center [1331, 31] width 53 height 61
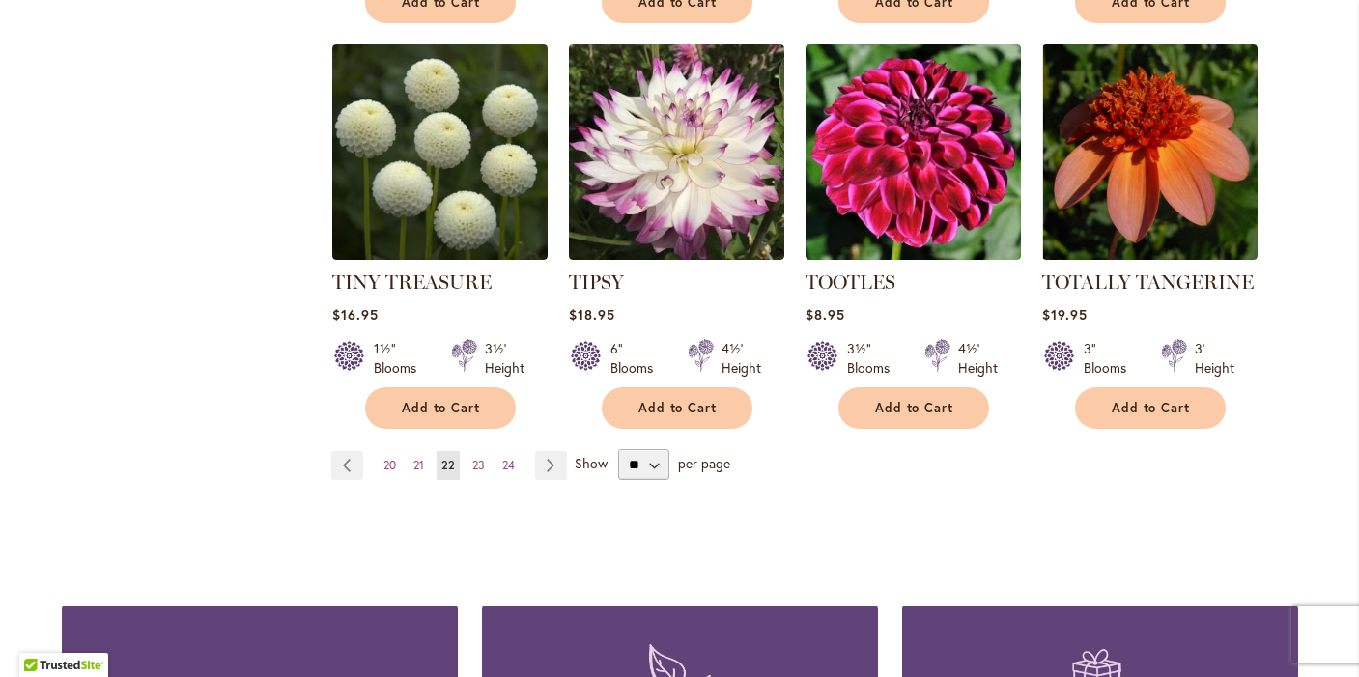
scroll to position [1641, 0]
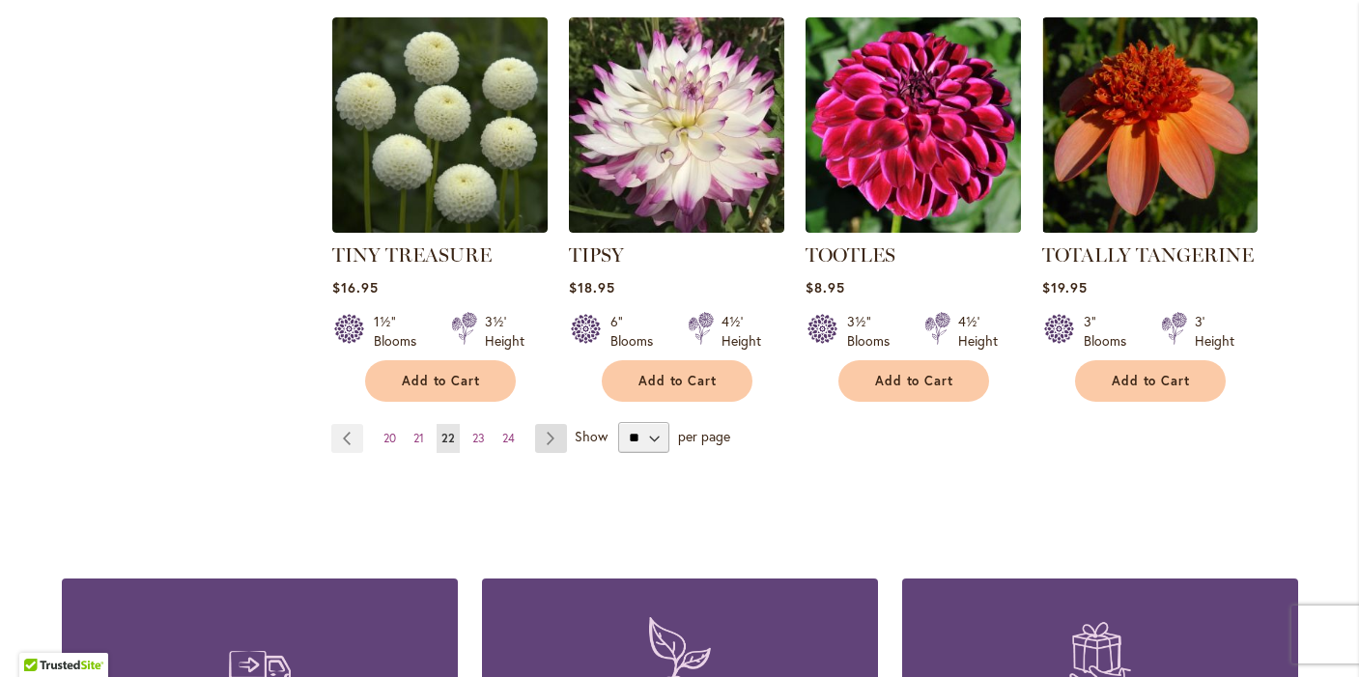
click at [546, 439] on link "Page Next" at bounding box center [551, 438] width 32 height 29
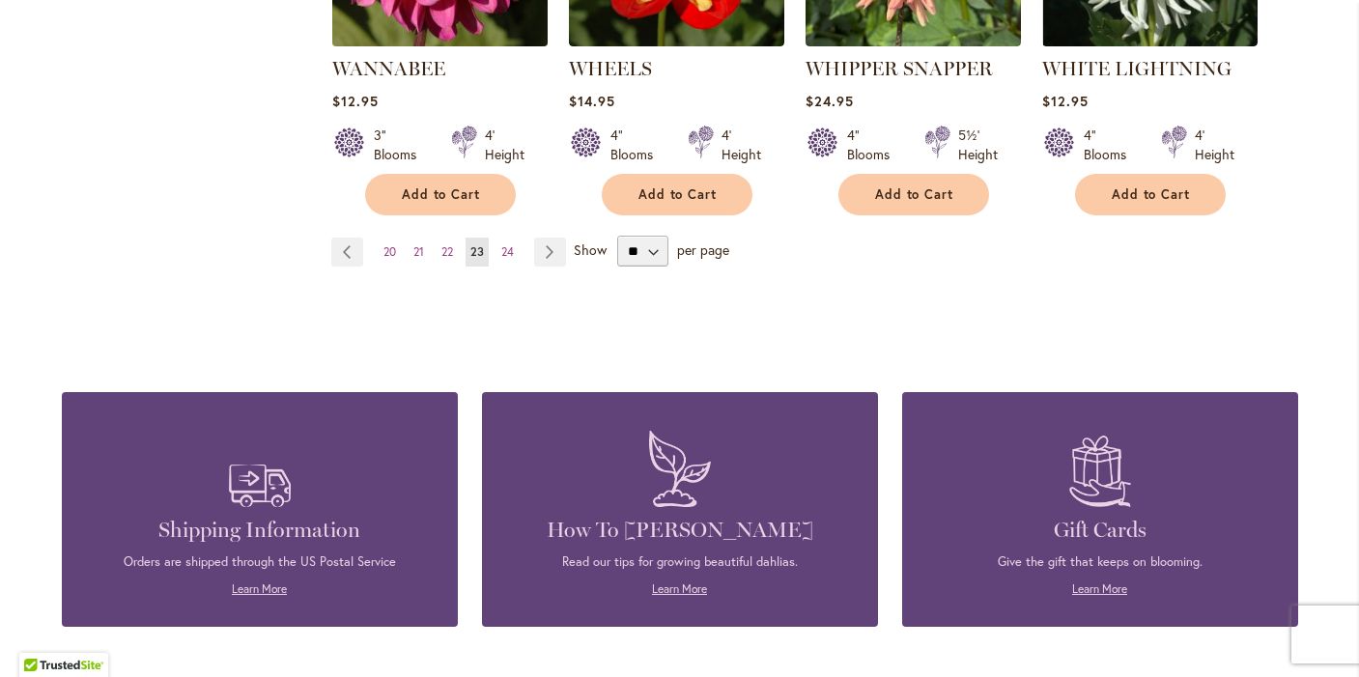
scroll to position [1867, 0]
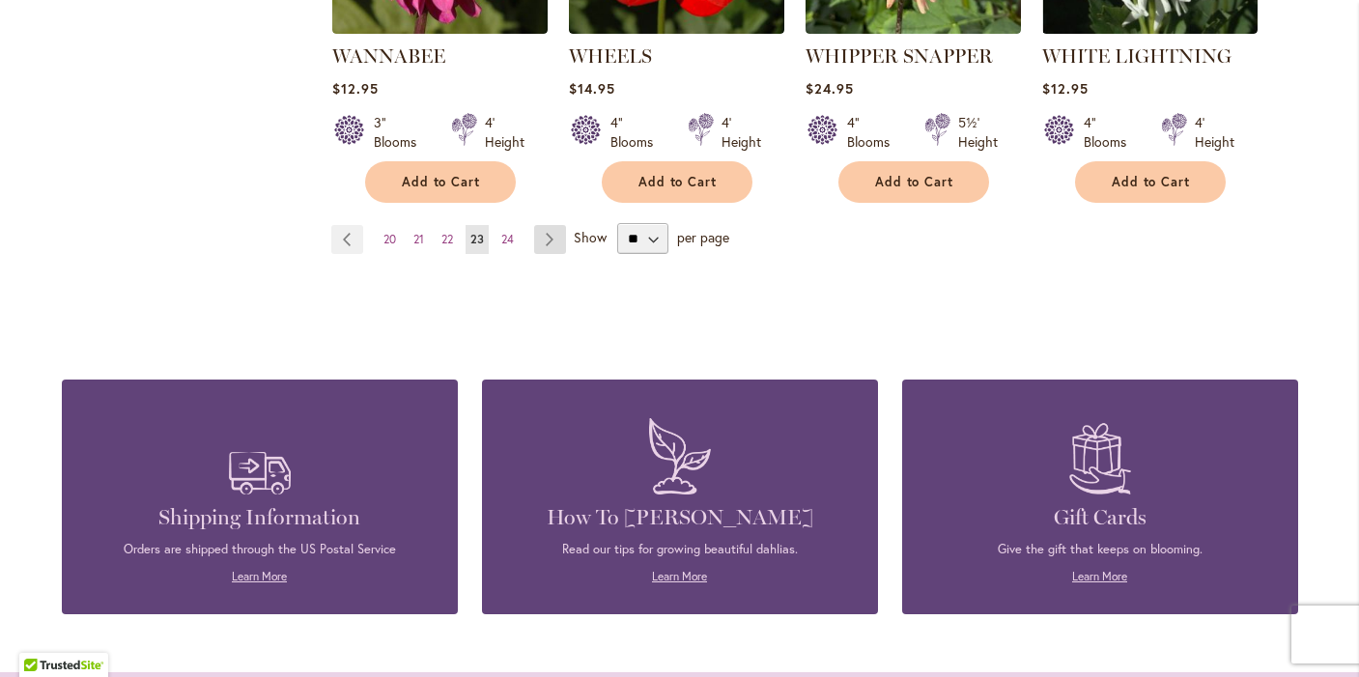
click at [552, 225] on link "Page Next" at bounding box center [550, 239] width 32 height 29
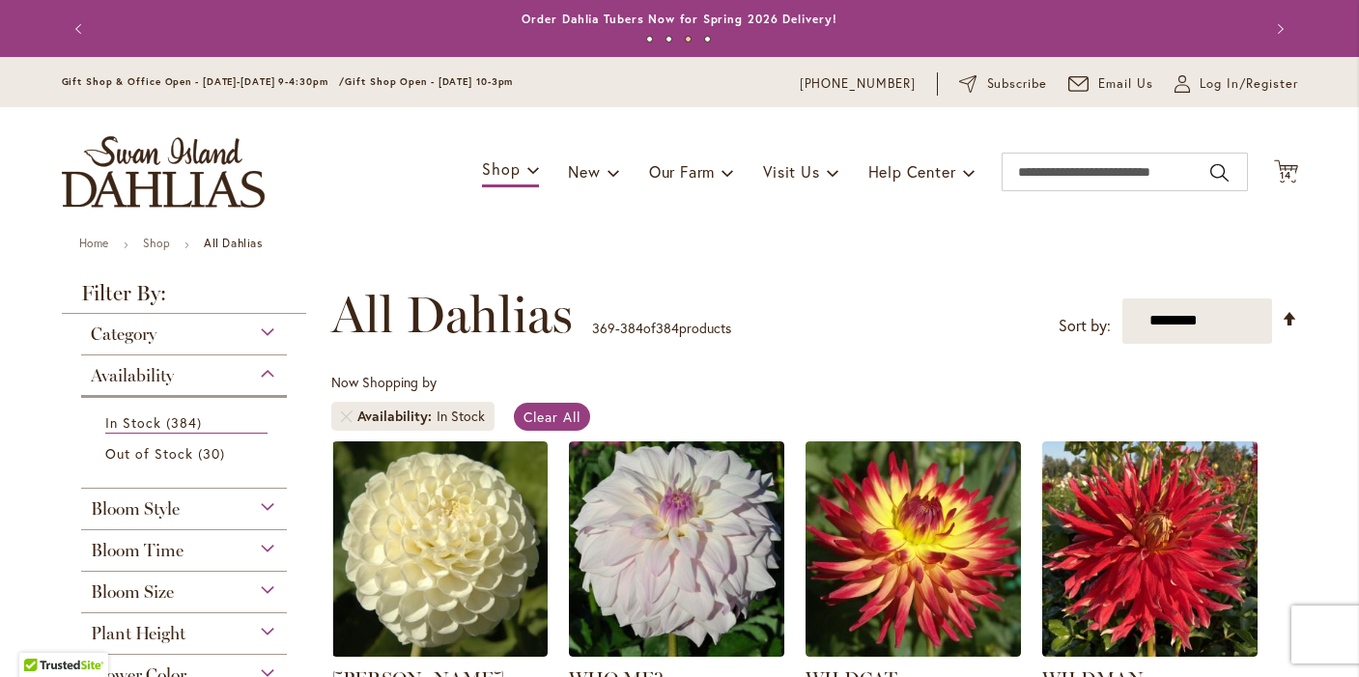
click at [268, 331] on div "Category" at bounding box center [184, 329] width 207 height 31
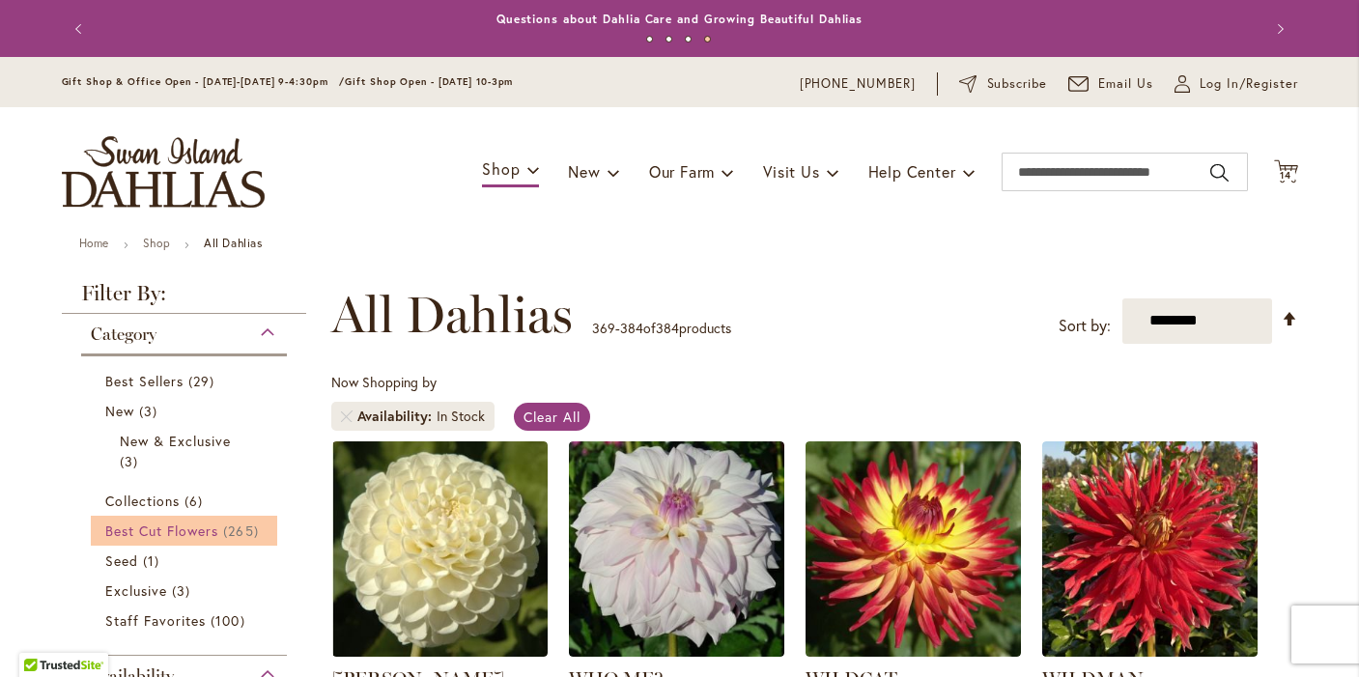
click at [210, 529] on span "Best Cut Flowers" at bounding box center [162, 531] width 114 height 18
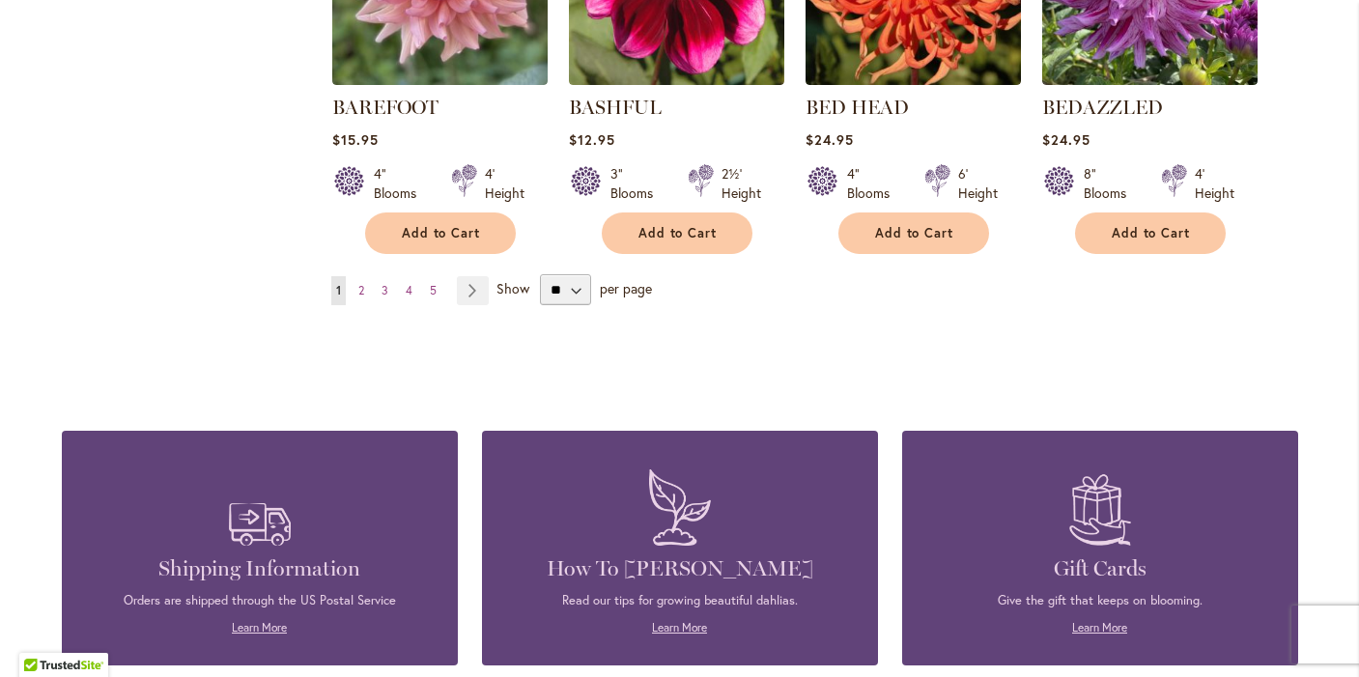
scroll to position [1902, 0]
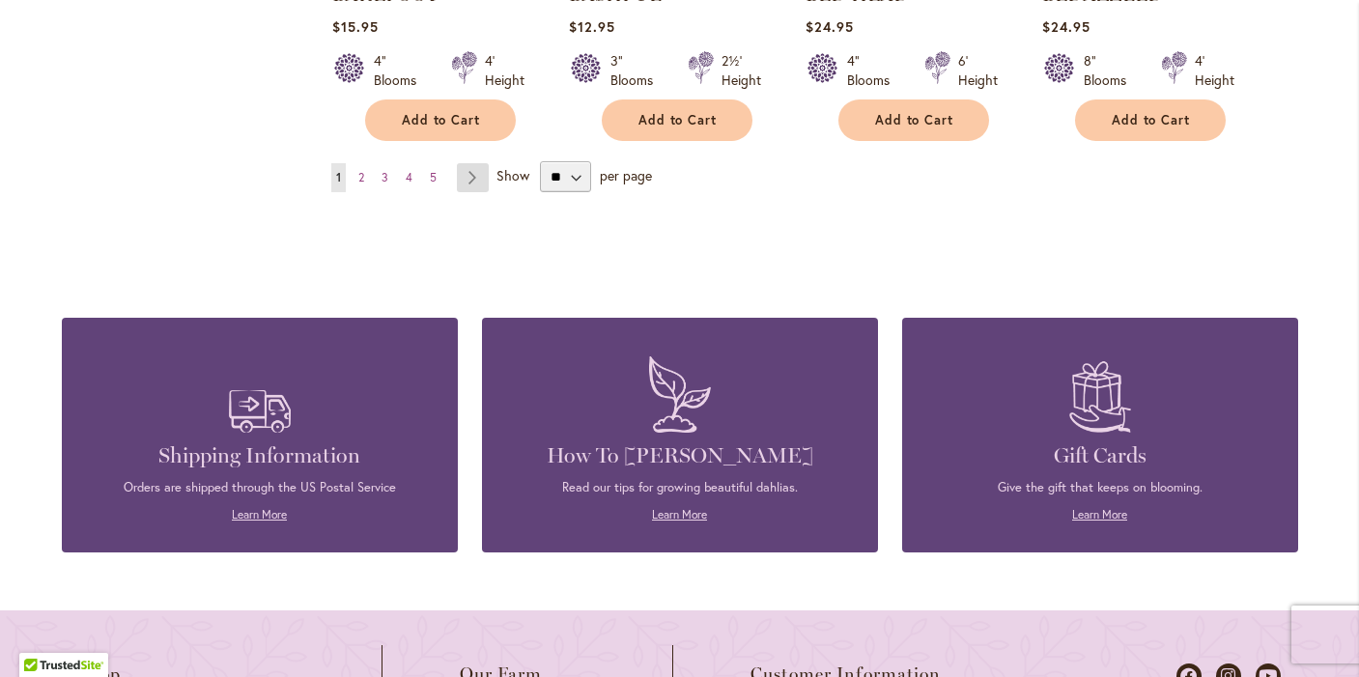
click at [474, 173] on link "Page Next" at bounding box center [473, 177] width 32 height 29
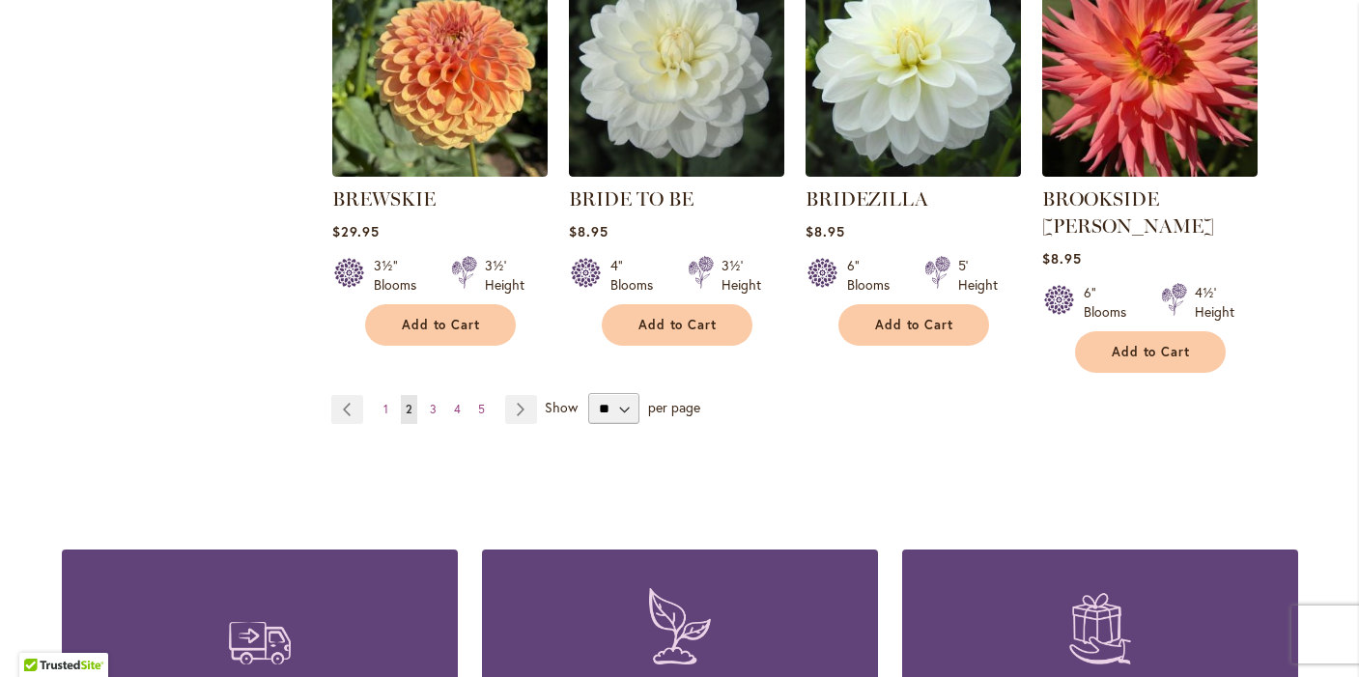
scroll to position [1730, 0]
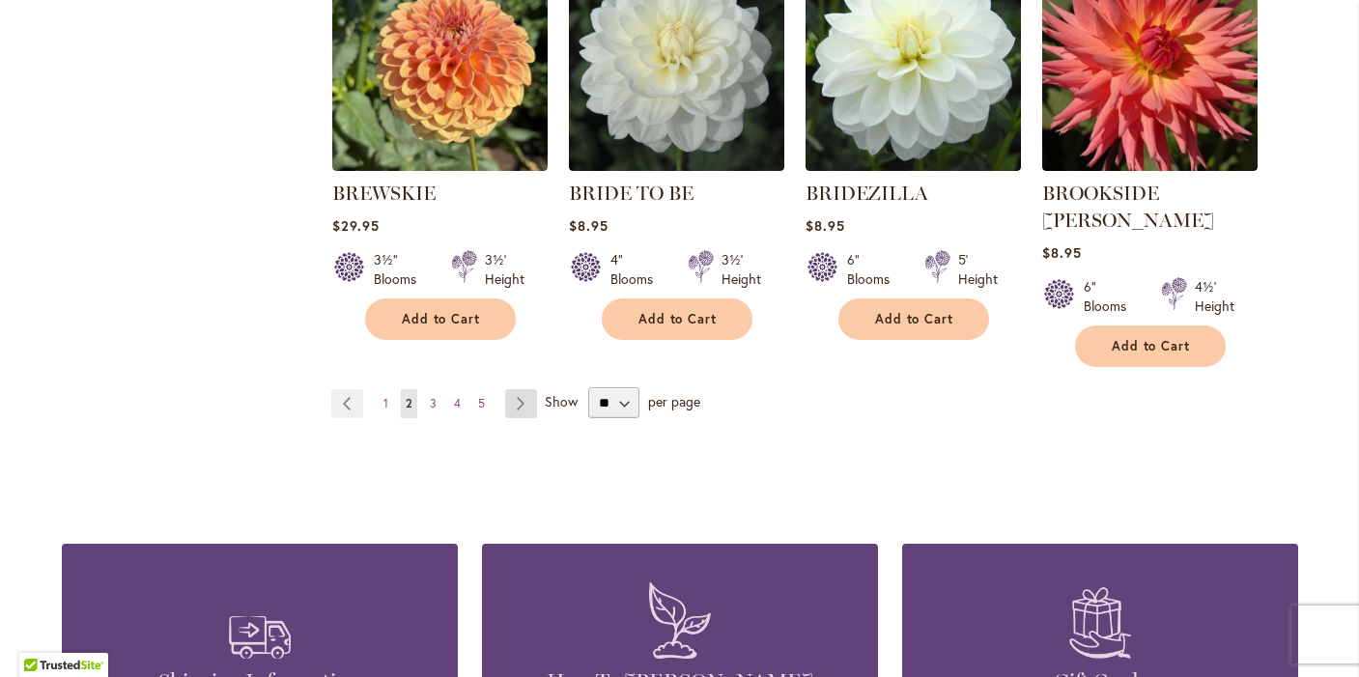
click at [512, 389] on link "Page Next" at bounding box center [521, 403] width 32 height 29
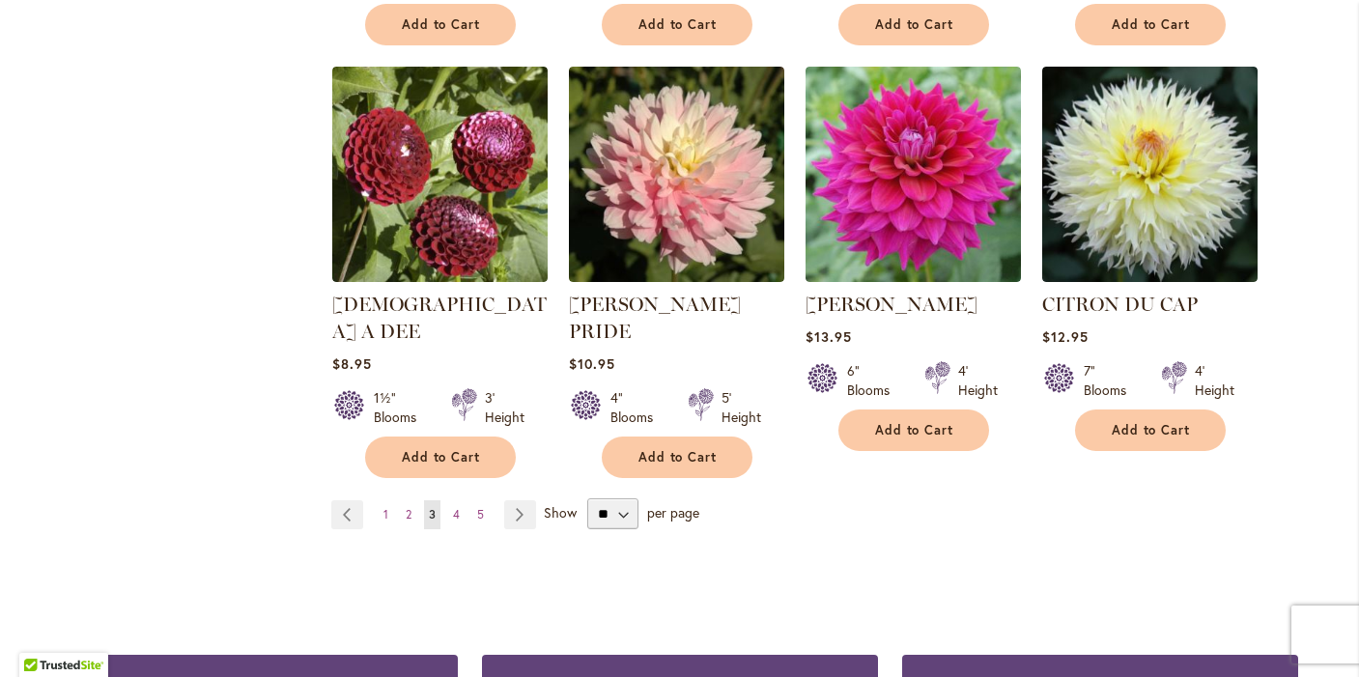
scroll to position [1689, 0]
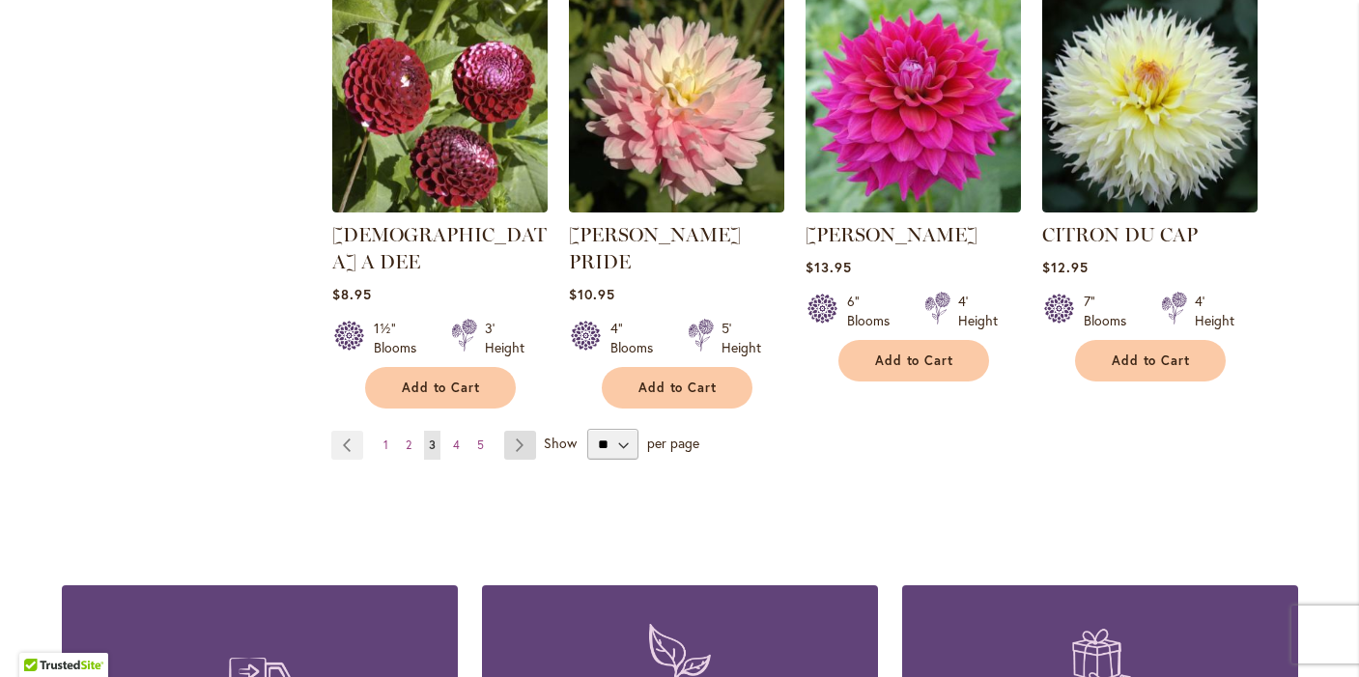
click at [523, 431] on link "Page Next" at bounding box center [520, 445] width 32 height 29
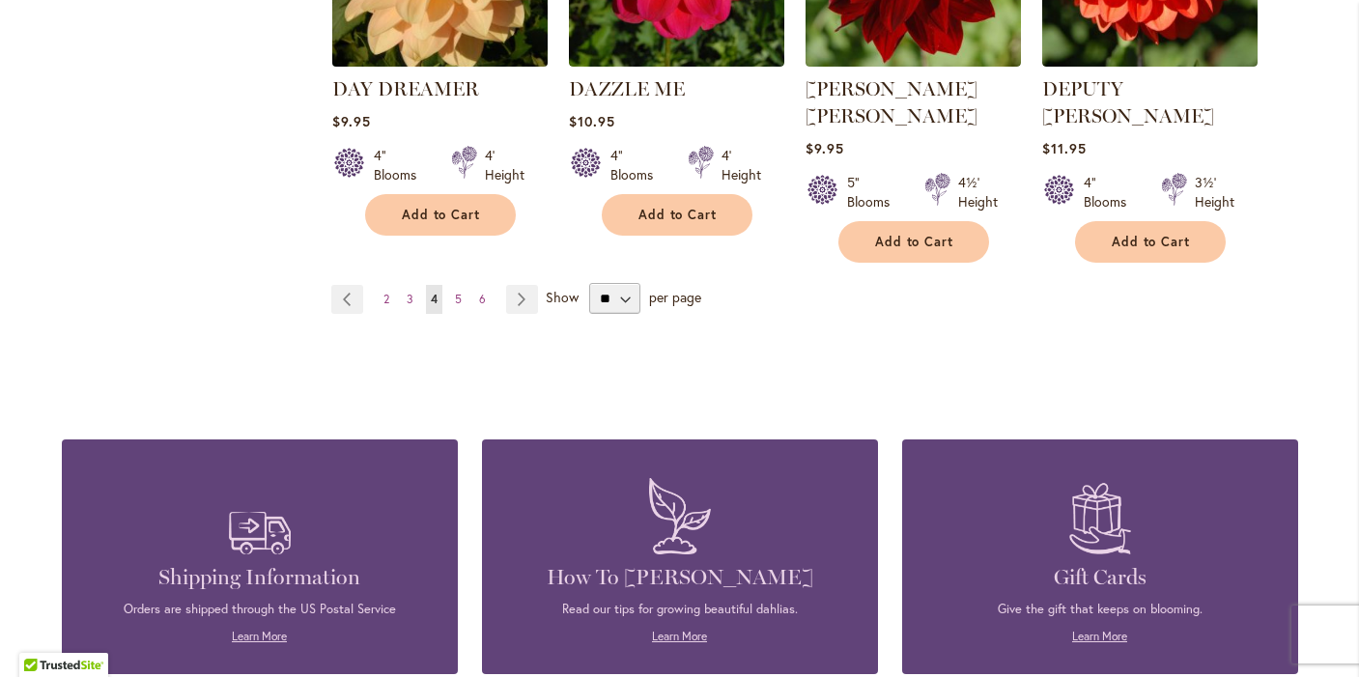
scroll to position [1848, 0]
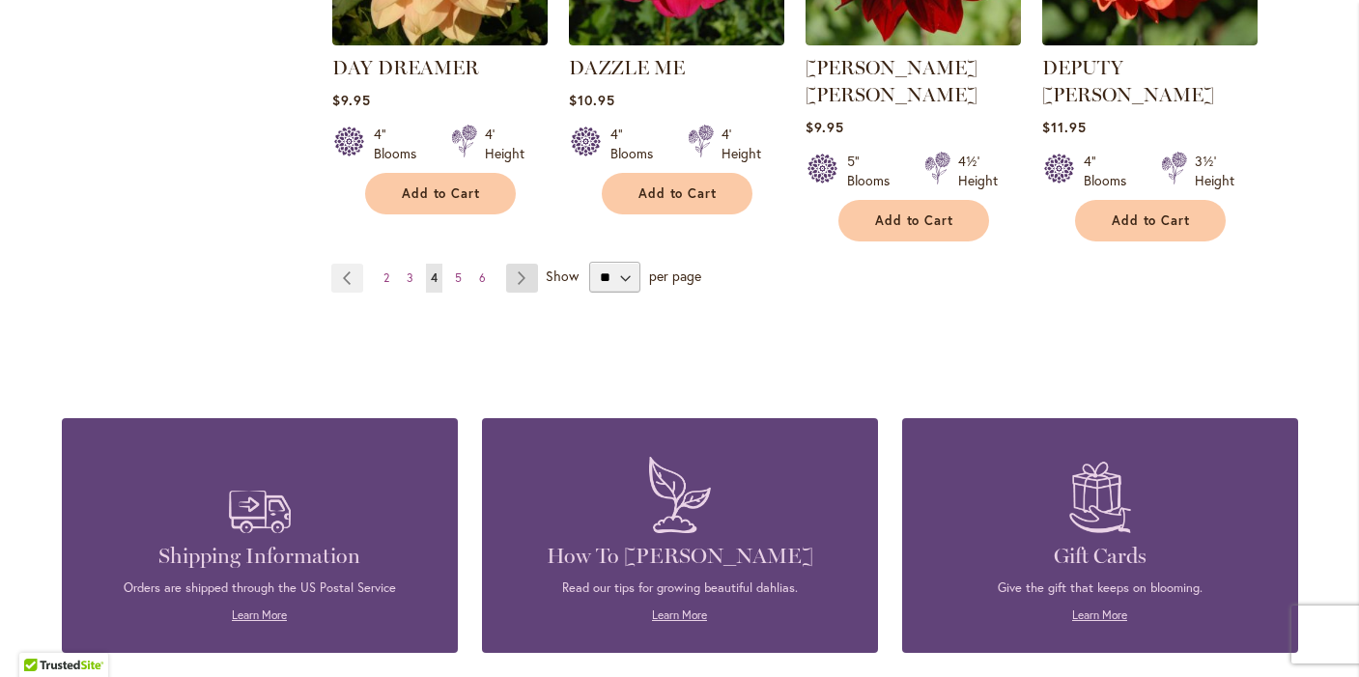
click at [520, 264] on link "Page Next" at bounding box center [522, 278] width 32 height 29
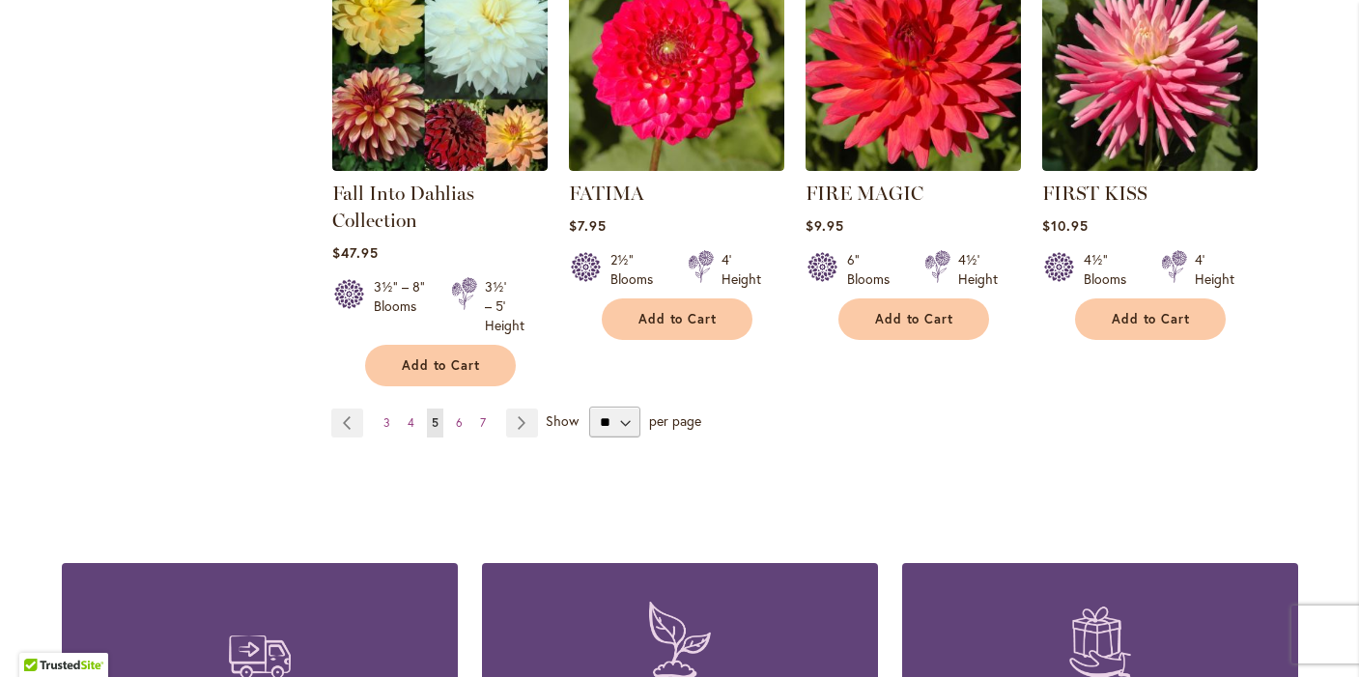
scroll to position [1750, 0]
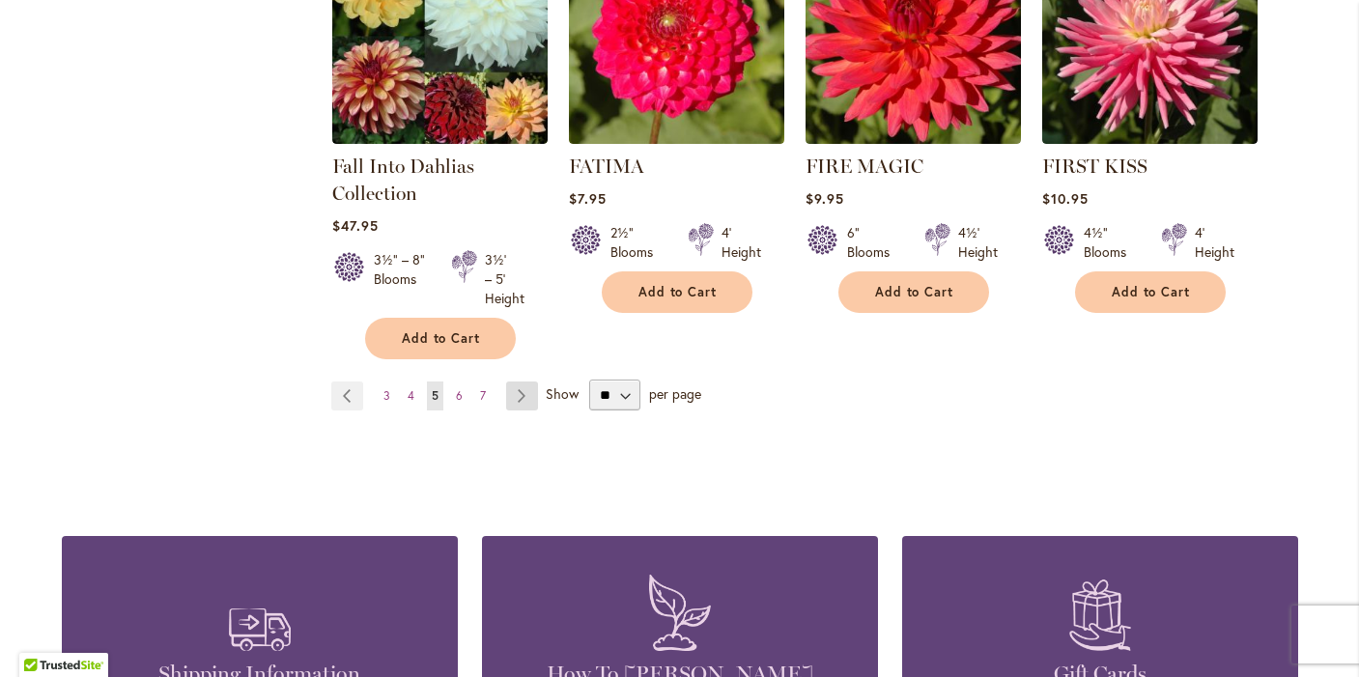
click at [520, 394] on link "Page Next" at bounding box center [522, 396] width 32 height 29
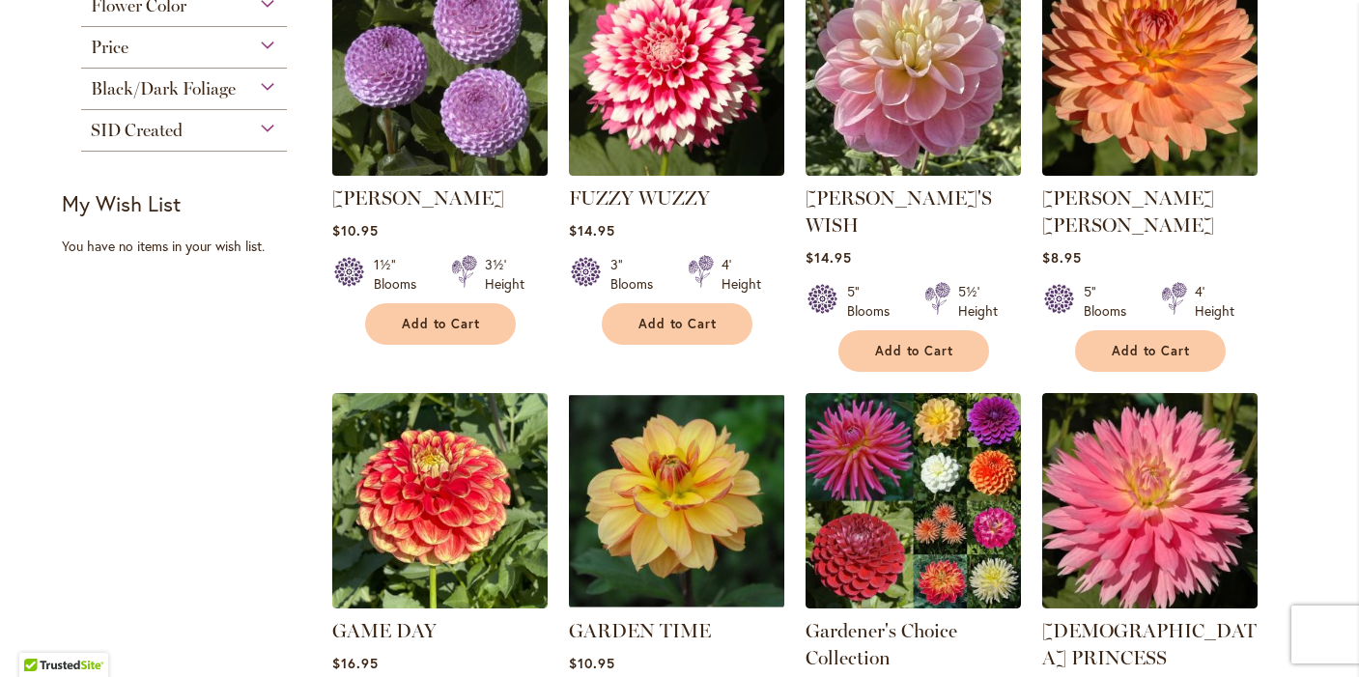
scroll to position [1016, 0]
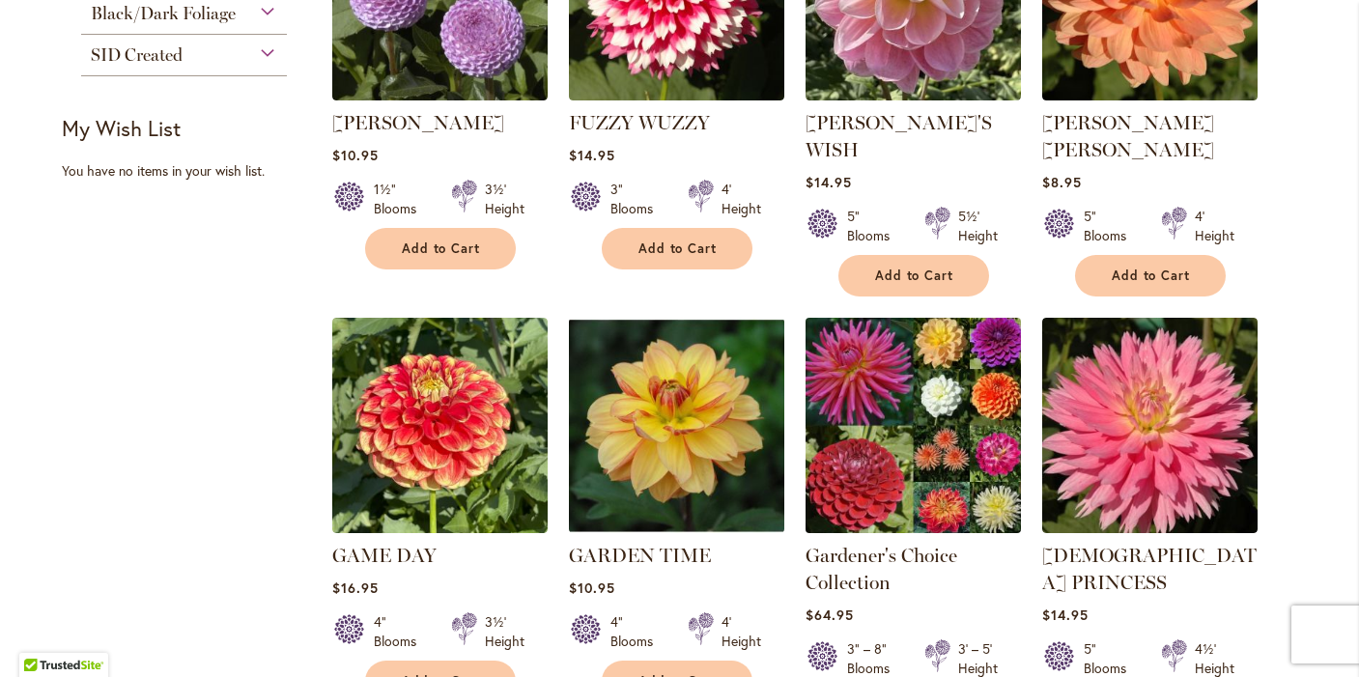
click at [858, 351] on img at bounding box center [913, 425] width 226 height 226
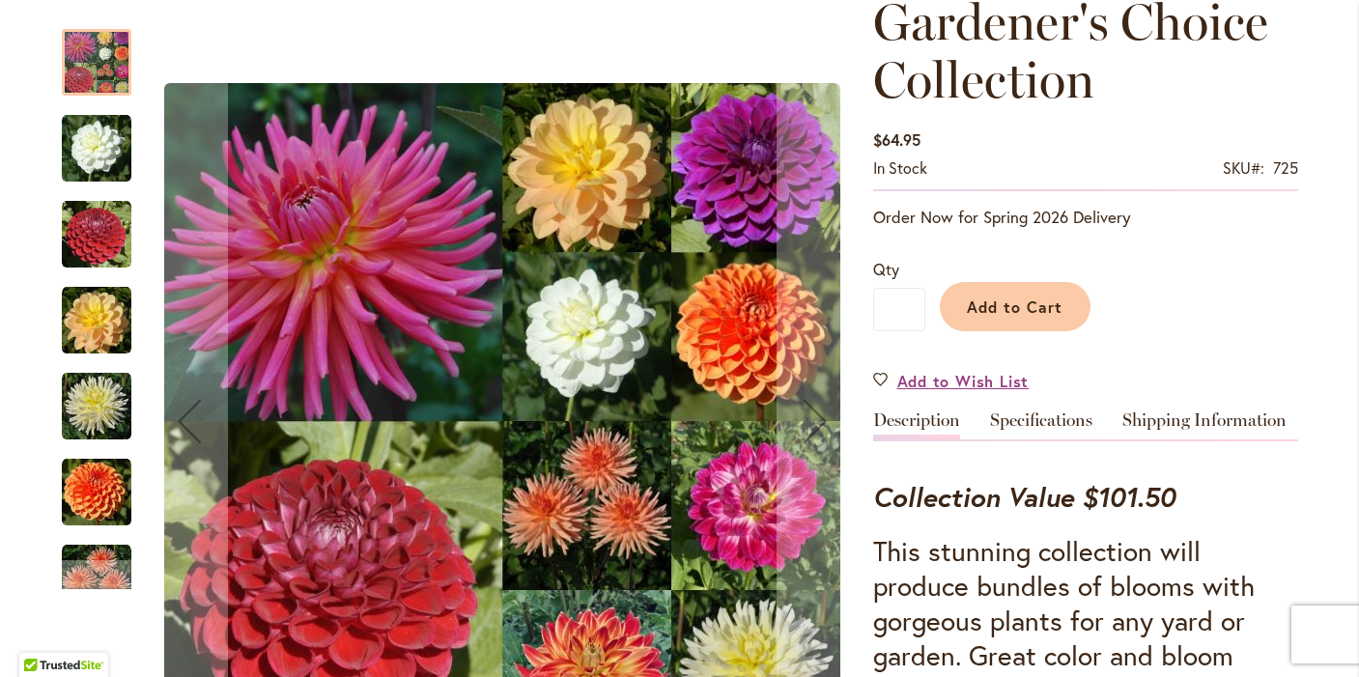
scroll to position [197, 0]
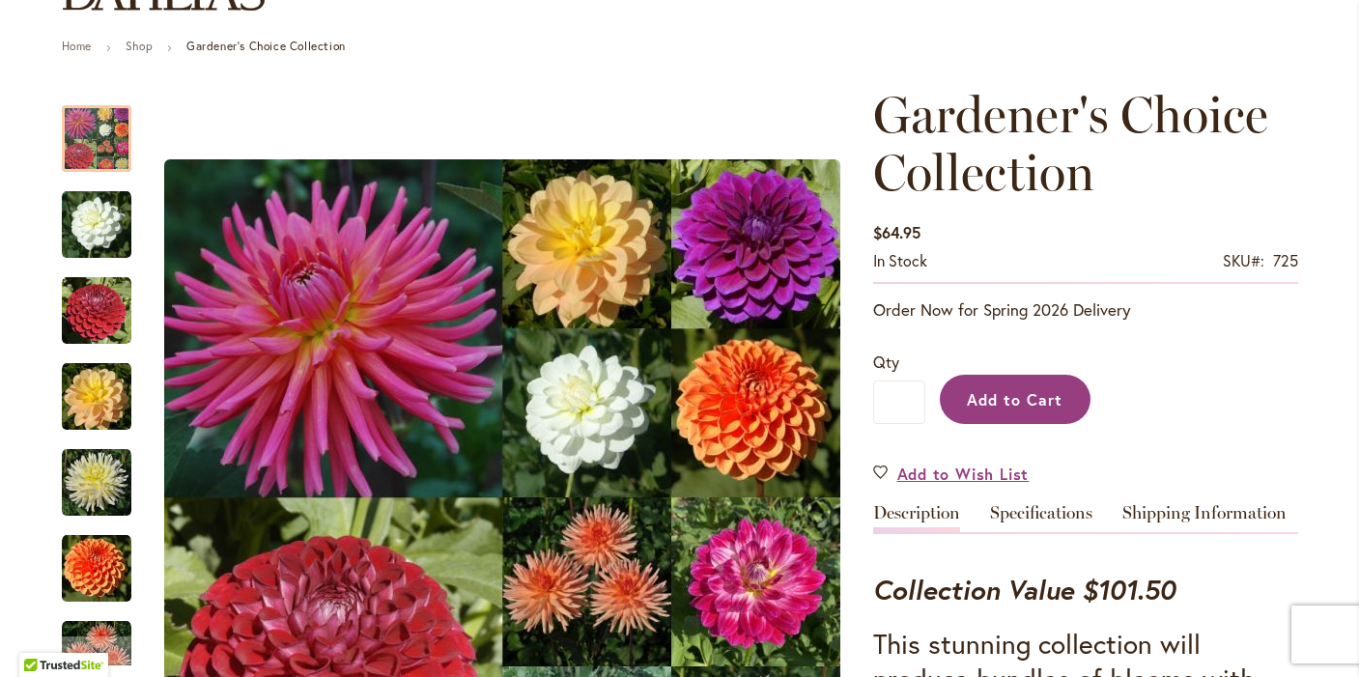
click at [977, 395] on span "Add to Cart" at bounding box center [1015, 399] width 96 height 20
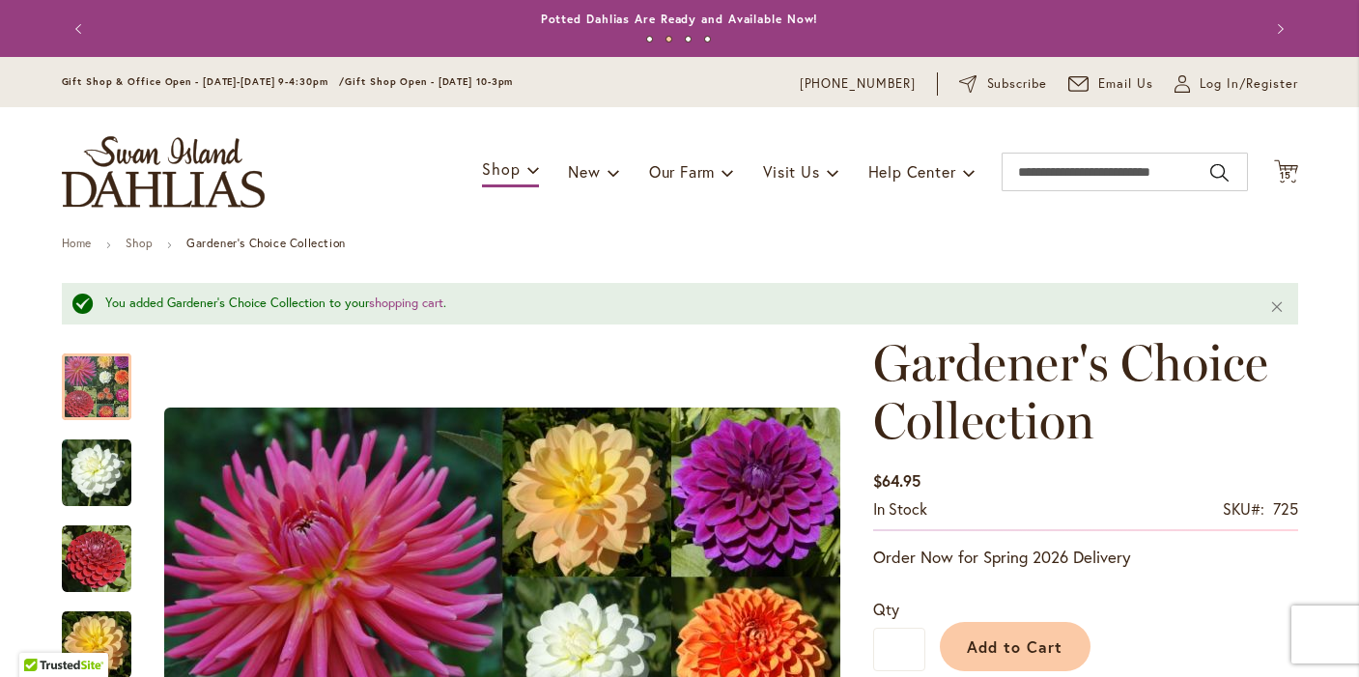
scroll to position [0, 0]
click at [1289, 169] on span "15" at bounding box center [1286, 175] width 12 height 13
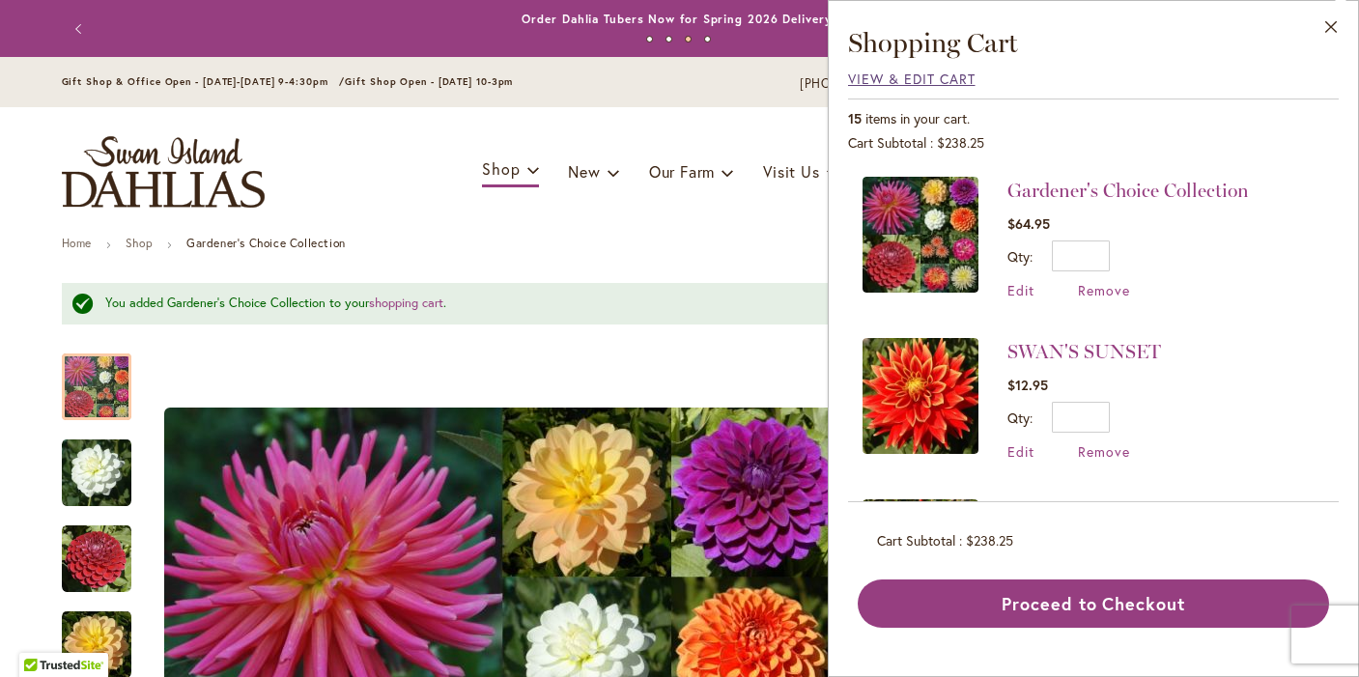
click at [863, 76] on span "View & Edit Cart" at bounding box center [912, 79] width 128 height 18
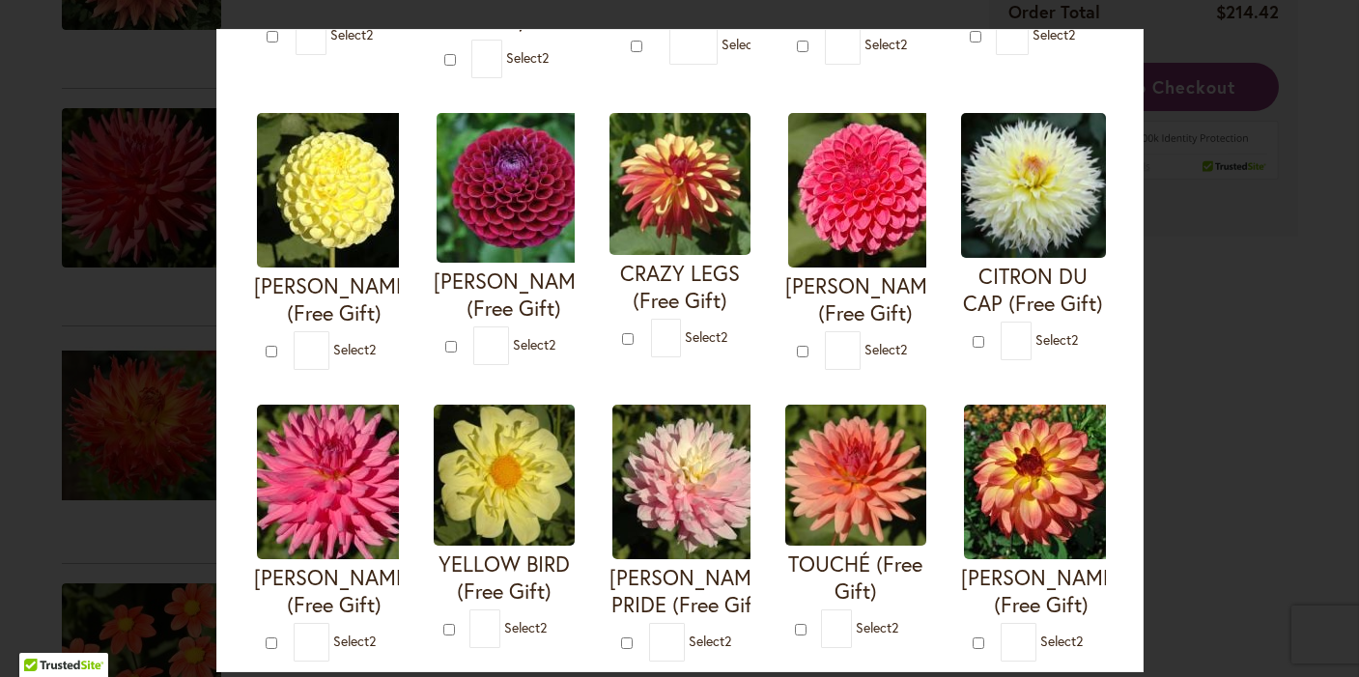
scroll to position [431, 0]
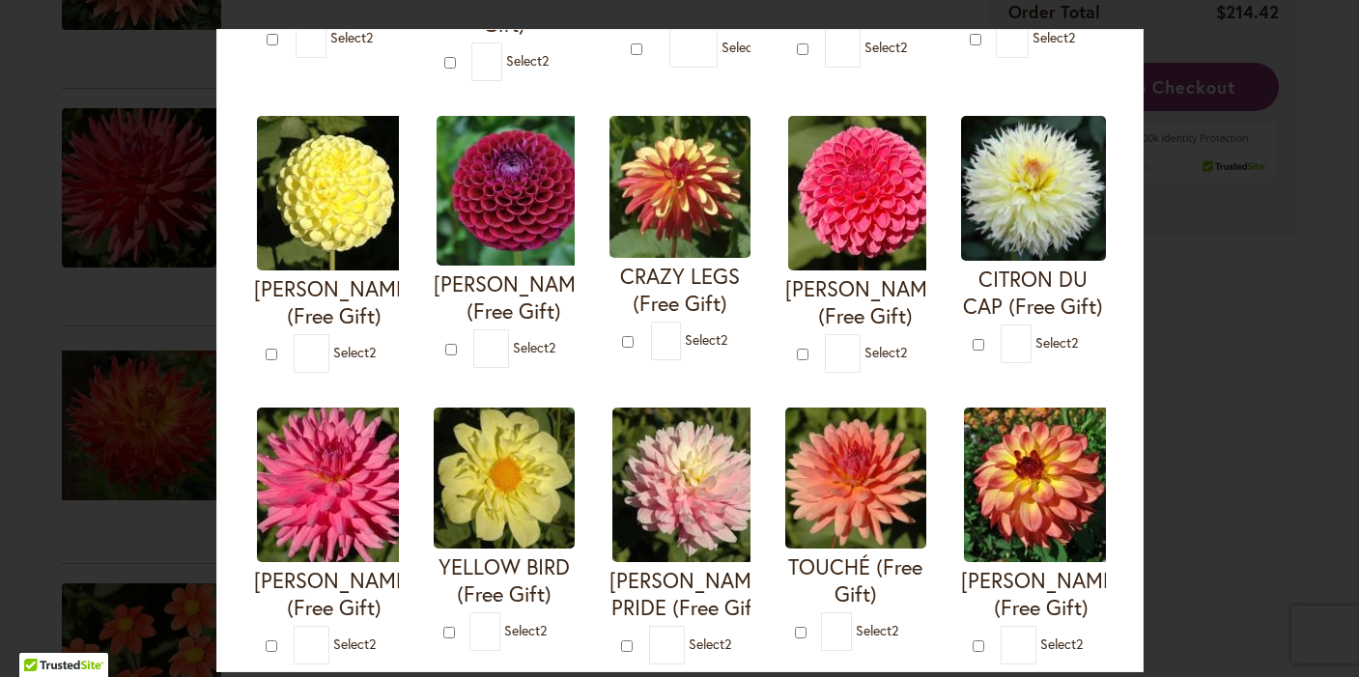
type input "*"
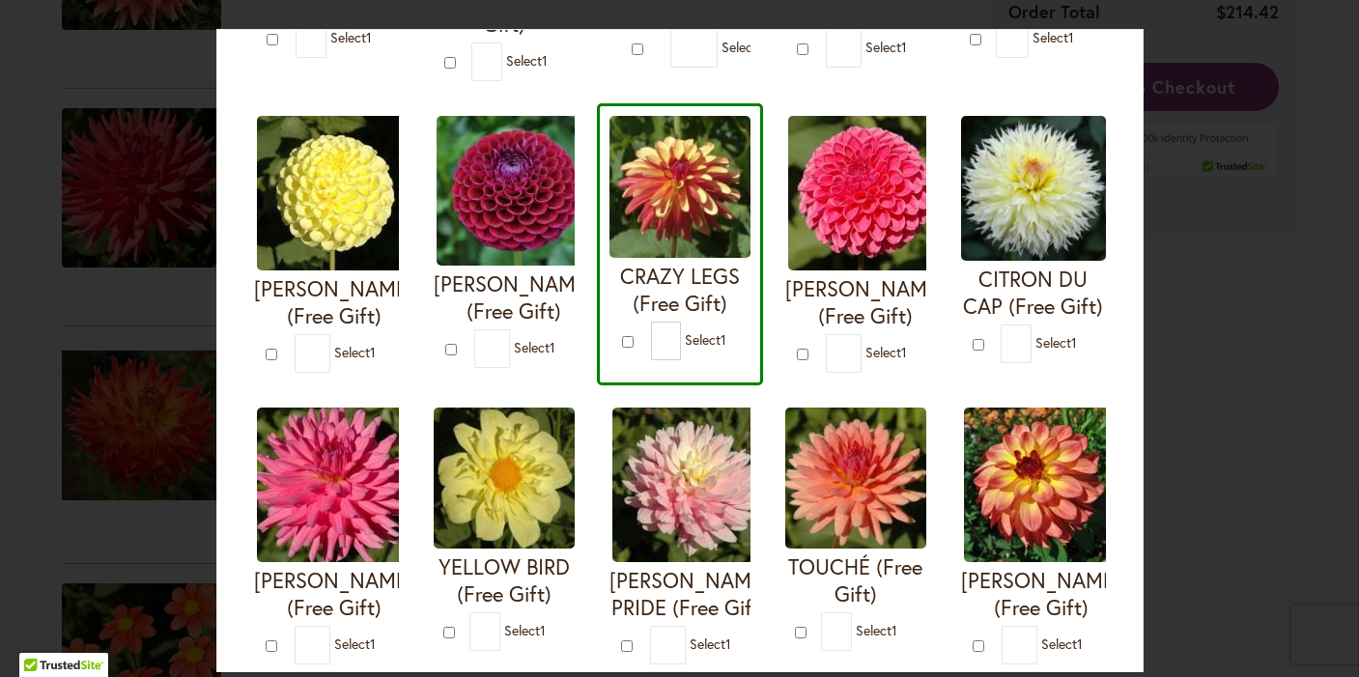
type input "*"
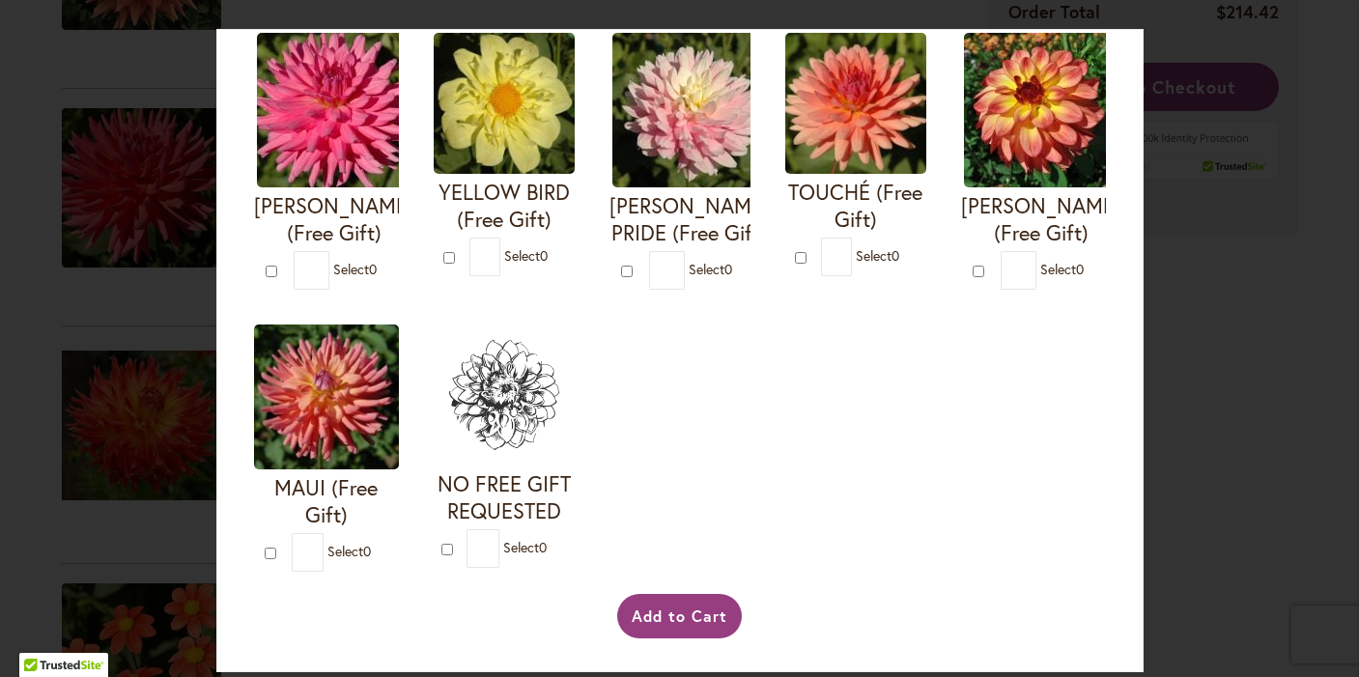
scroll to position [831, 0]
click at [667, 618] on button "Add to Cart" at bounding box center [679, 616] width 125 height 44
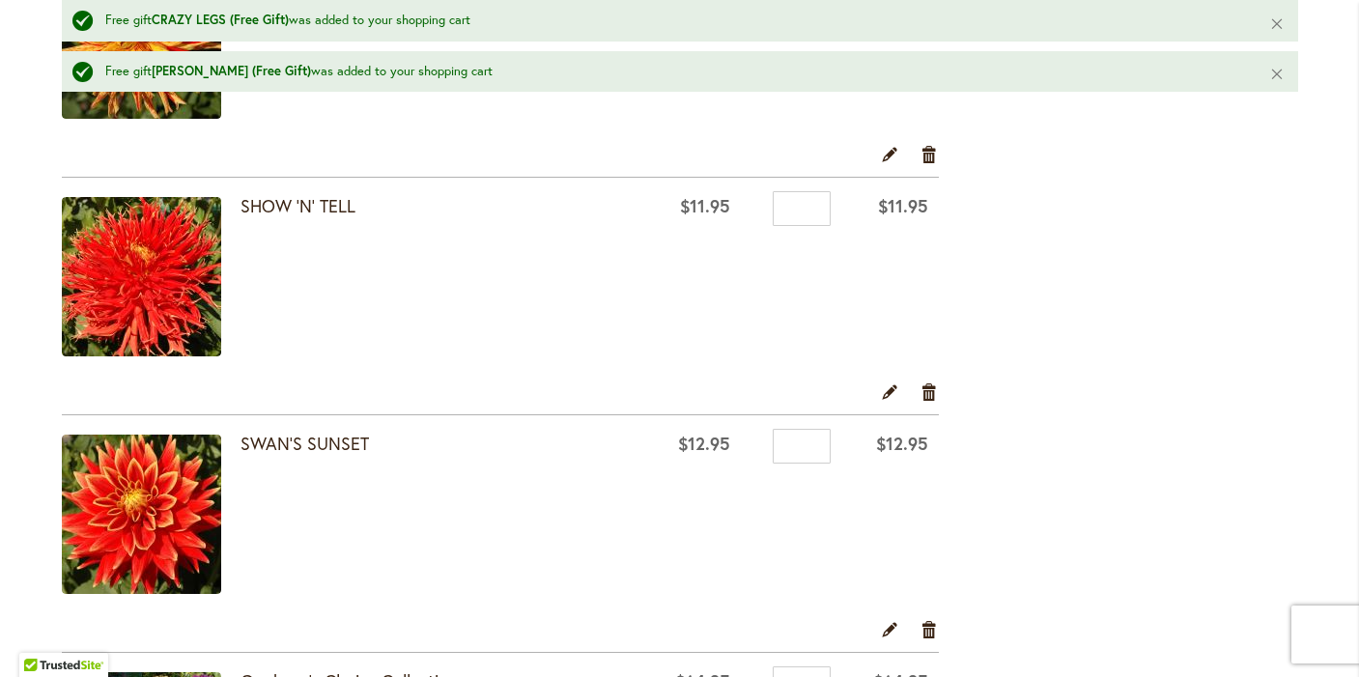
scroll to position [3141, 0]
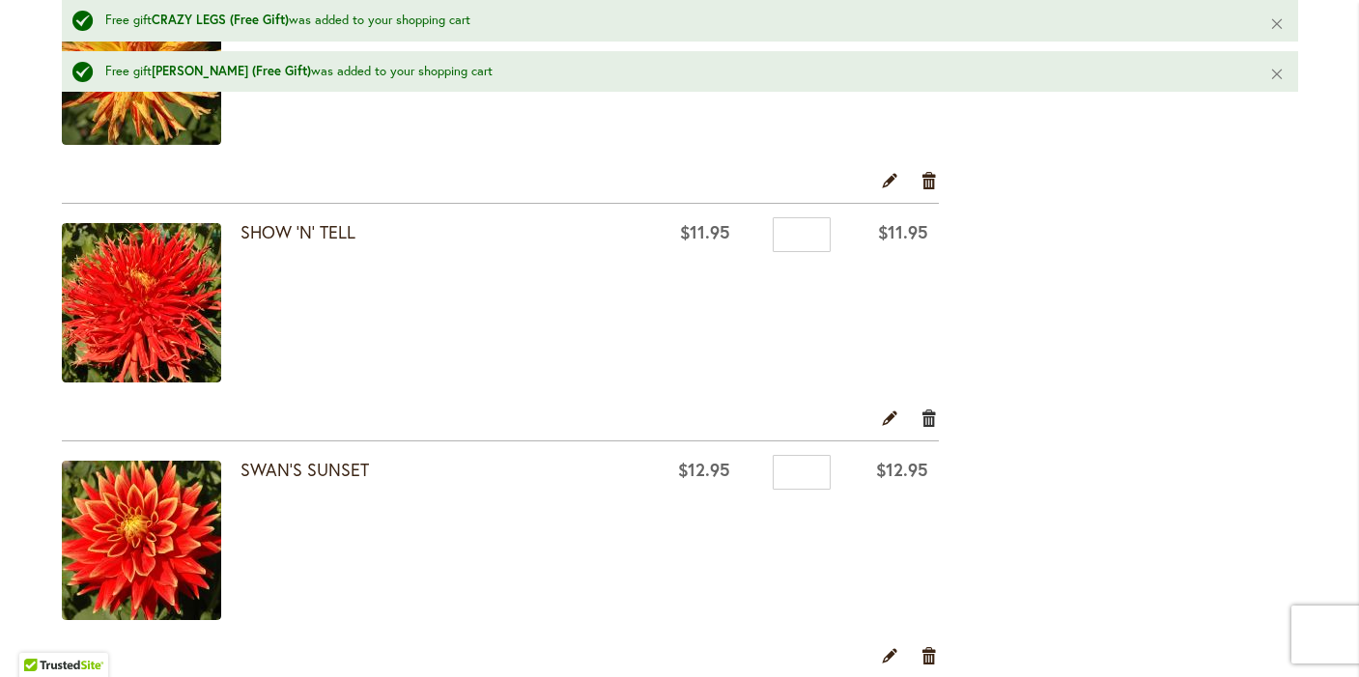
click at [931, 419] on link "Remove item" at bounding box center [930, 417] width 18 height 21
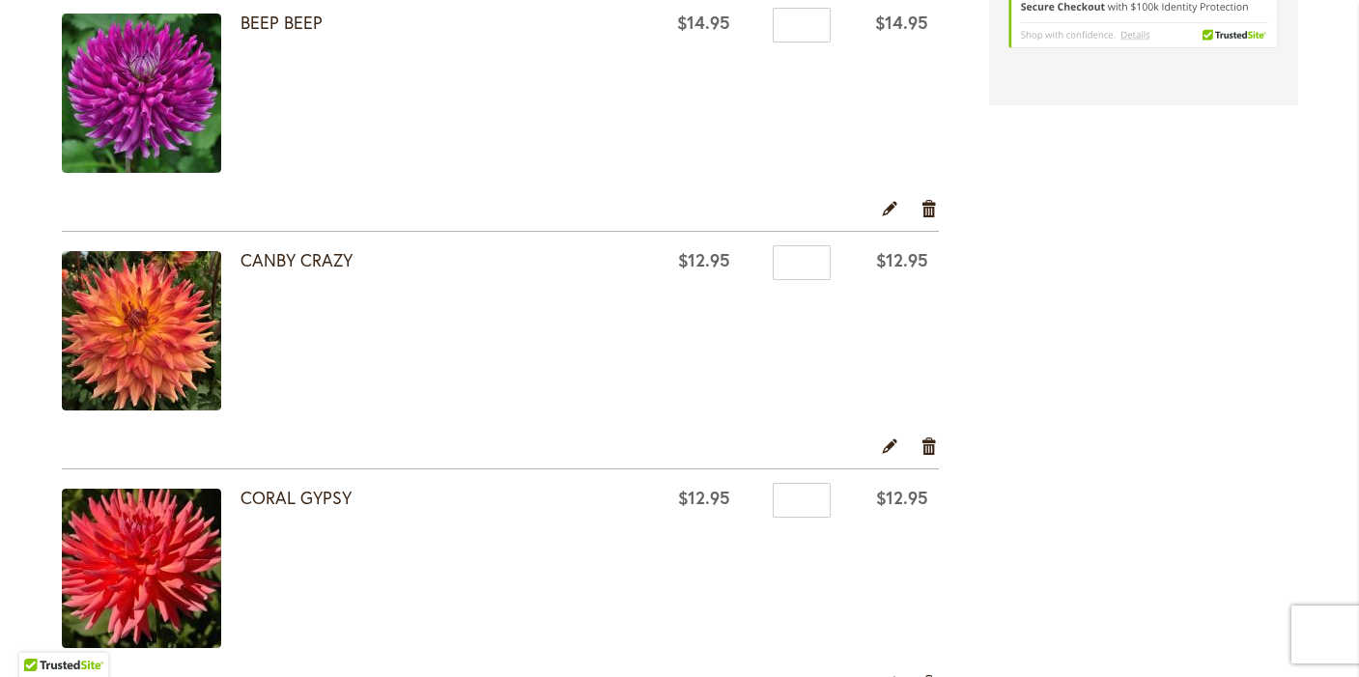
scroll to position [954, 0]
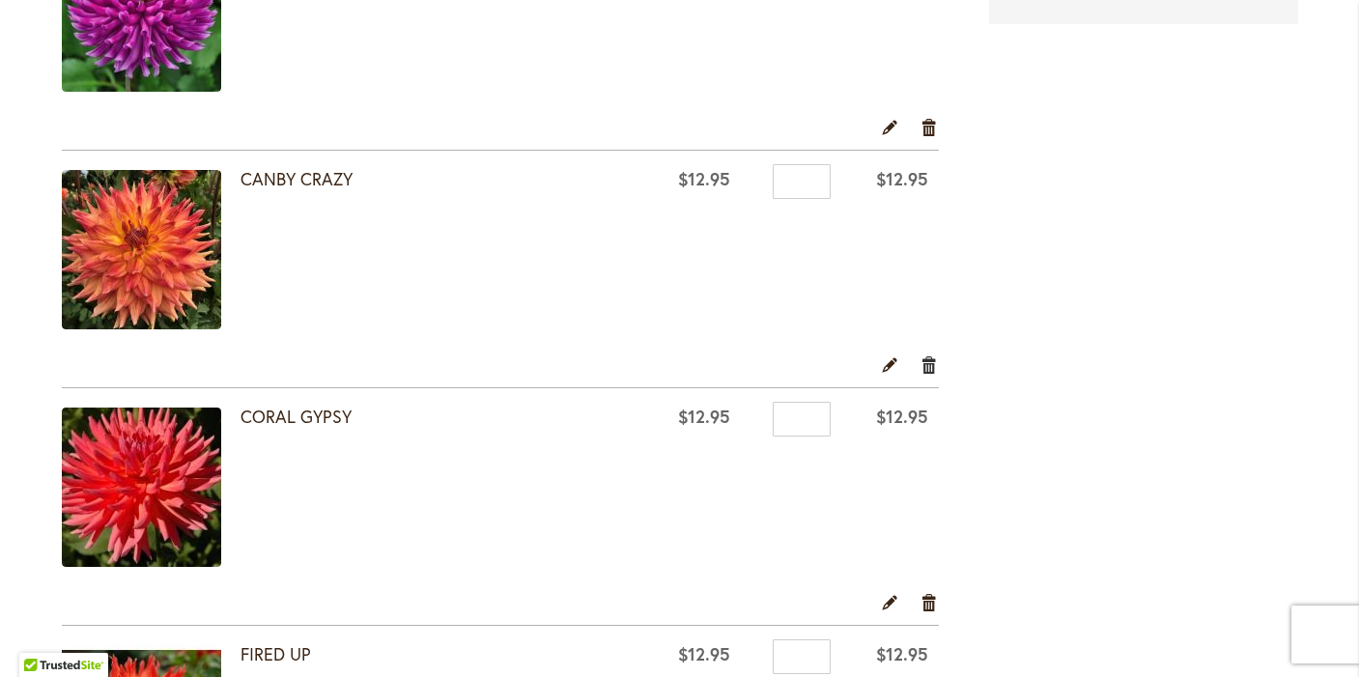
click at [927, 365] on link "Remove item" at bounding box center [930, 364] width 18 height 21
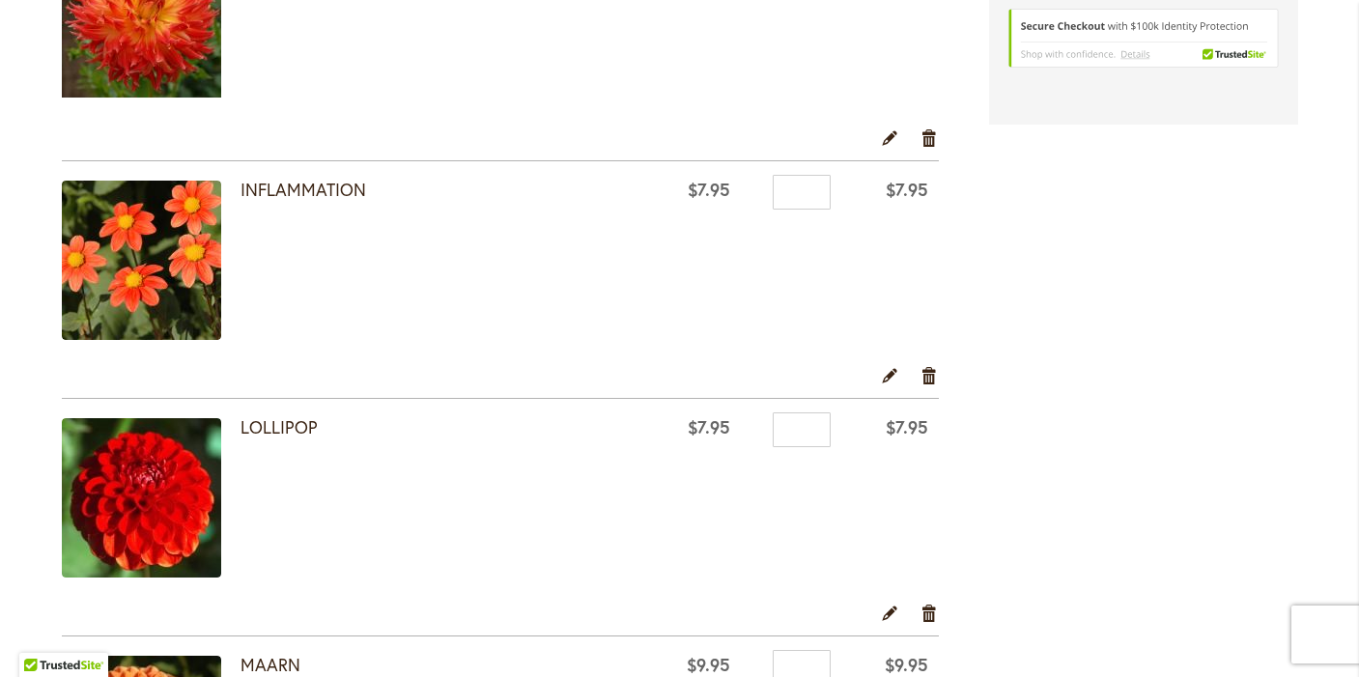
scroll to position [1441, 0]
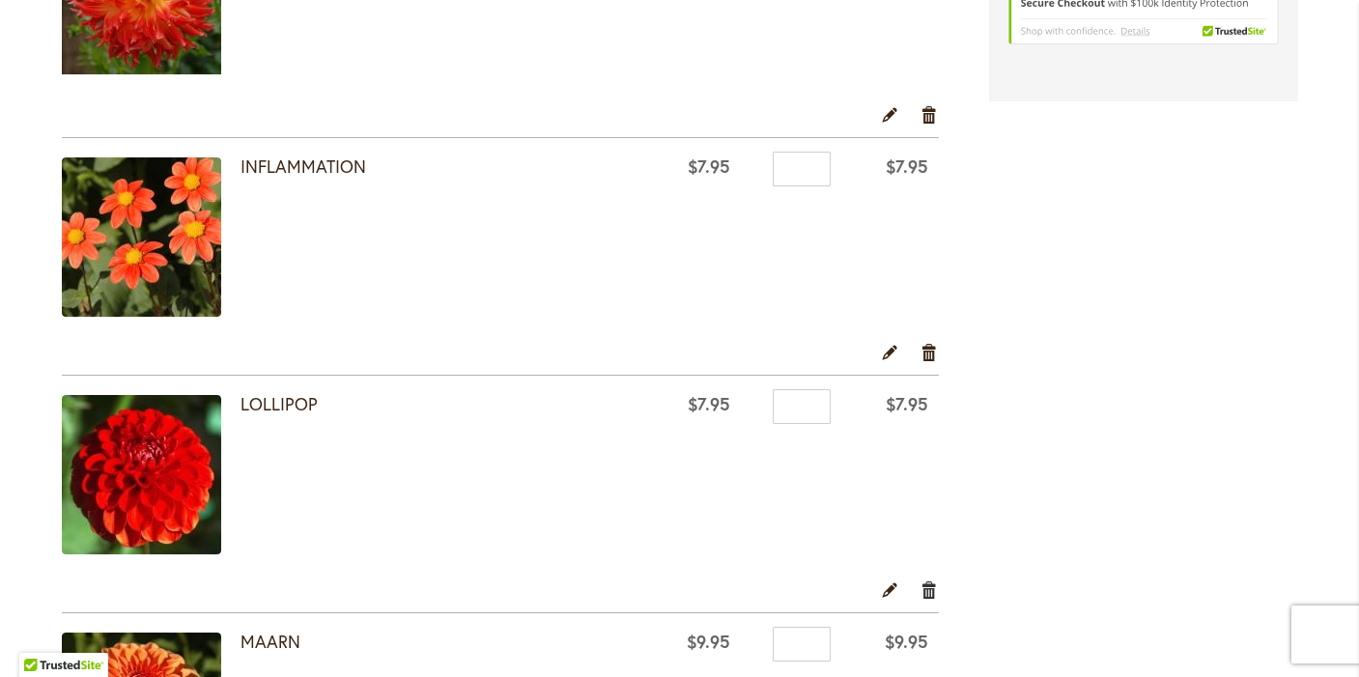
click at [929, 589] on link "Remove item" at bounding box center [930, 589] width 18 height 21
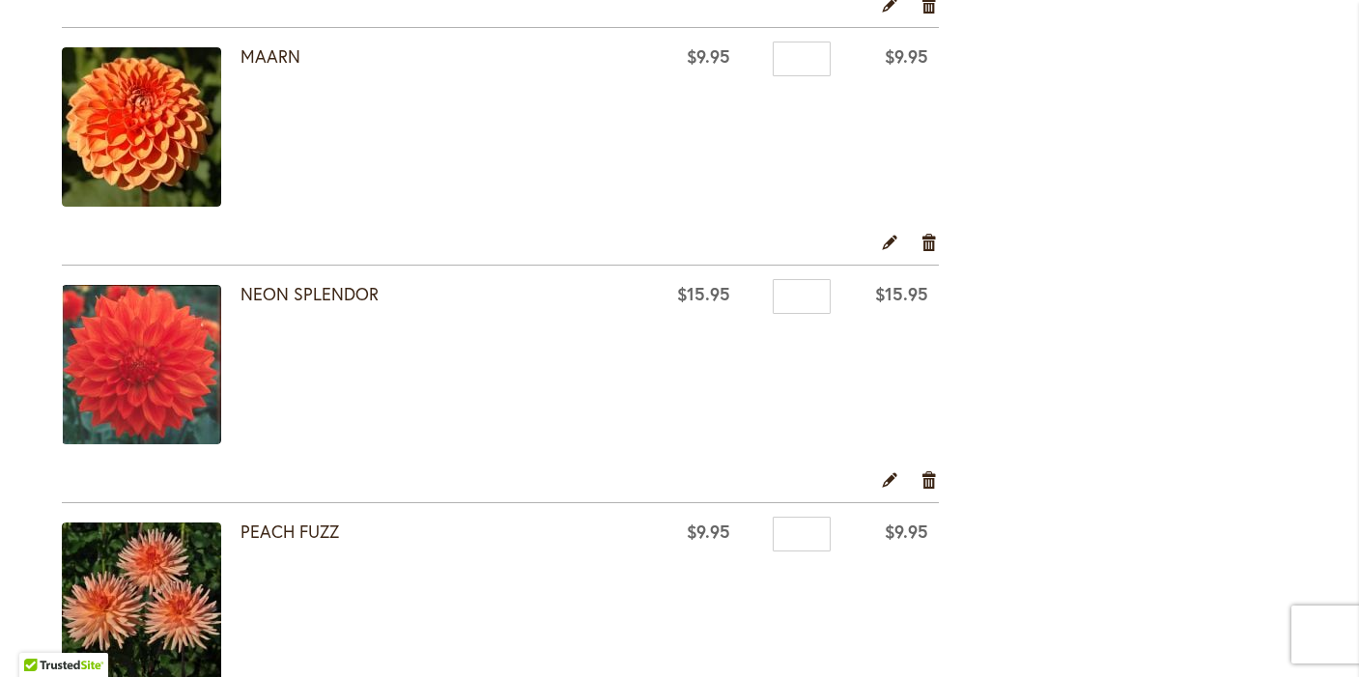
scroll to position [1791, 0]
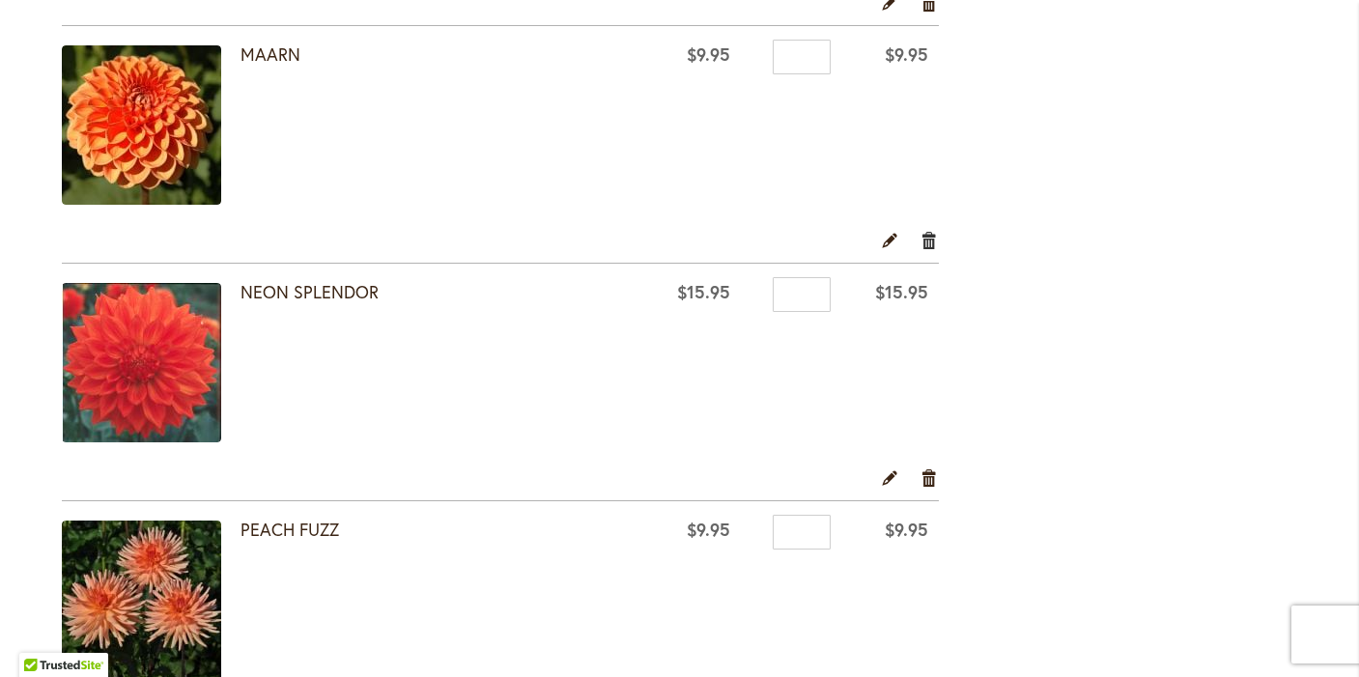
click at [928, 242] on link "Remove item" at bounding box center [930, 239] width 18 height 21
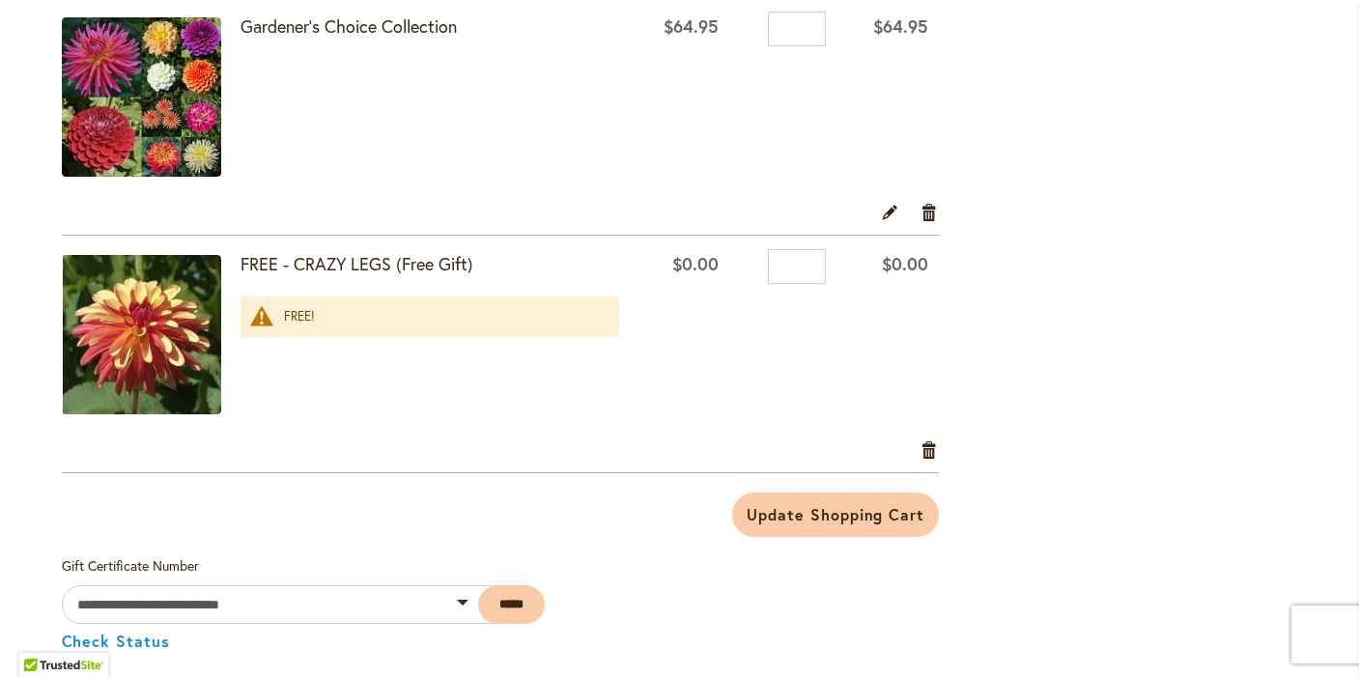
scroll to position [2771, 0]
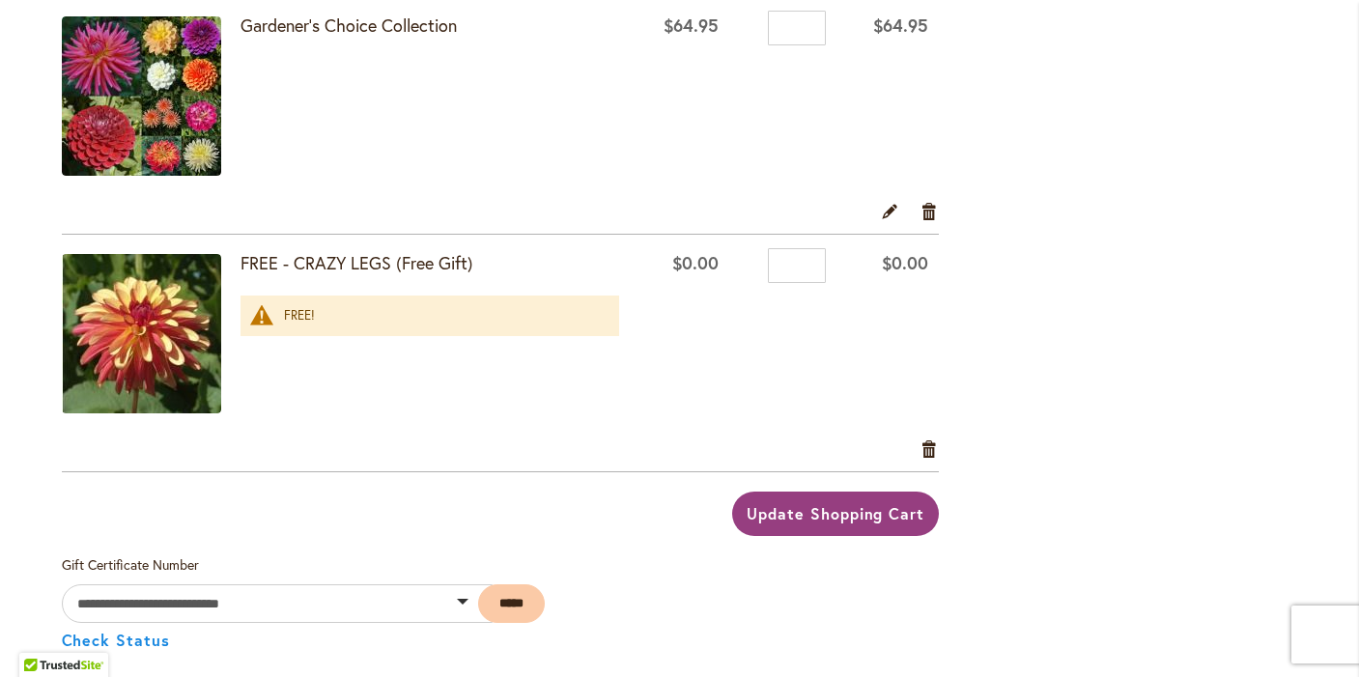
click at [862, 516] on span "Update Shopping Cart" at bounding box center [836, 513] width 178 height 20
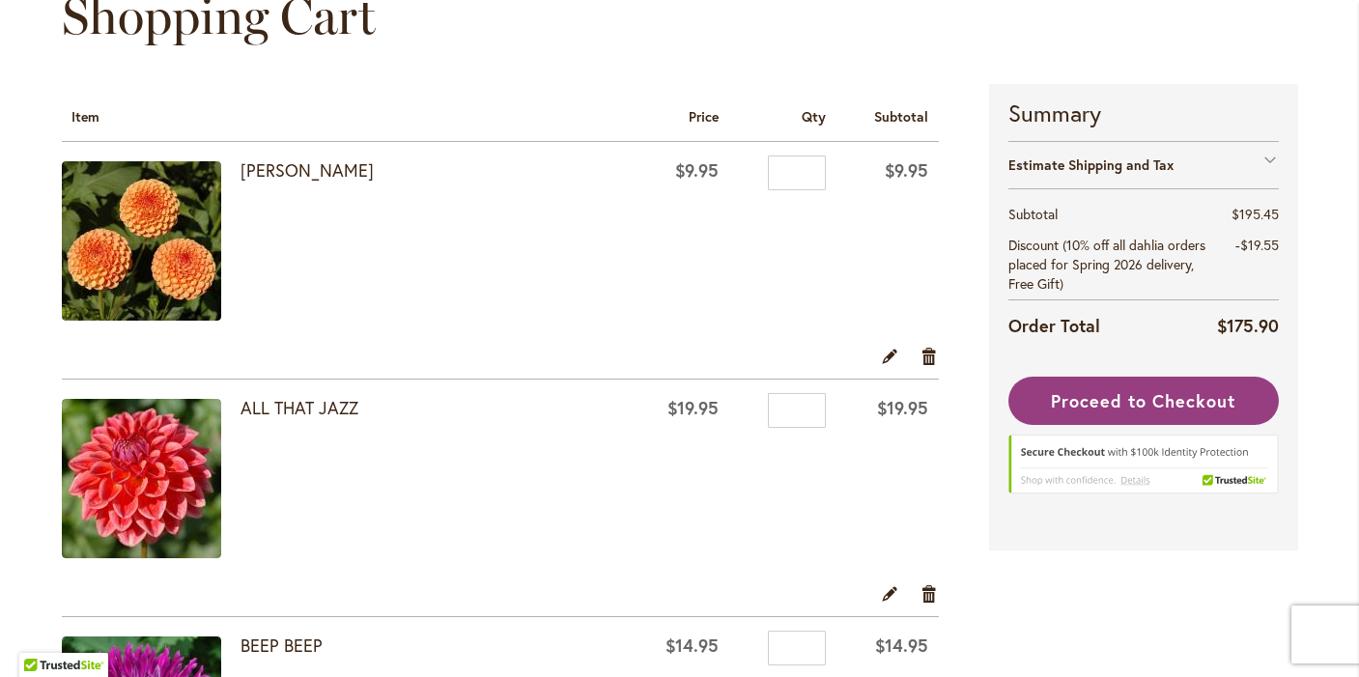
scroll to position [252, 0]
